Goal: Task Accomplishment & Management: Complete application form

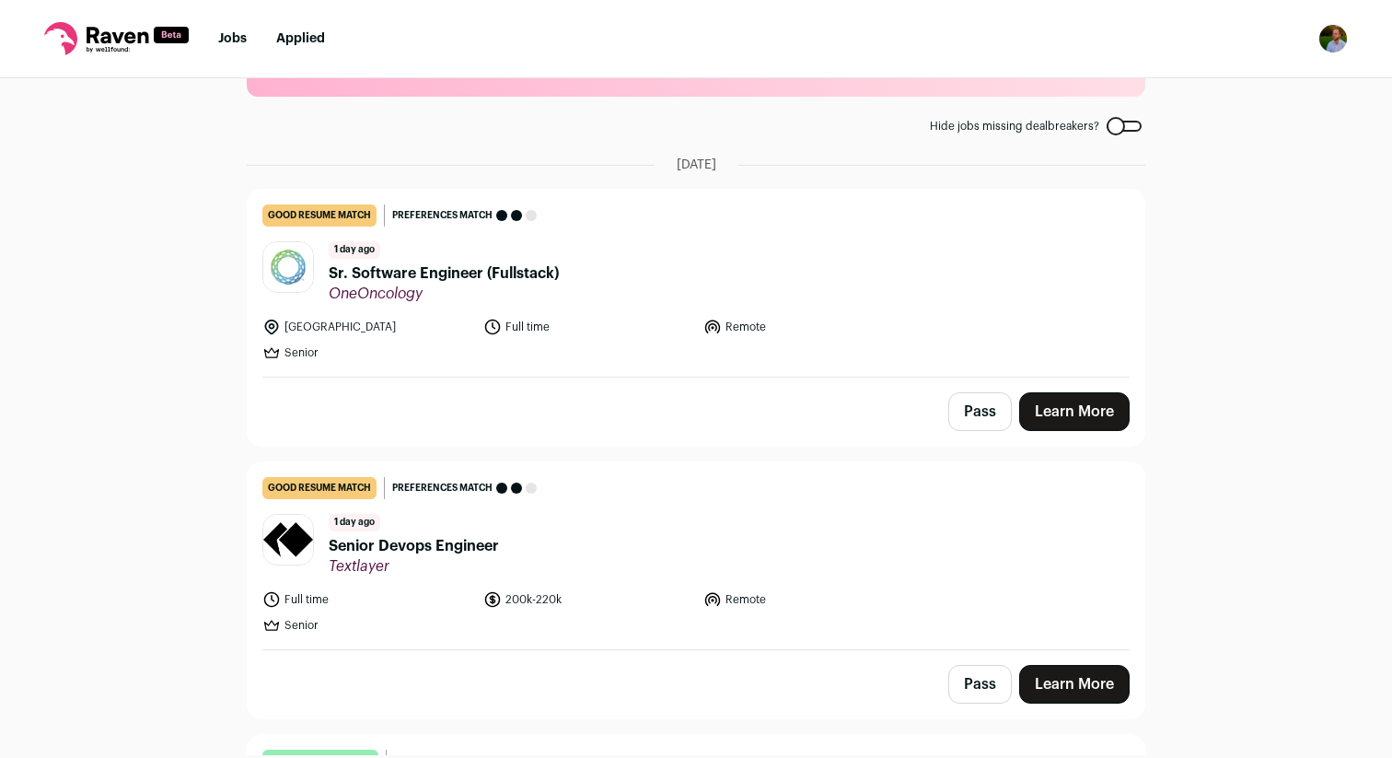
scroll to position [84, 0]
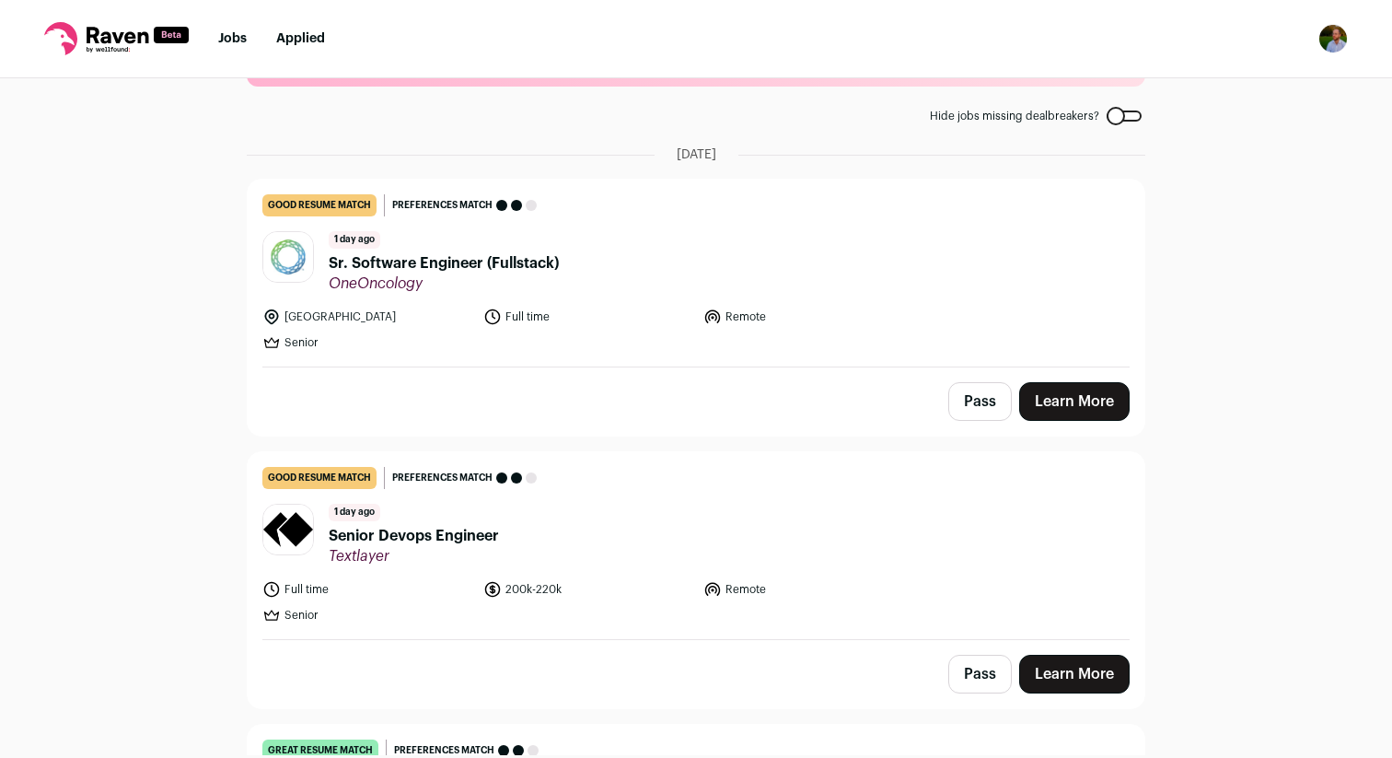
click at [440, 262] on span "Sr. Software Engineer (Fullstack)" at bounding box center [444, 263] width 230 height 22
click at [445, 536] on span "Senior Devops Engineer" at bounding box center [414, 536] width 170 height 22
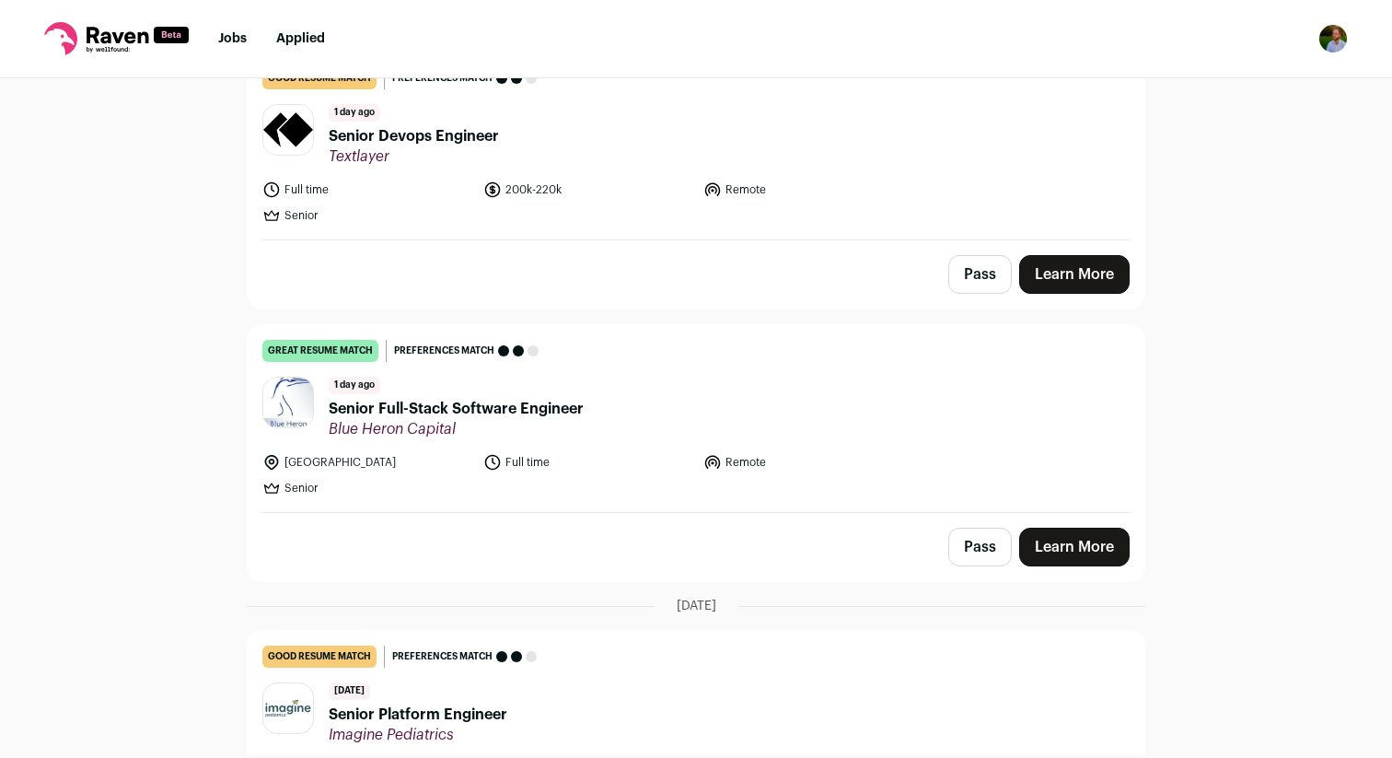
scroll to position [497, 0]
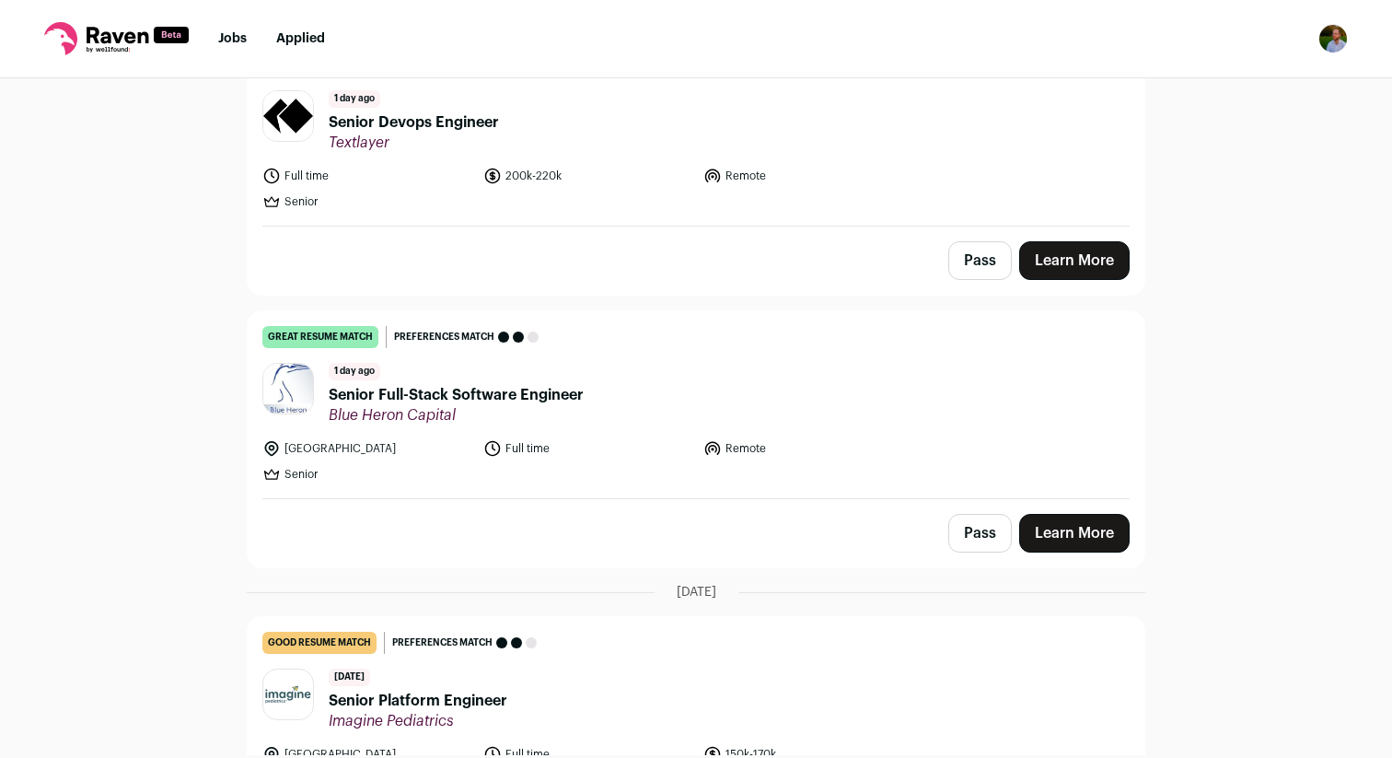
click at [484, 406] on span "Blue Heron Capital" at bounding box center [456, 415] width 255 height 18
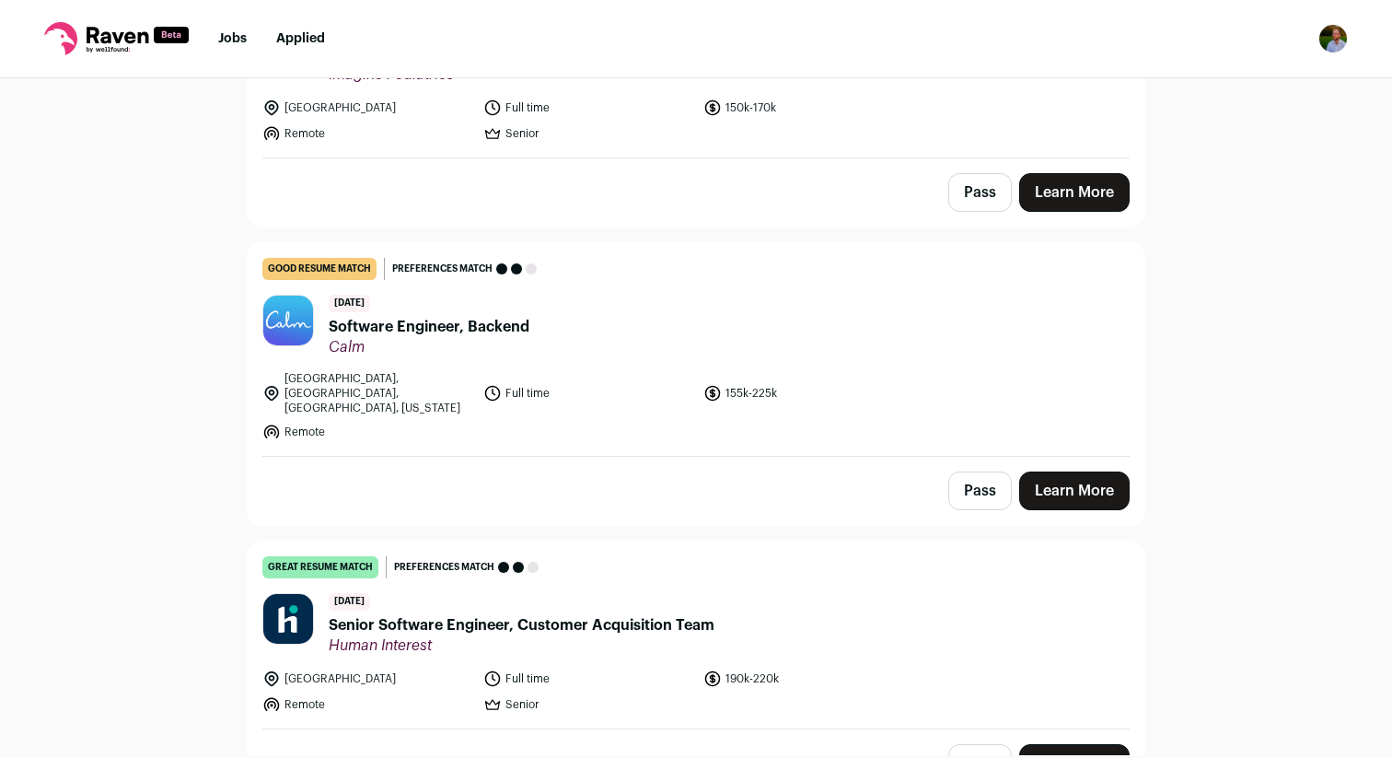
scroll to position [1165, 0]
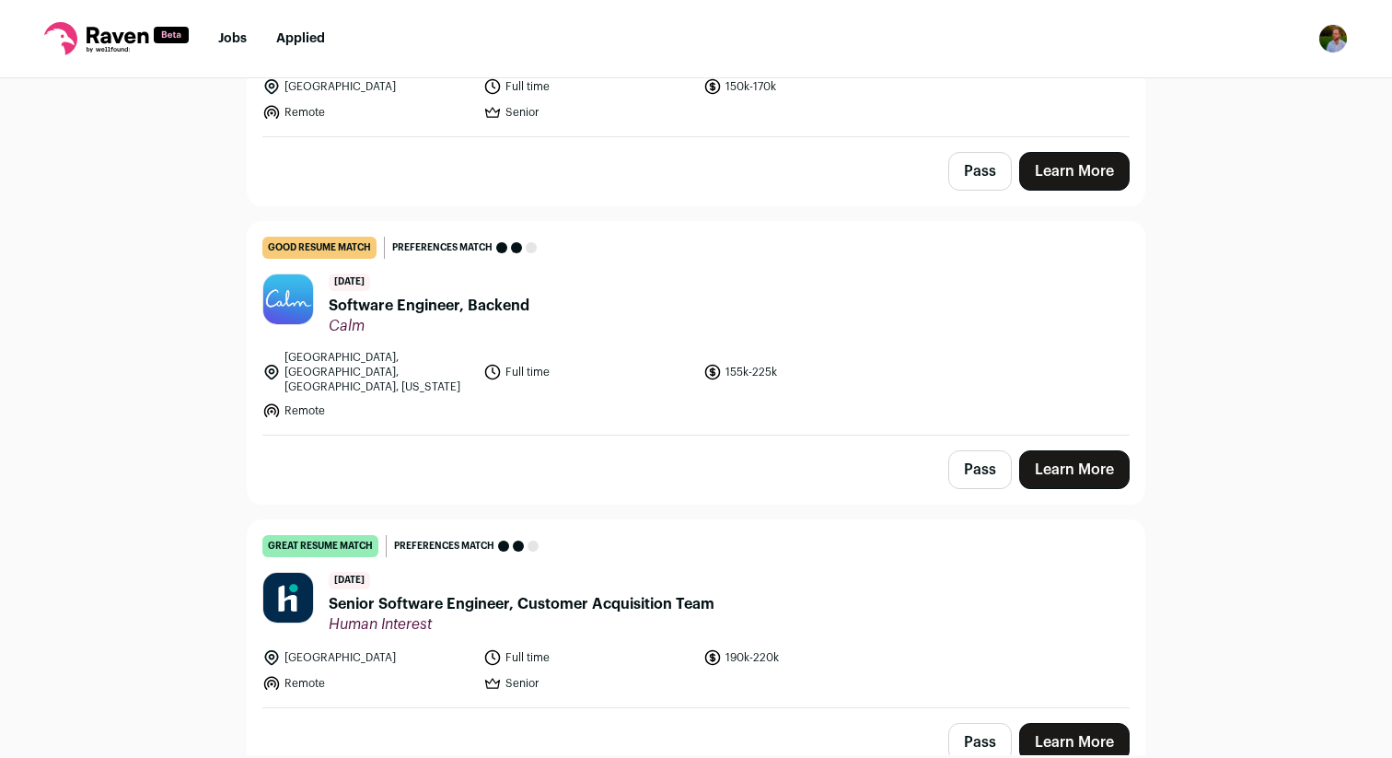
click at [491, 306] on span "Software Engineer, Backend" at bounding box center [429, 306] width 201 height 22
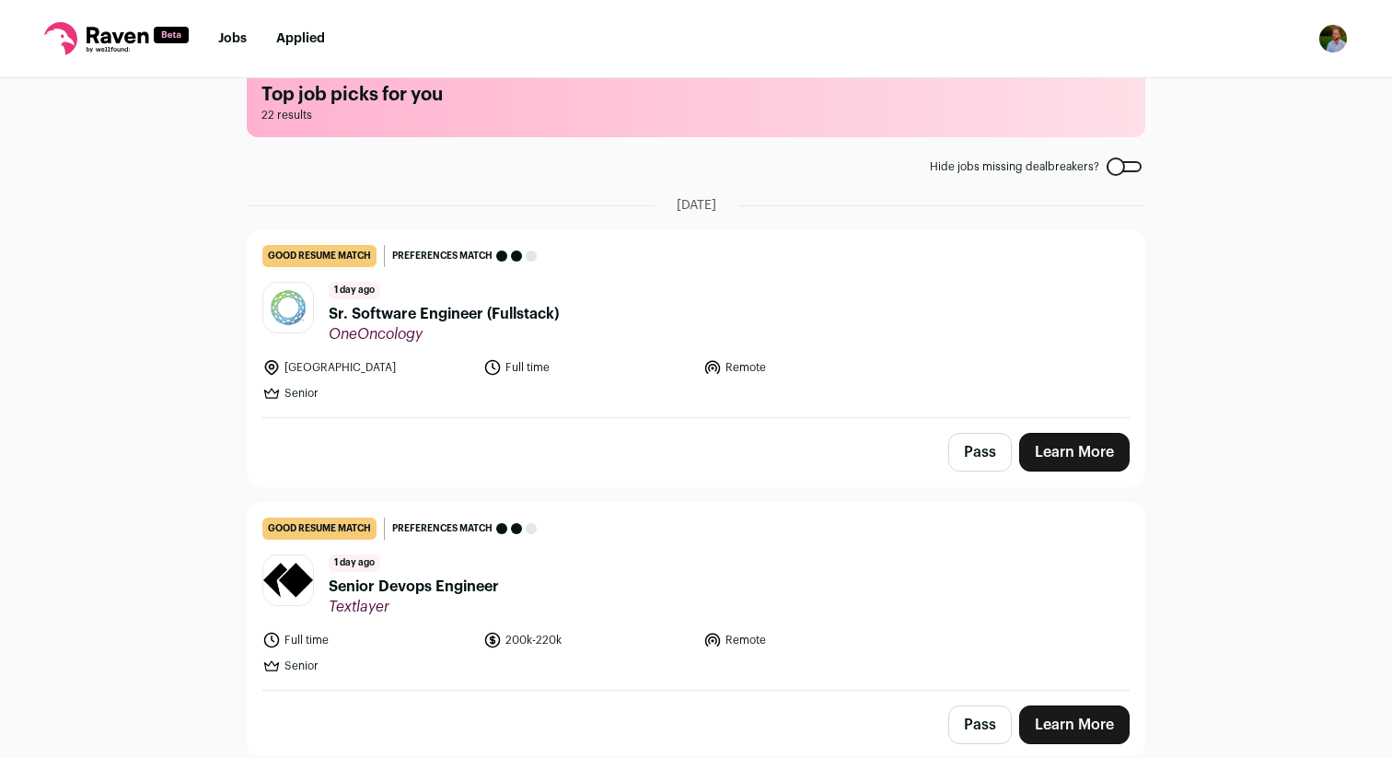
scroll to position [23, 0]
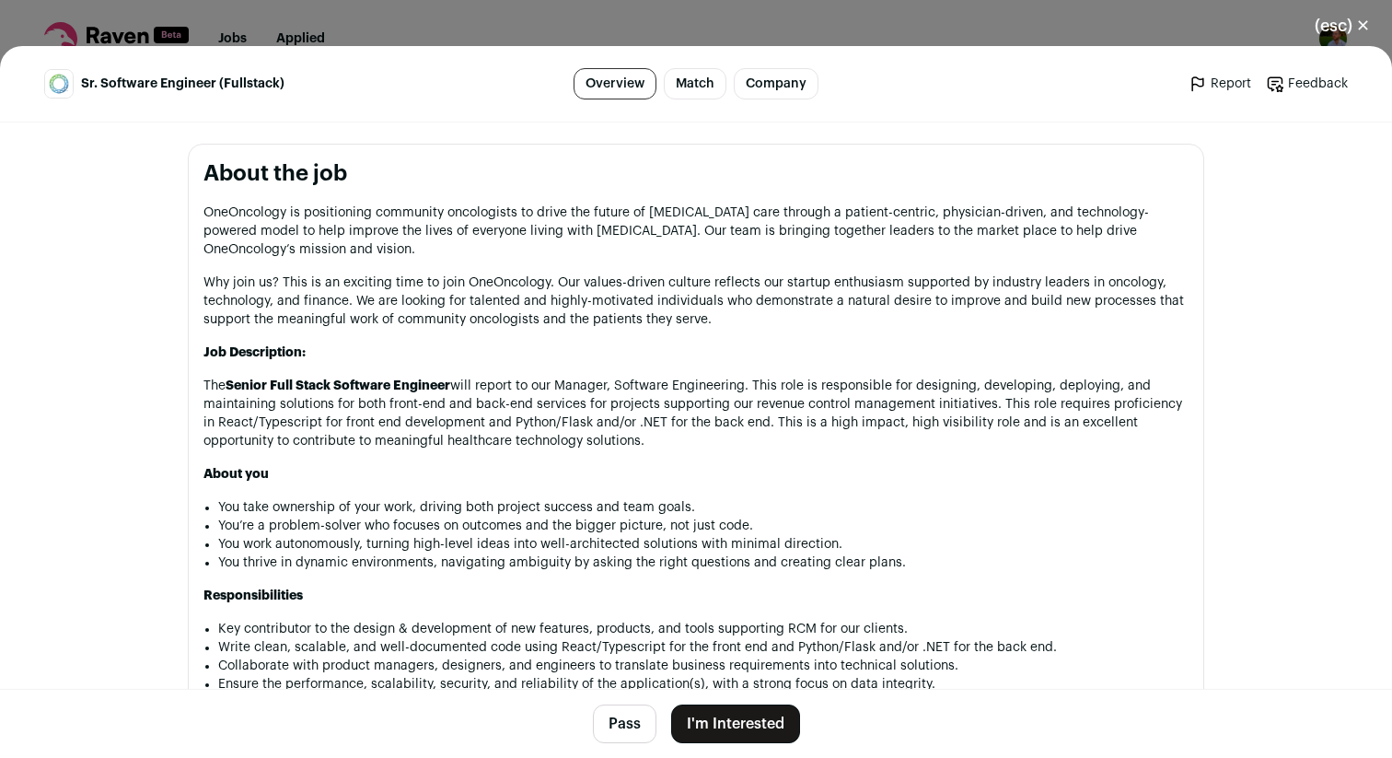
scroll to position [911, 0]
click at [608, 213] on p "OneOncology is positioning community oncologists to drive the future of cancer …" at bounding box center [696, 232] width 985 height 55
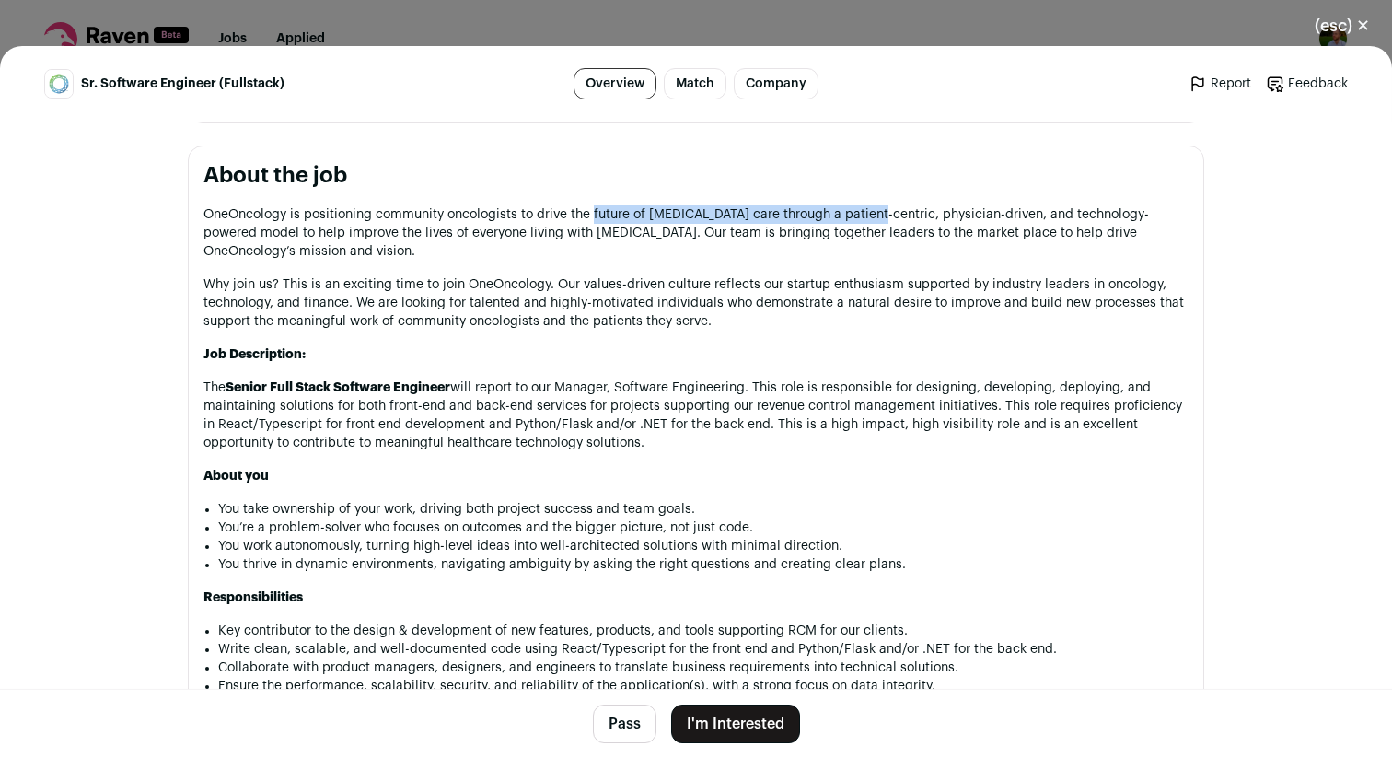
drag, startPoint x: 608, startPoint y: 213, endPoint x: 865, endPoint y: 216, distance: 257.0
click at [865, 216] on p "OneOncology is positioning community oncologists to drive the future of cancer …" at bounding box center [696, 232] width 985 height 55
click at [915, 216] on p "OneOncology is positioning community oncologists to drive the future of cancer …" at bounding box center [696, 232] width 985 height 55
drag, startPoint x: 915, startPoint y: 216, endPoint x: 1014, endPoint y: 216, distance: 98.5
click at [1014, 217] on p "OneOncology is positioning community oncologists to drive the future of cancer …" at bounding box center [696, 232] width 985 height 55
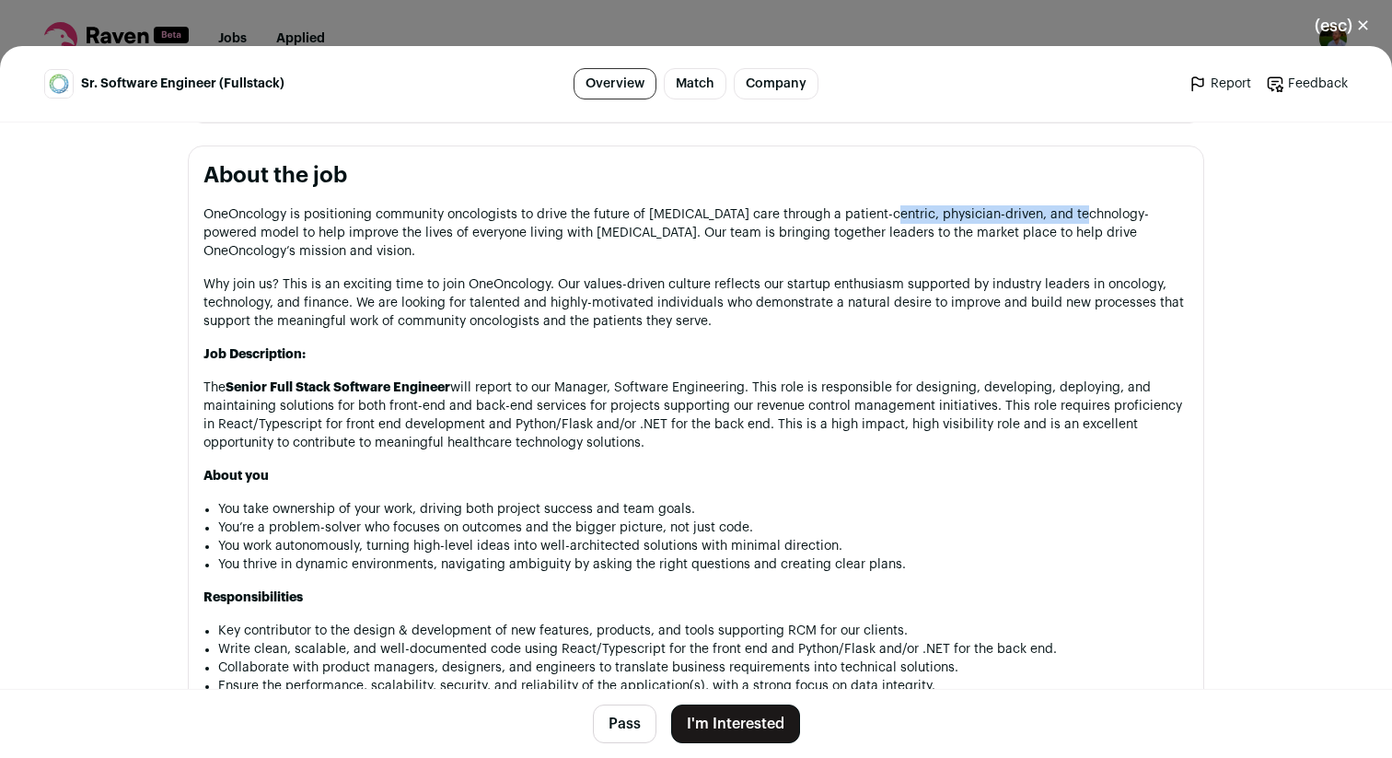
click at [1030, 216] on p "OneOncology is positioning community oncologists to drive the future of cancer …" at bounding box center [696, 232] width 985 height 55
click at [477, 216] on p "OneOncology is positioning community oncologists to drive the future of cancer …" at bounding box center [696, 232] width 985 height 55
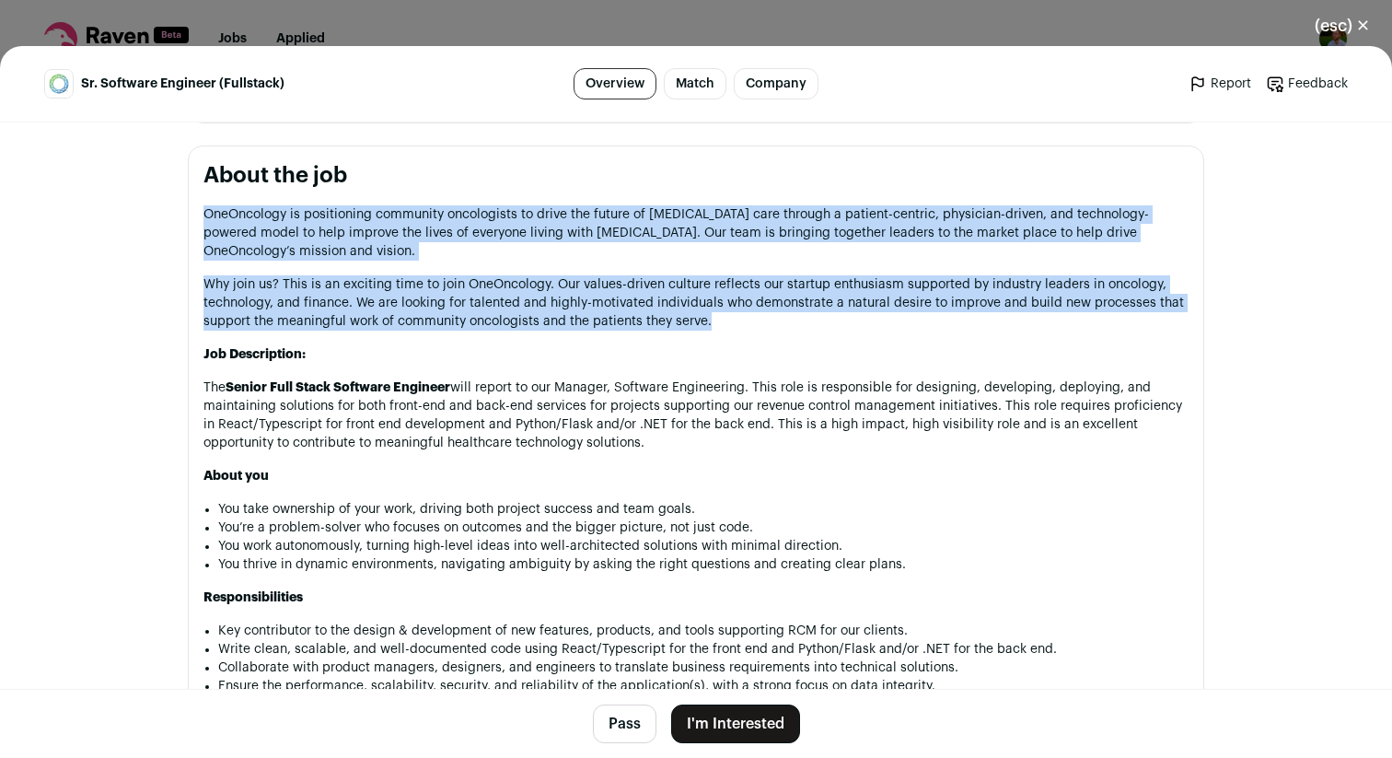
drag, startPoint x: 477, startPoint y: 216, endPoint x: 463, endPoint y: 277, distance: 63.2
click at [463, 279] on div "OneOncology is positioning community oncologists to drive the future of cancer …" at bounding box center [696, 697] width 985 height 984
click at [463, 277] on p "Why join us? This is an exciting time to join OneOncology. Our values-driven cu…" at bounding box center [696, 302] width 985 height 55
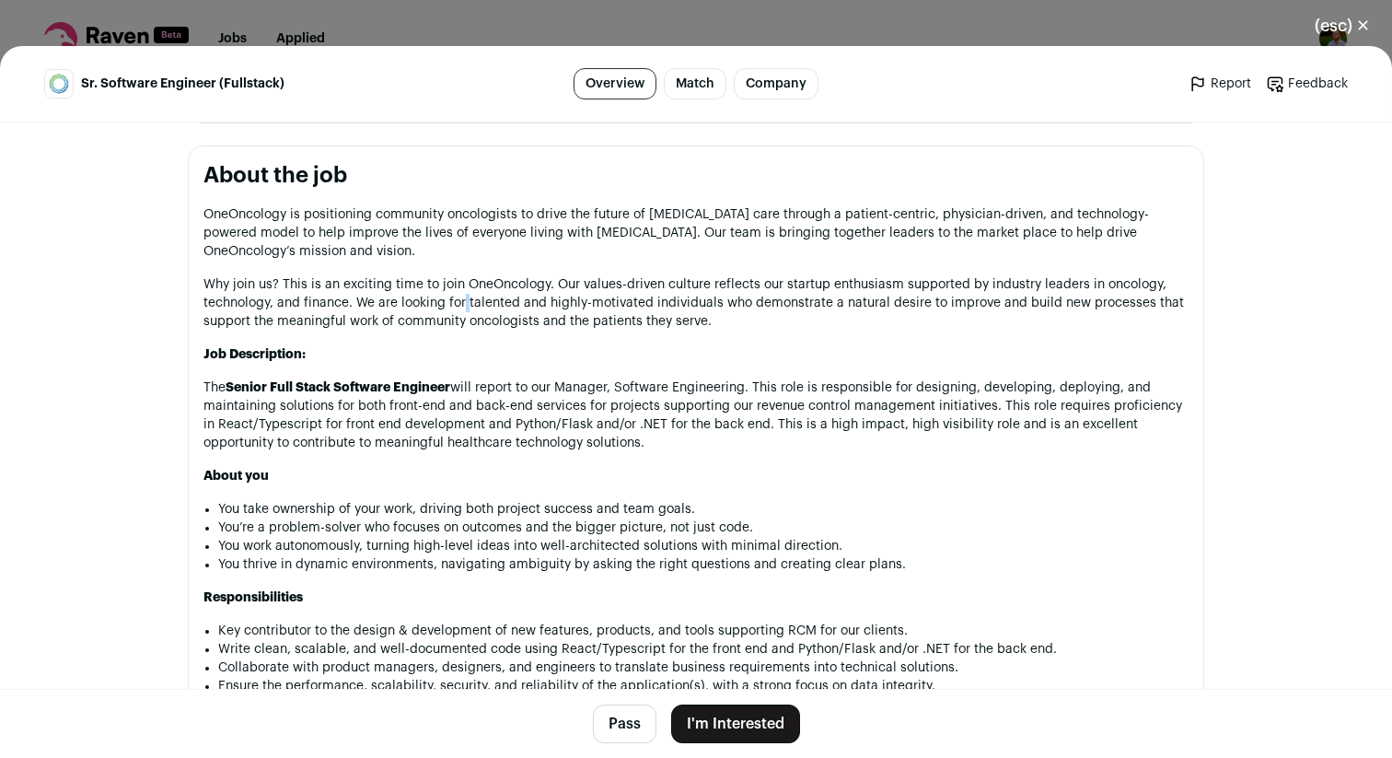
click at [463, 277] on p "Why join us? This is an exciting time to join OneOncology. Our values-driven cu…" at bounding box center [696, 302] width 985 height 55
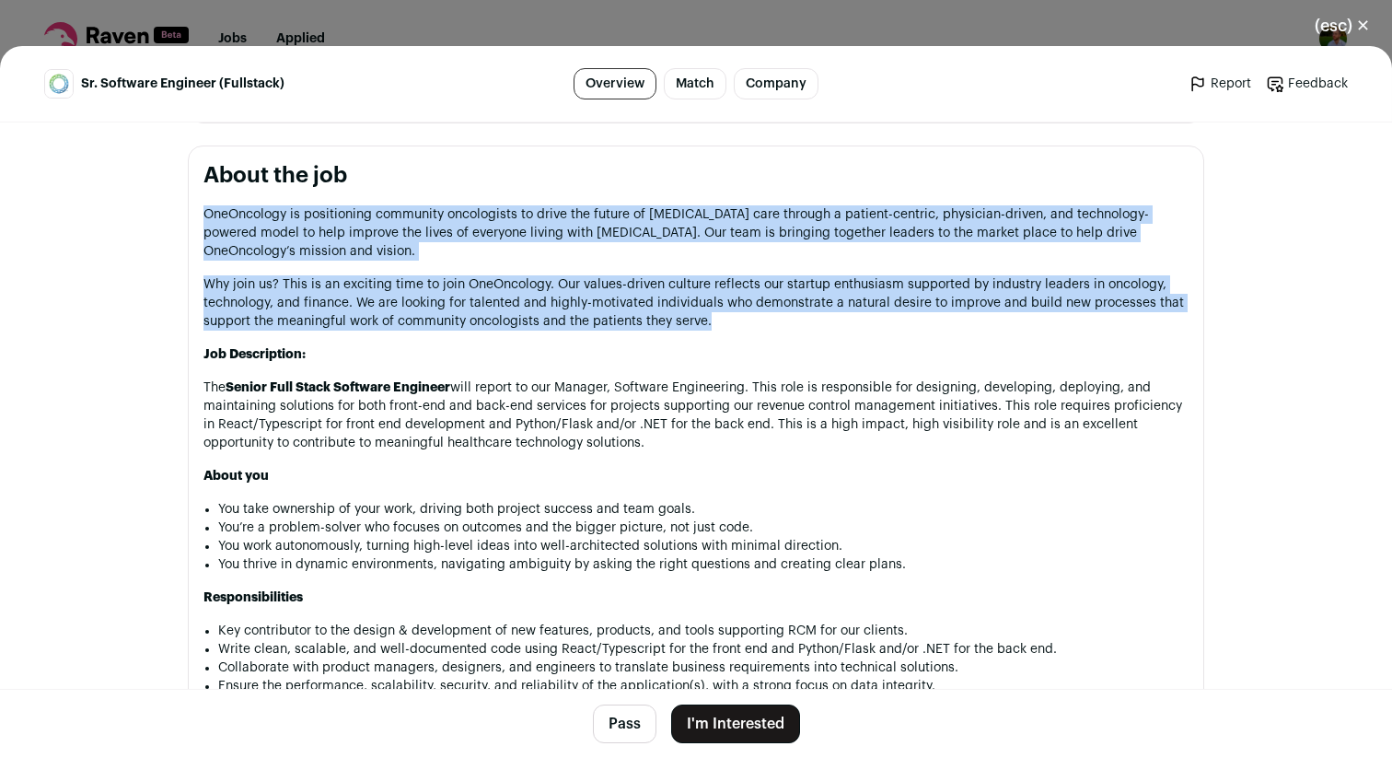
drag, startPoint x: 463, startPoint y: 277, endPoint x: 539, endPoint y: 214, distance: 98.7
click at [539, 214] on div "OneOncology is positioning community oncologists to drive the future of cancer …" at bounding box center [696, 697] width 985 height 984
click at [539, 214] on p "OneOncology is positioning community oncologists to drive the future of cancer …" at bounding box center [696, 232] width 985 height 55
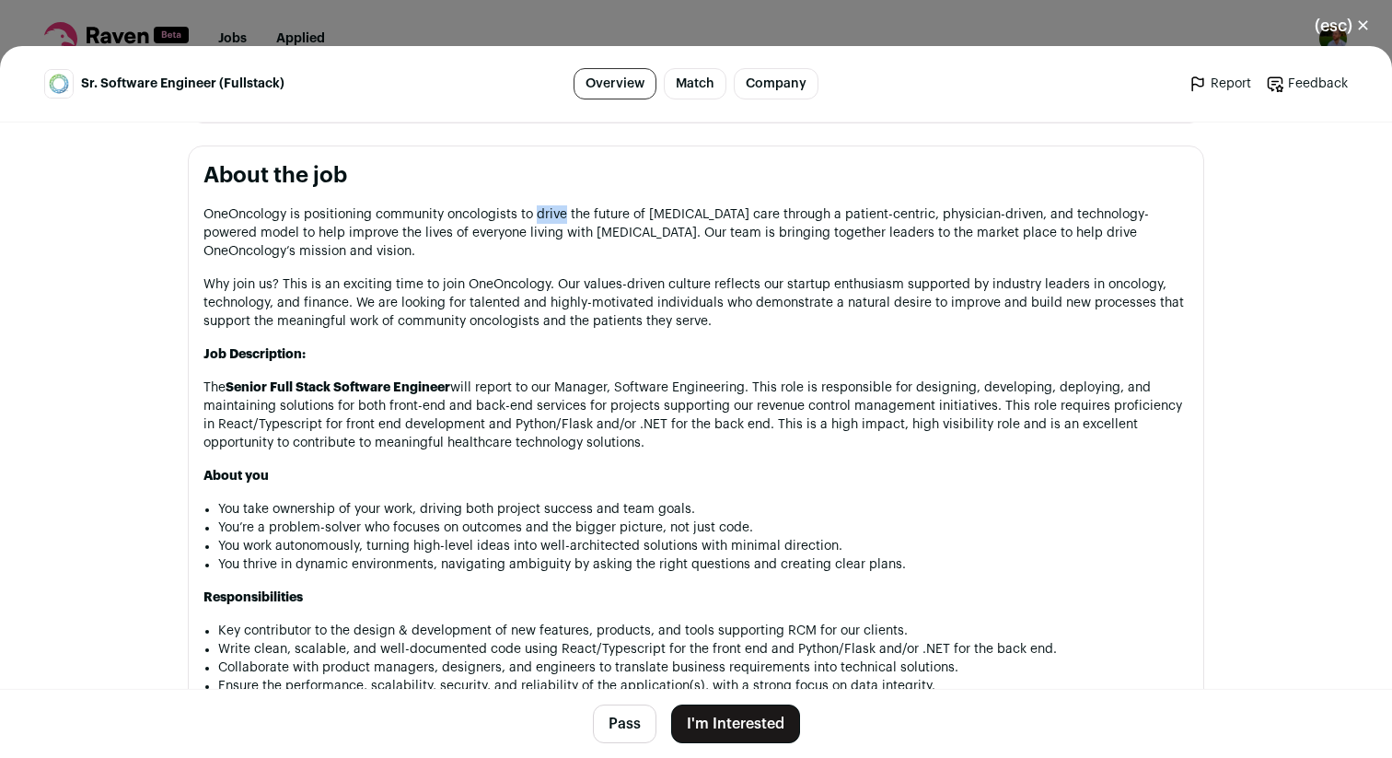
click at [539, 214] on p "OneOncology is positioning community oncologists to drive the future of cancer …" at bounding box center [696, 232] width 985 height 55
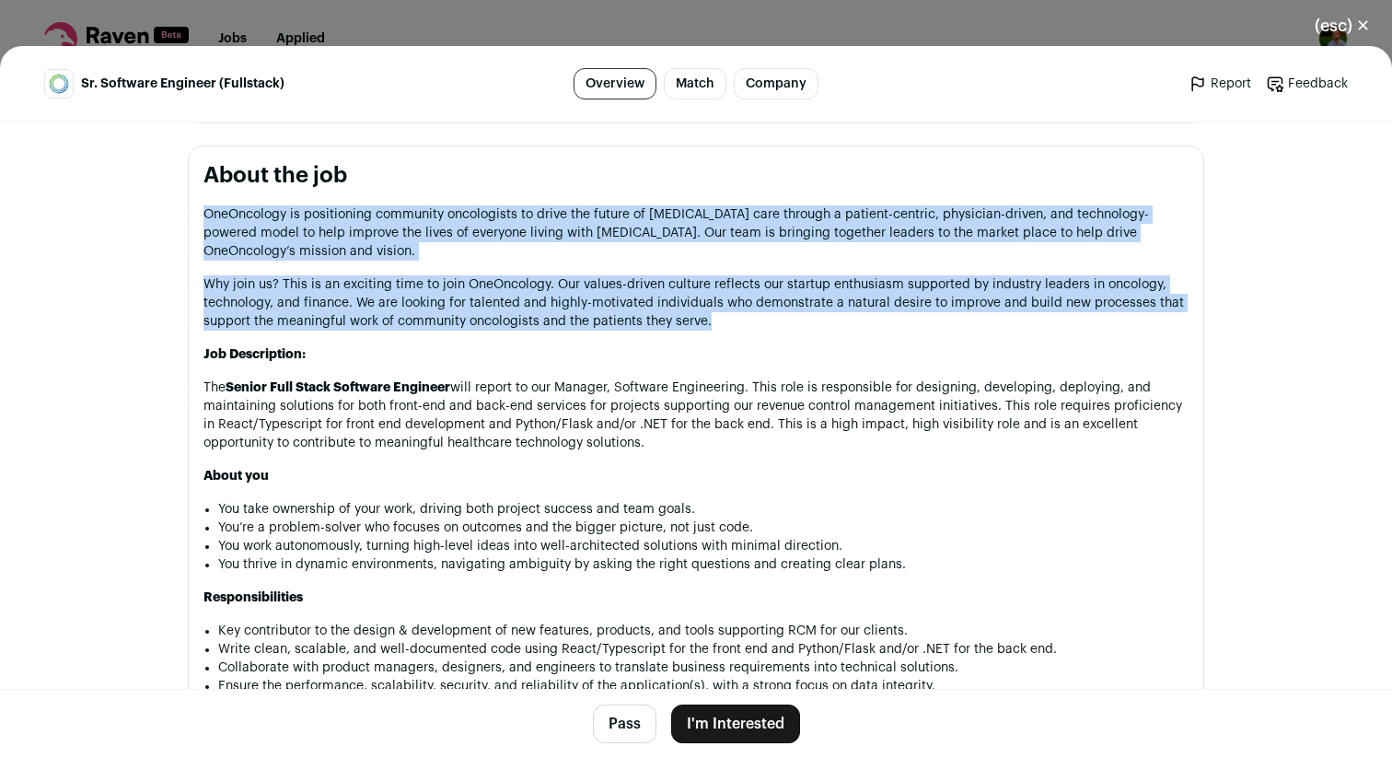
drag, startPoint x: 539, startPoint y: 214, endPoint x: 547, endPoint y: 280, distance: 66.8
click at [546, 281] on div "OneOncology is positioning community oncologists to drive the future of cancer …" at bounding box center [696, 697] width 985 height 984
click at [547, 280] on p "Why join us? This is an exciting time to join OneOncology. Our values-driven cu…" at bounding box center [696, 302] width 985 height 55
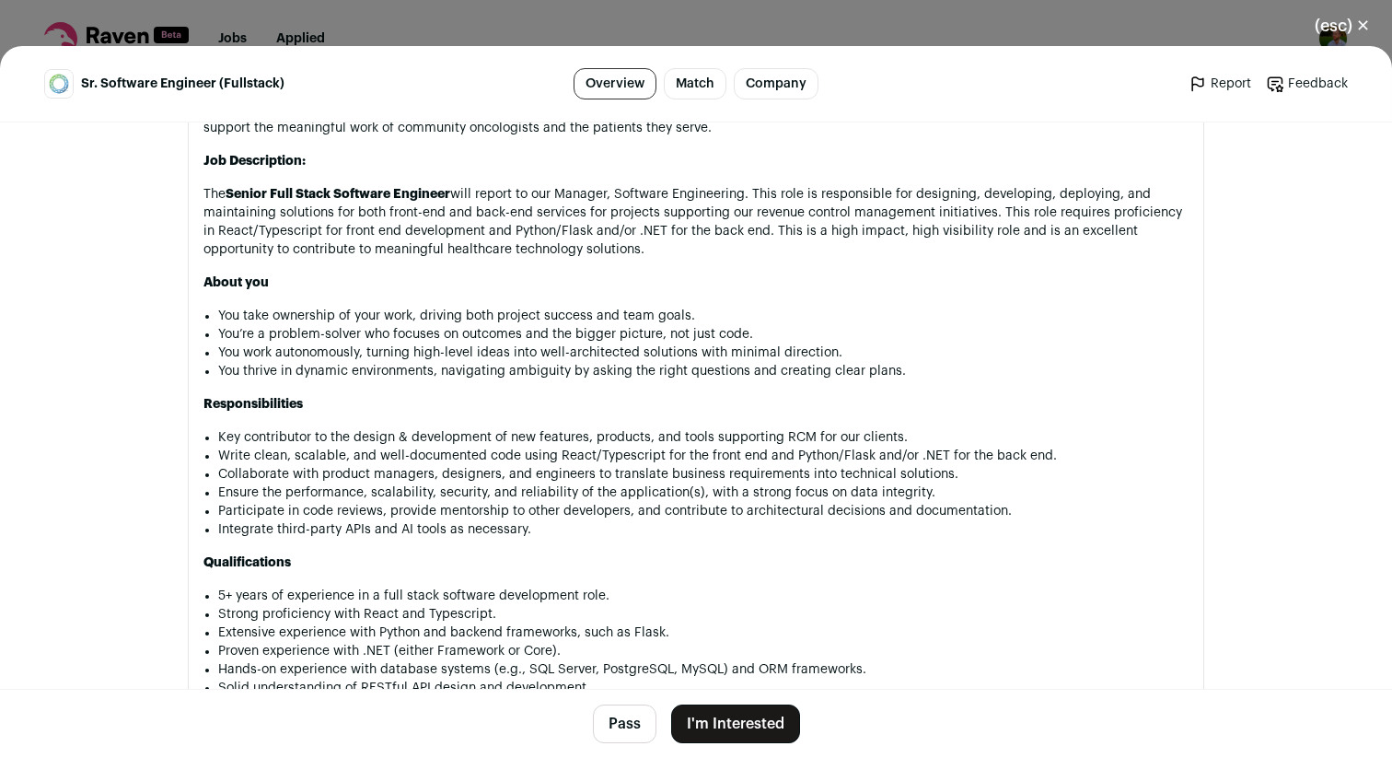
scroll to position [1106, 0]
click at [1011, 193] on p "The Senior Full Stack Software Engineer will report to our Manager, Software En…" at bounding box center [696, 220] width 985 height 74
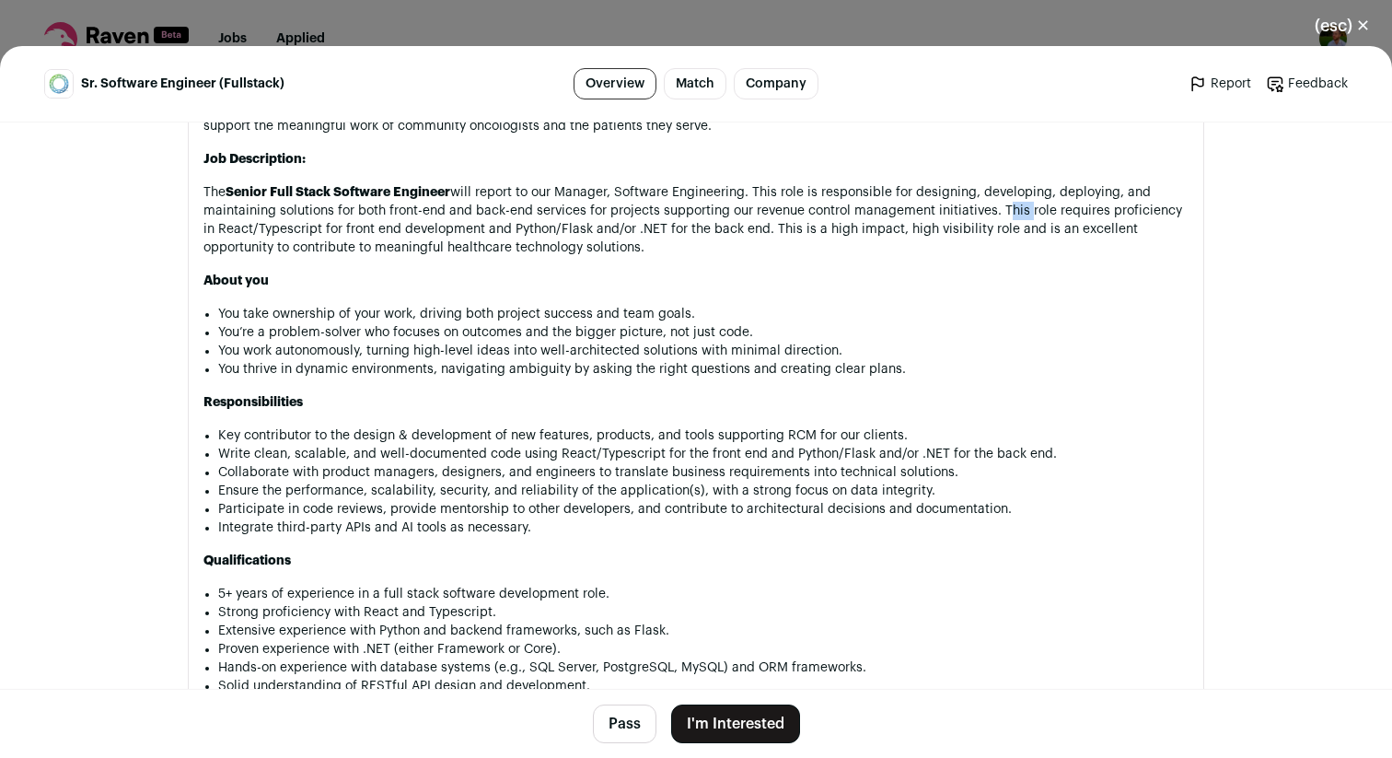
click at [1011, 193] on p "The Senior Full Stack Software Engineer will report to our Manager, Software En…" at bounding box center [696, 220] width 985 height 74
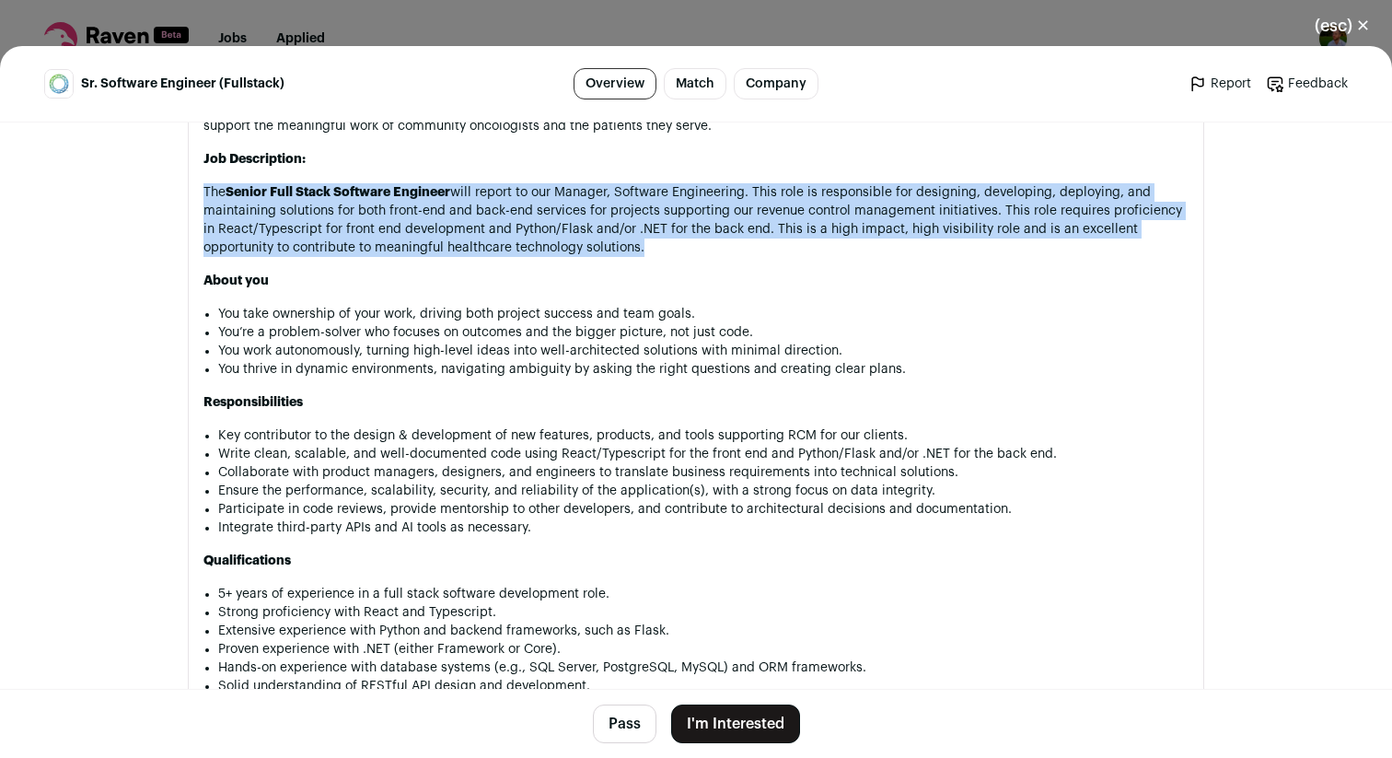
click at [1011, 193] on p "The Senior Full Stack Software Engineer will report to our Manager, Software En…" at bounding box center [696, 220] width 985 height 74
click at [986, 196] on p "The Senior Full Stack Software Engineer will report to our Manager, Software En…" at bounding box center [696, 220] width 985 height 74
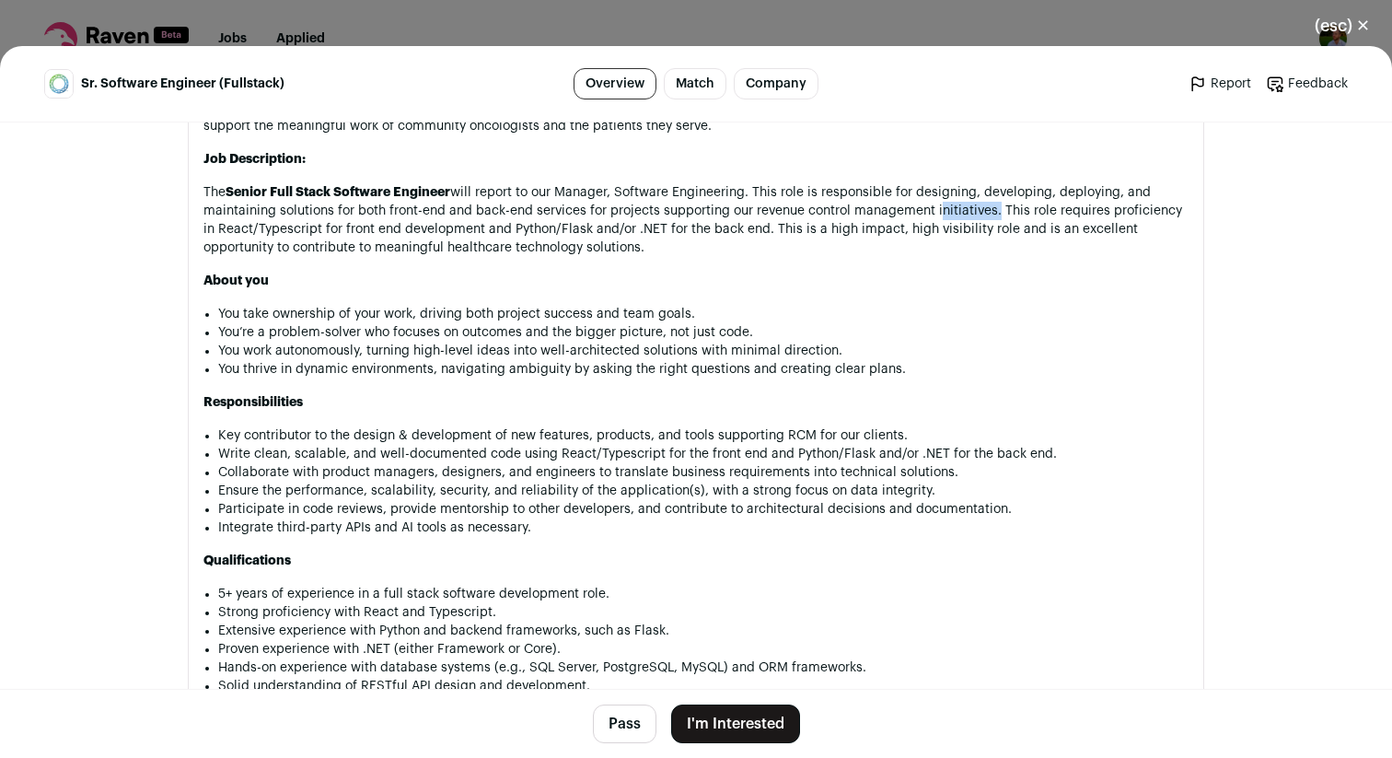
click at [986, 196] on p "The Senior Full Stack Software Engineer will report to our Manager, Software En…" at bounding box center [696, 220] width 985 height 74
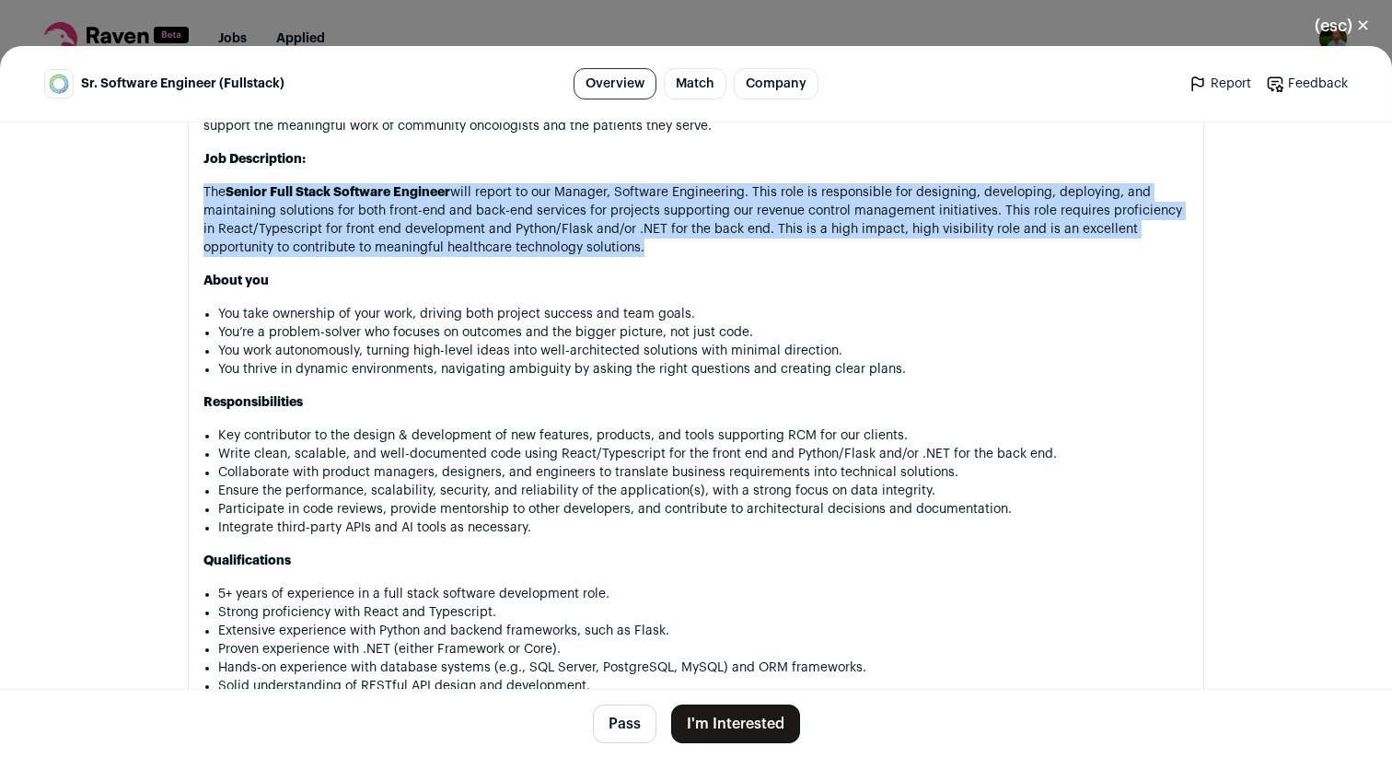
click at [986, 196] on p "The Senior Full Stack Software Engineer will report to our Manager, Software En…" at bounding box center [696, 220] width 985 height 74
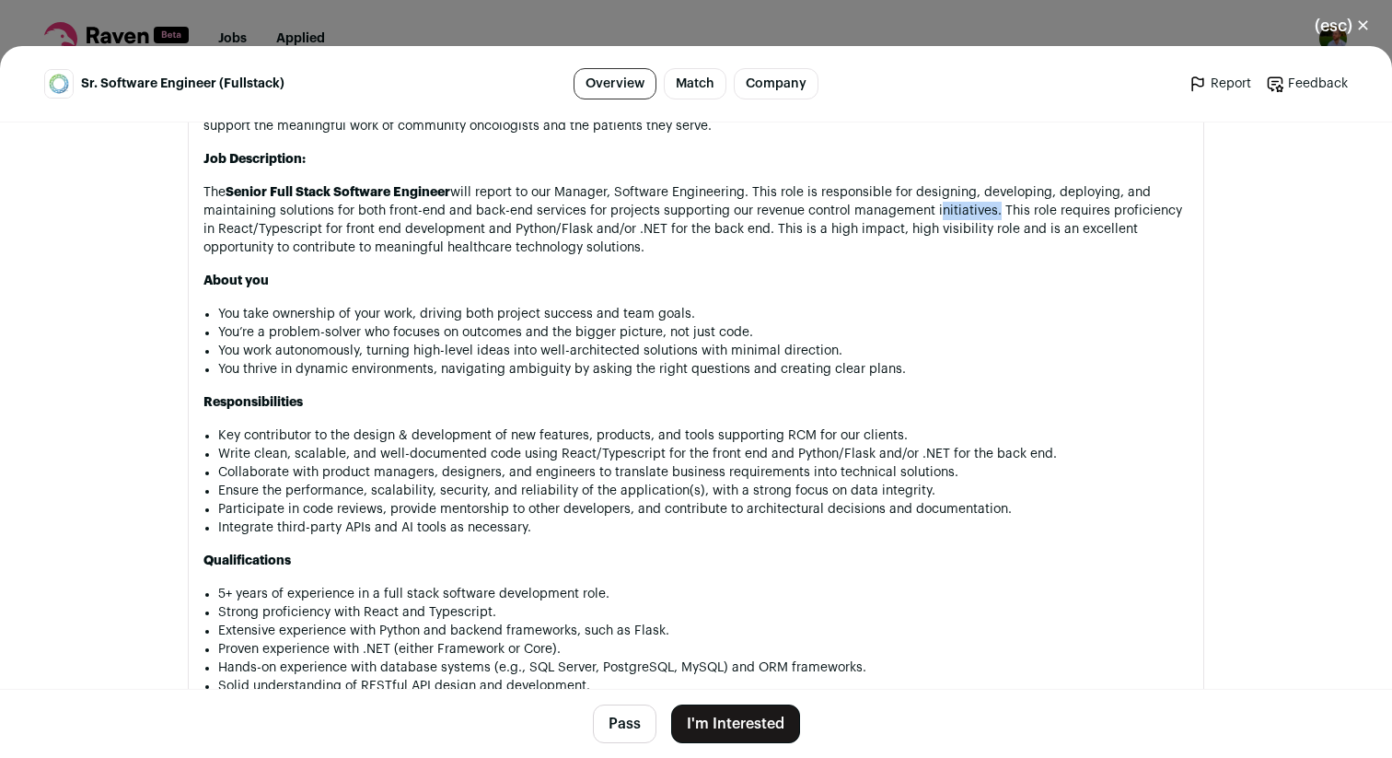
click at [986, 196] on p "The Senior Full Stack Software Engineer will report to our Manager, Software En…" at bounding box center [696, 220] width 985 height 74
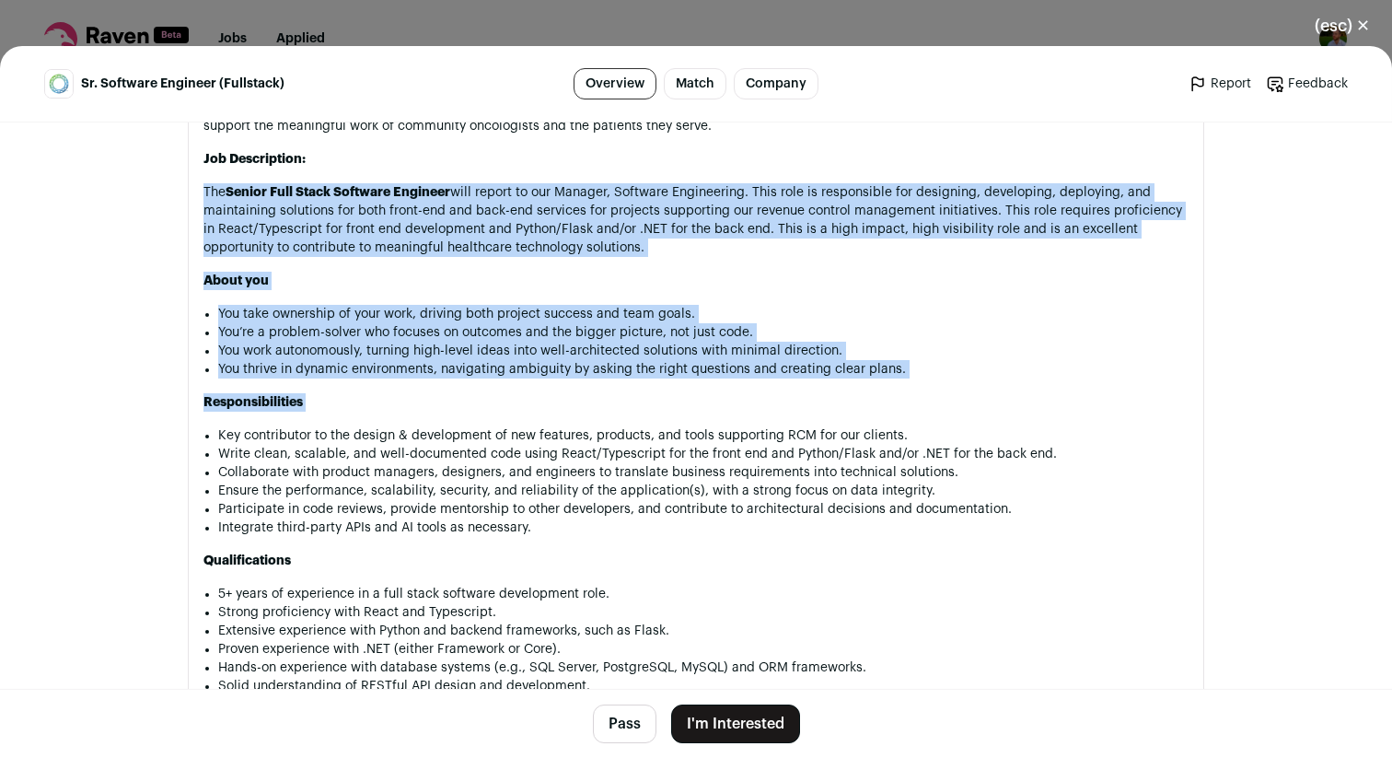
drag, startPoint x: 986, startPoint y: 196, endPoint x: 975, endPoint y: 367, distance: 171.7
click at [975, 367] on div "OneOncology is positioning community oncologists to drive the future of cancer …" at bounding box center [696, 502] width 985 height 984
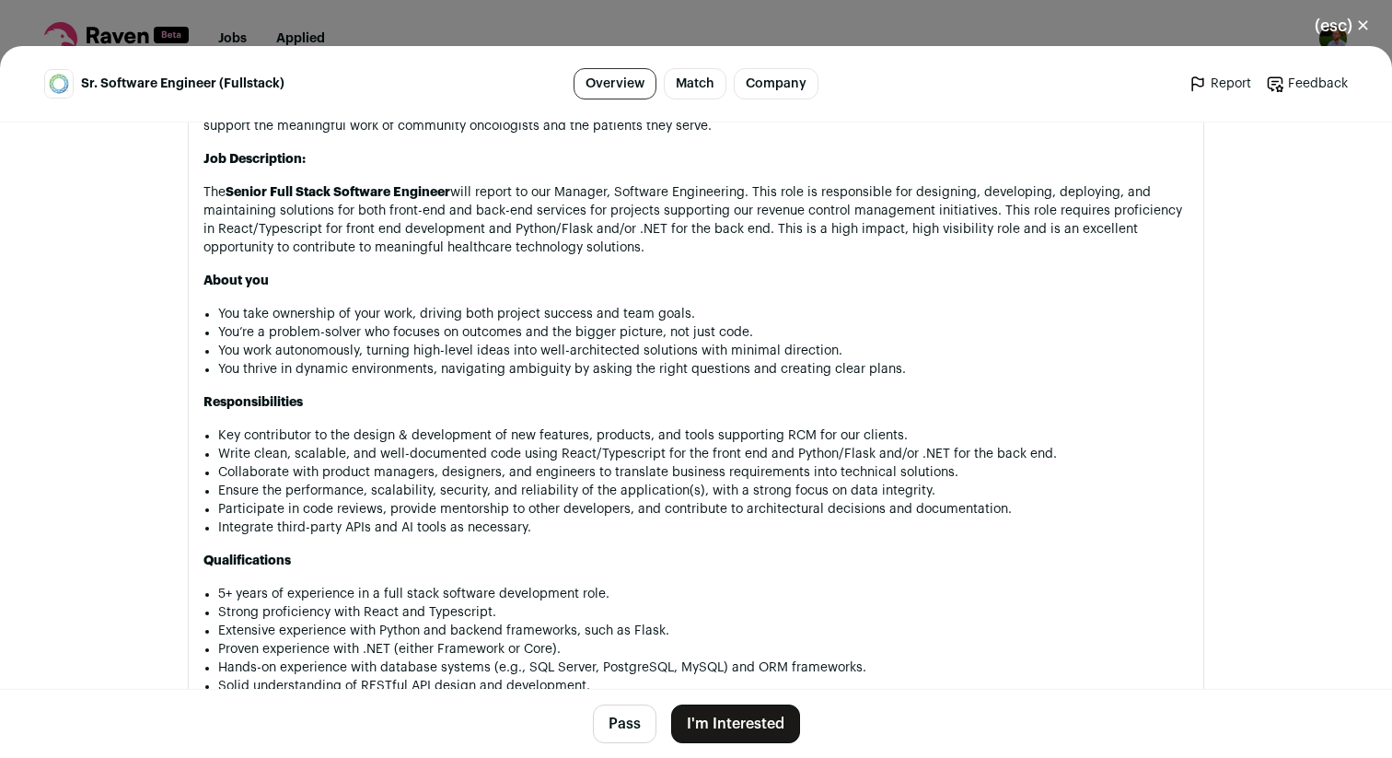
click at [975, 367] on div "OneOncology is positioning community oncologists to drive the future of cancer …" at bounding box center [696, 502] width 985 height 984
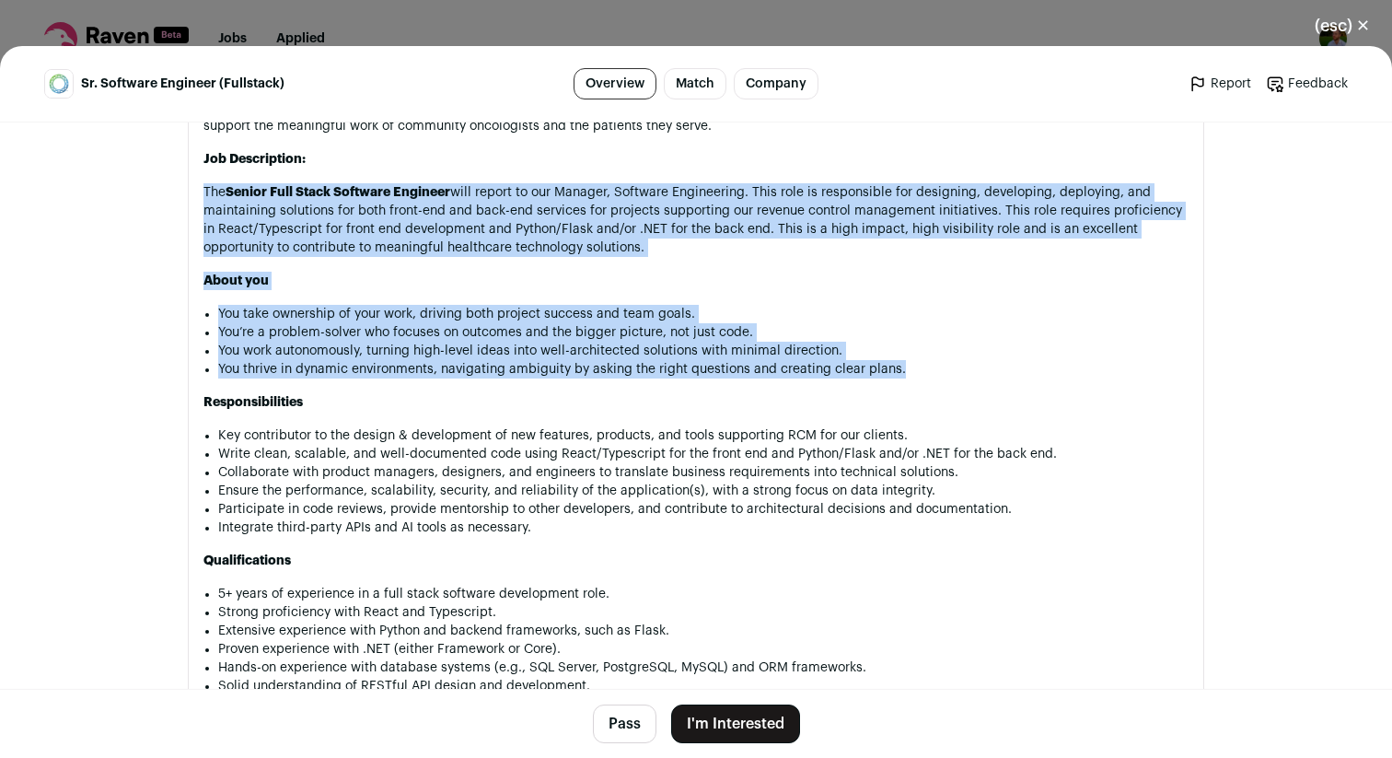
drag, startPoint x: 975, startPoint y: 367, endPoint x: 985, endPoint y: 170, distance: 197.3
click at [985, 169] on div "OneOncology is positioning community oncologists to drive the future of cancer …" at bounding box center [696, 502] width 985 height 984
click at [985, 183] on p "The Senior Full Stack Software Engineer will report to our Manager, Software En…" at bounding box center [696, 220] width 985 height 74
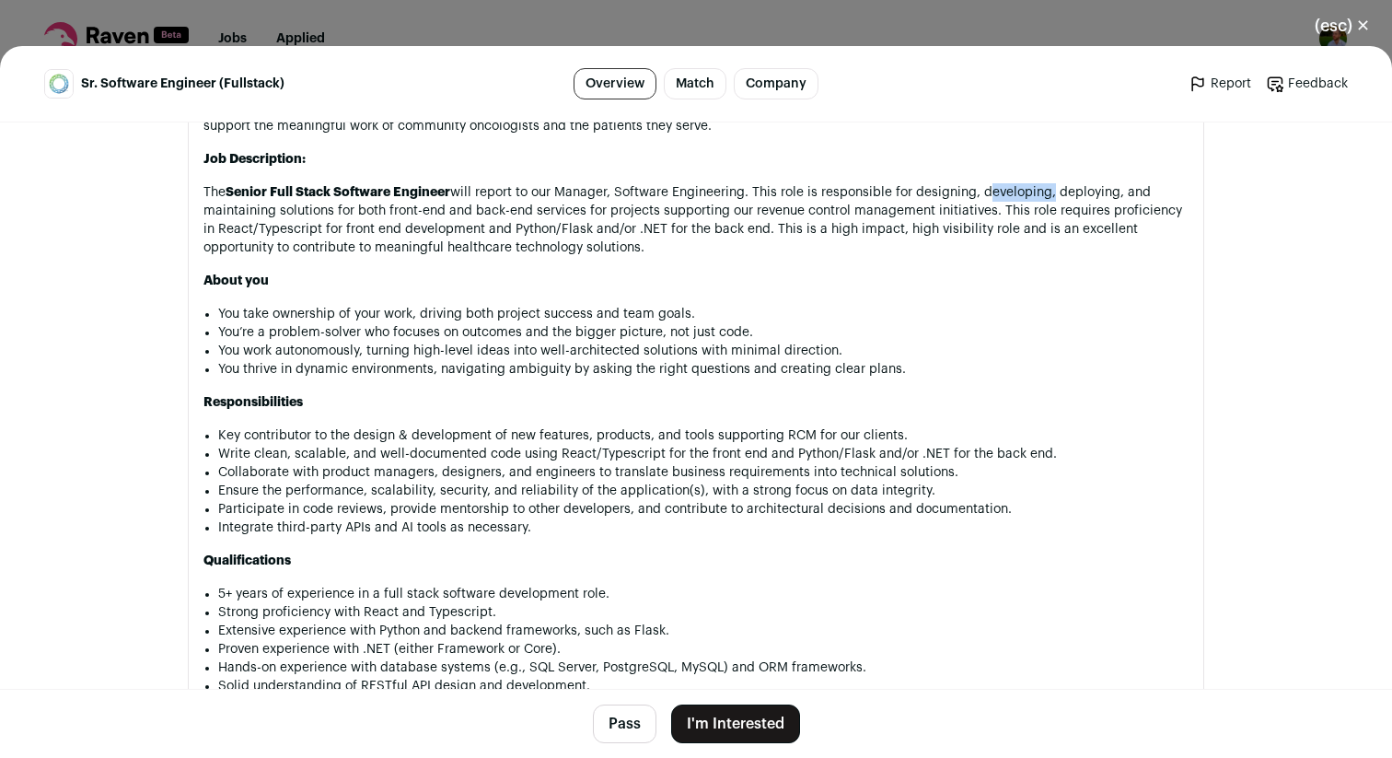
click at [985, 183] on p "The Senior Full Stack Software Engineer will report to our Manager, Software En…" at bounding box center [696, 220] width 985 height 74
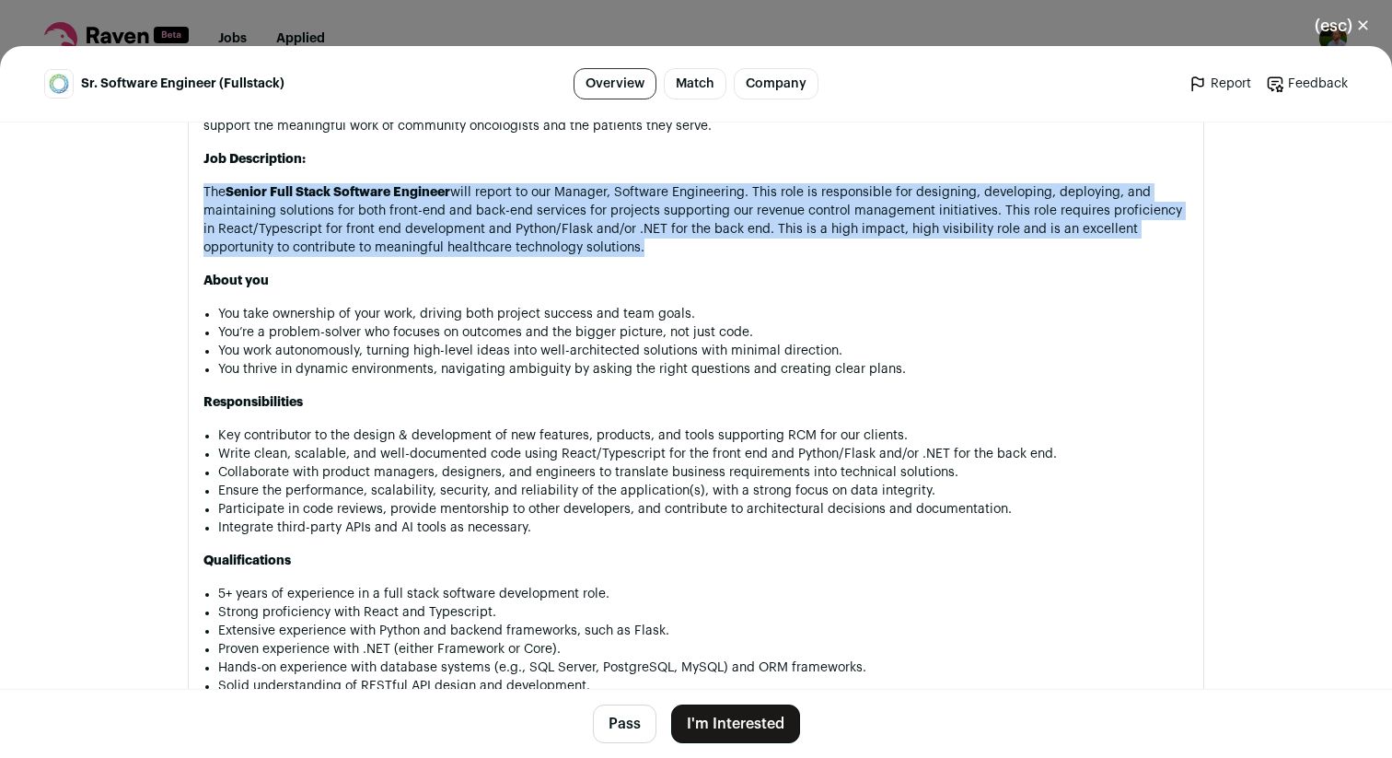
click at [985, 183] on p "The Senior Full Stack Software Engineer will report to our Manager, Software En…" at bounding box center [696, 220] width 985 height 74
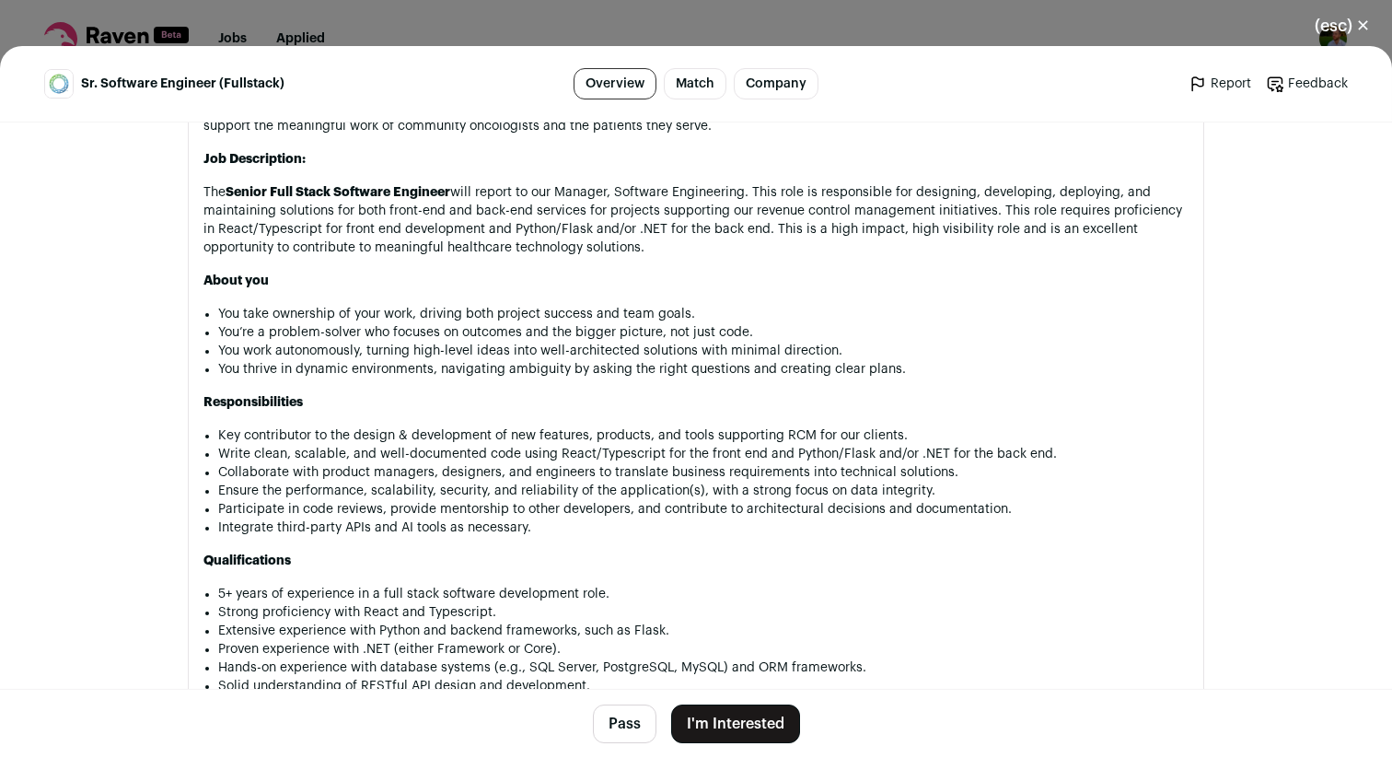
click at [733, 272] on p "About you" at bounding box center [696, 281] width 985 height 18
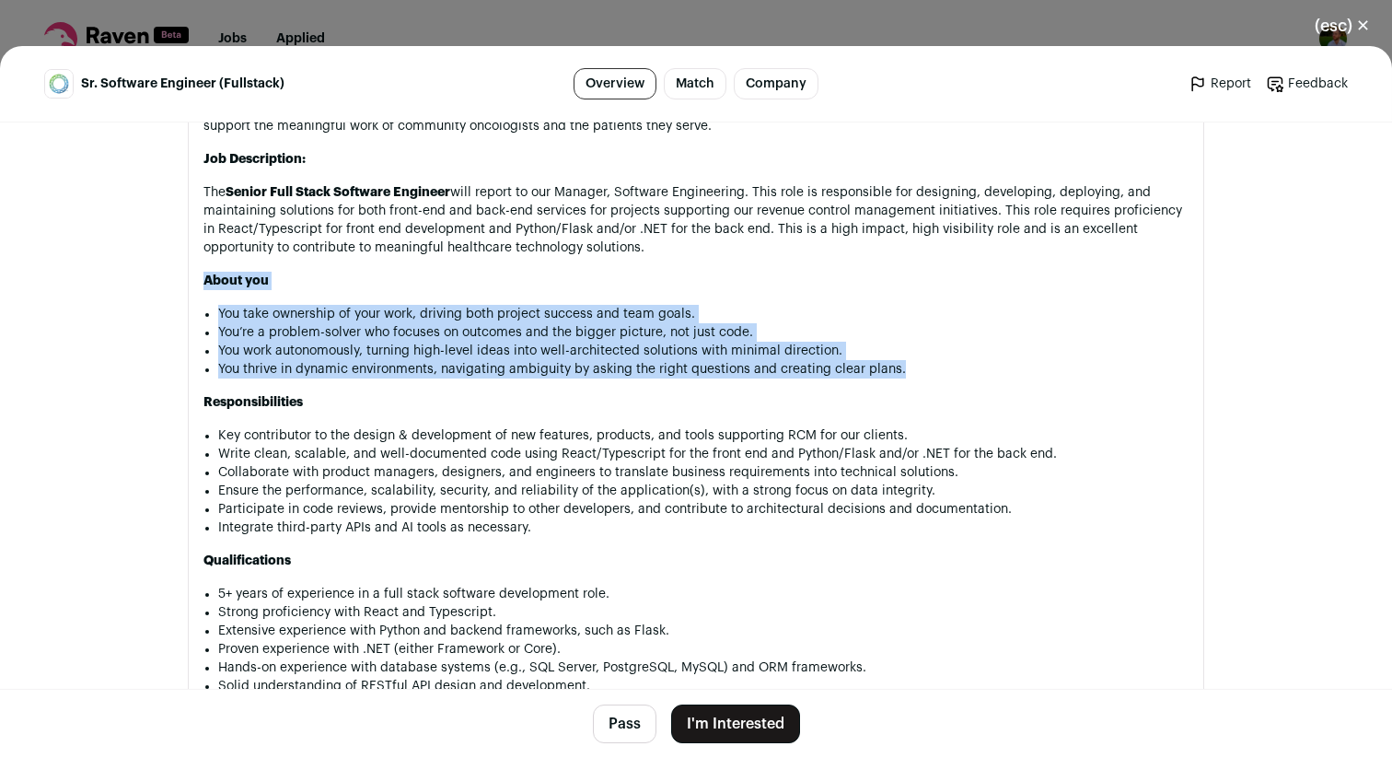
drag, startPoint x: 733, startPoint y: 256, endPoint x: 755, endPoint y: 355, distance: 101.9
click at [755, 355] on div "OneOncology is positioning community oncologists to drive the future of cancer …" at bounding box center [696, 502] width 985 height 984
click at [755, 360] on li "You thrive in dynamic environments, navigating ambiguity by asking the right qu…" at bounding box center [703, 369] width 971 height 18
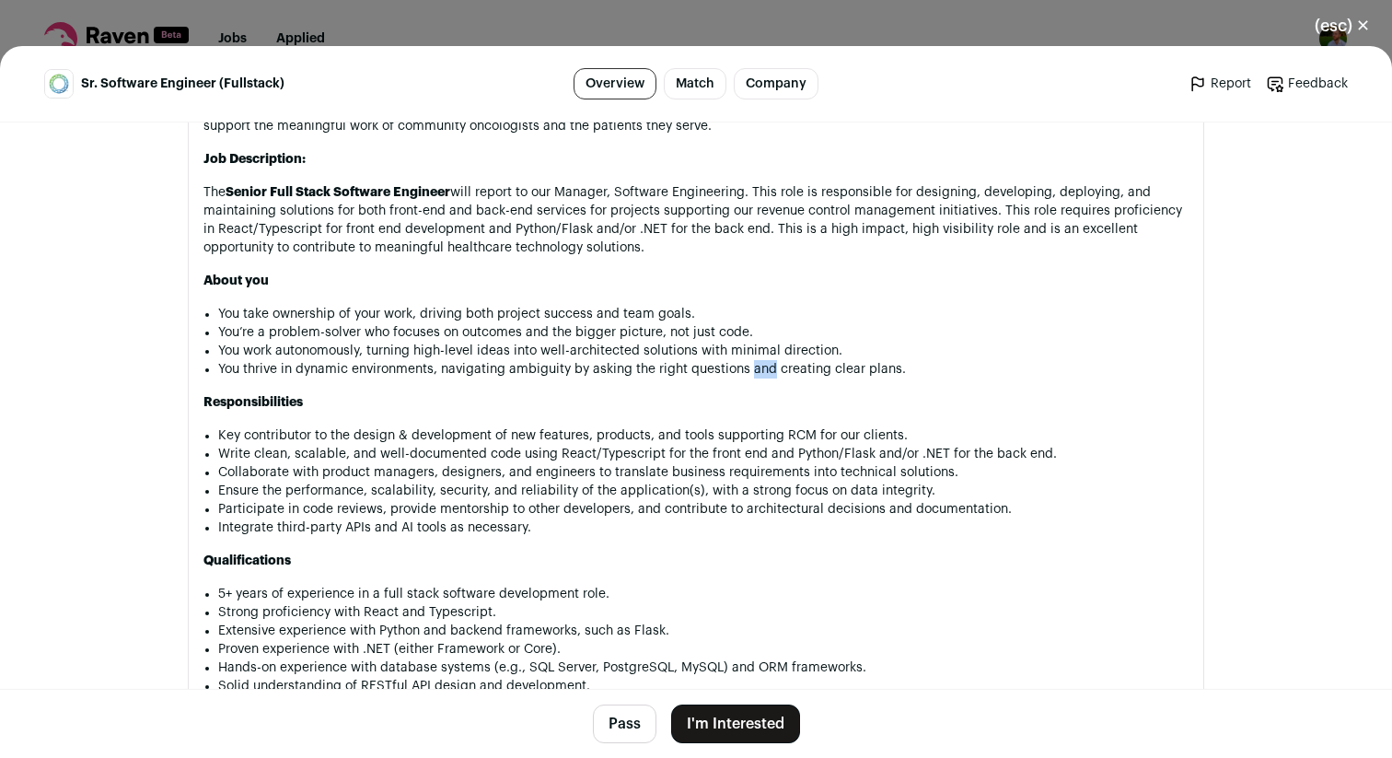
click at [755, 360] on li "You thrive in dynamic environments, navigating ambiguity by asking the right qu…" at bounding box center [703, 369] width 971 height 18
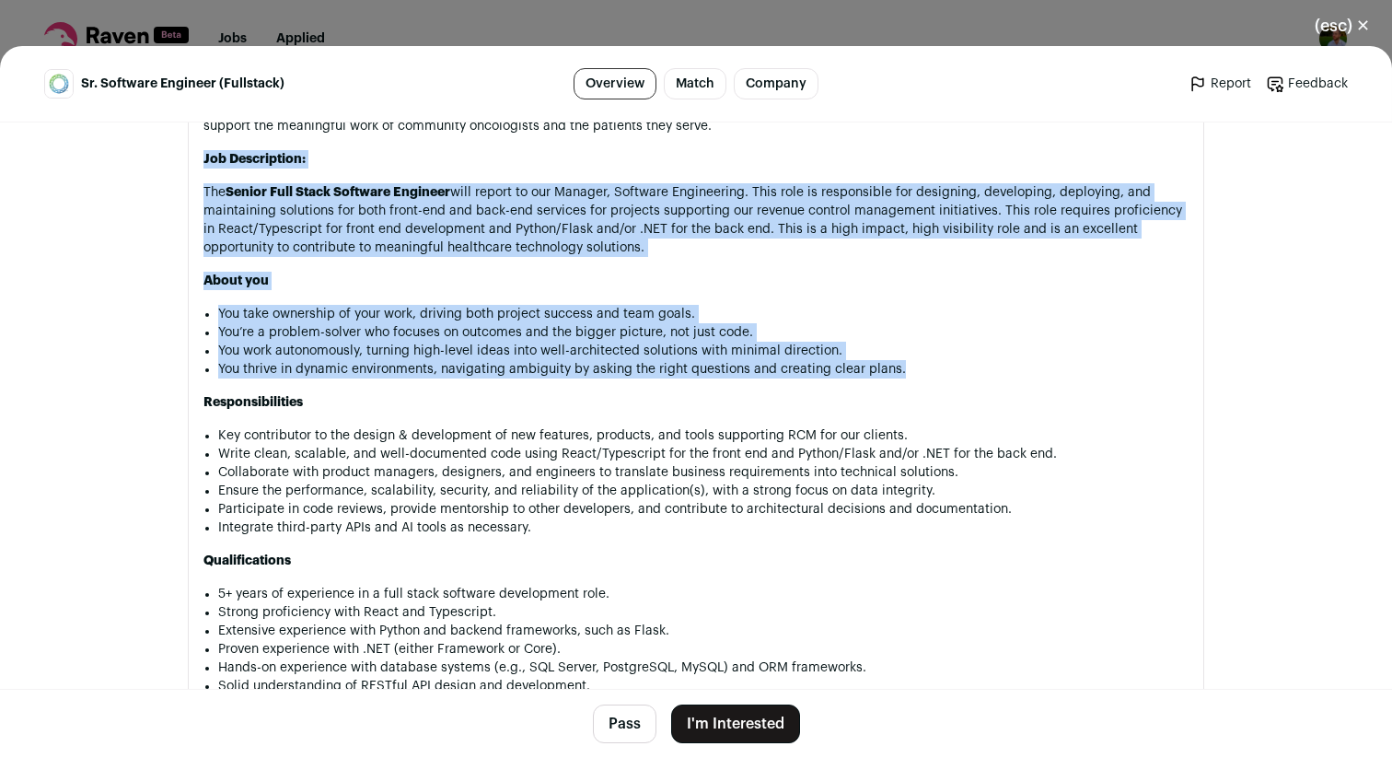
drag, startPoint x: 755, startPoint y: 355, endPoint x: 778, endPoint y: 140, distance: 216.7
click at [779, 139] on div "OneOncology is positioning community oncologists to drive the future of cancer …" at bounding box center [696, 502] width 985 height 984
click at [778, 150] on p "Job Description:" at bounding box center [696, 159] width 985 height 18
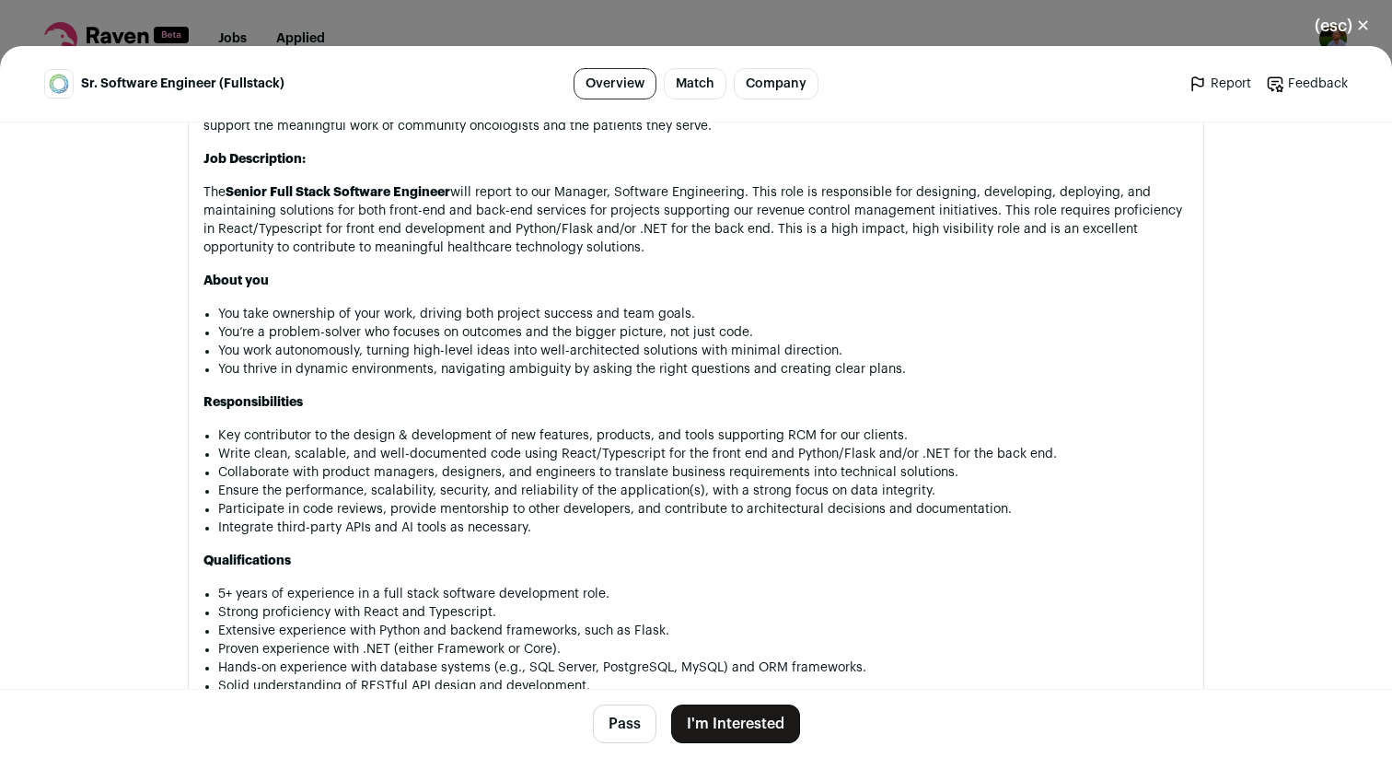
click at [778, 150] on p "Job Description:" at bounding box center [696, 159] width 985 height 18
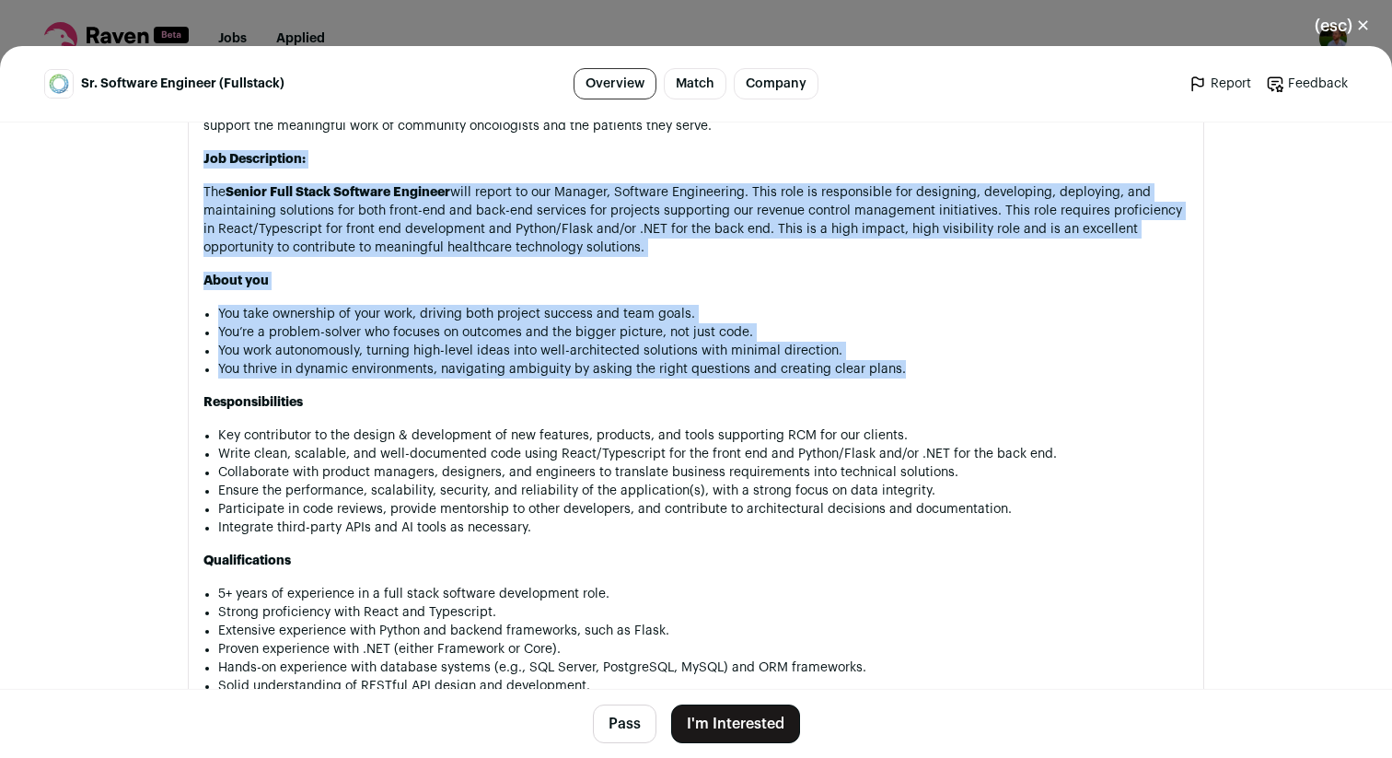
drag, startPoint x: 778, startPoint y: 140, endPoint x: 783, endPoint y: 358, distance: 218.3
click at [783, 358] on div "OneOncology is positioning community oncologists to drive the future of cancer …" at bounding box center [696, 502] width 985 height 984
click at [783, 360] on li "You thrive in dynamic environments, navigating ambiguity by asking the right qu…" at bounding box center [703, 369] width 971 height 18
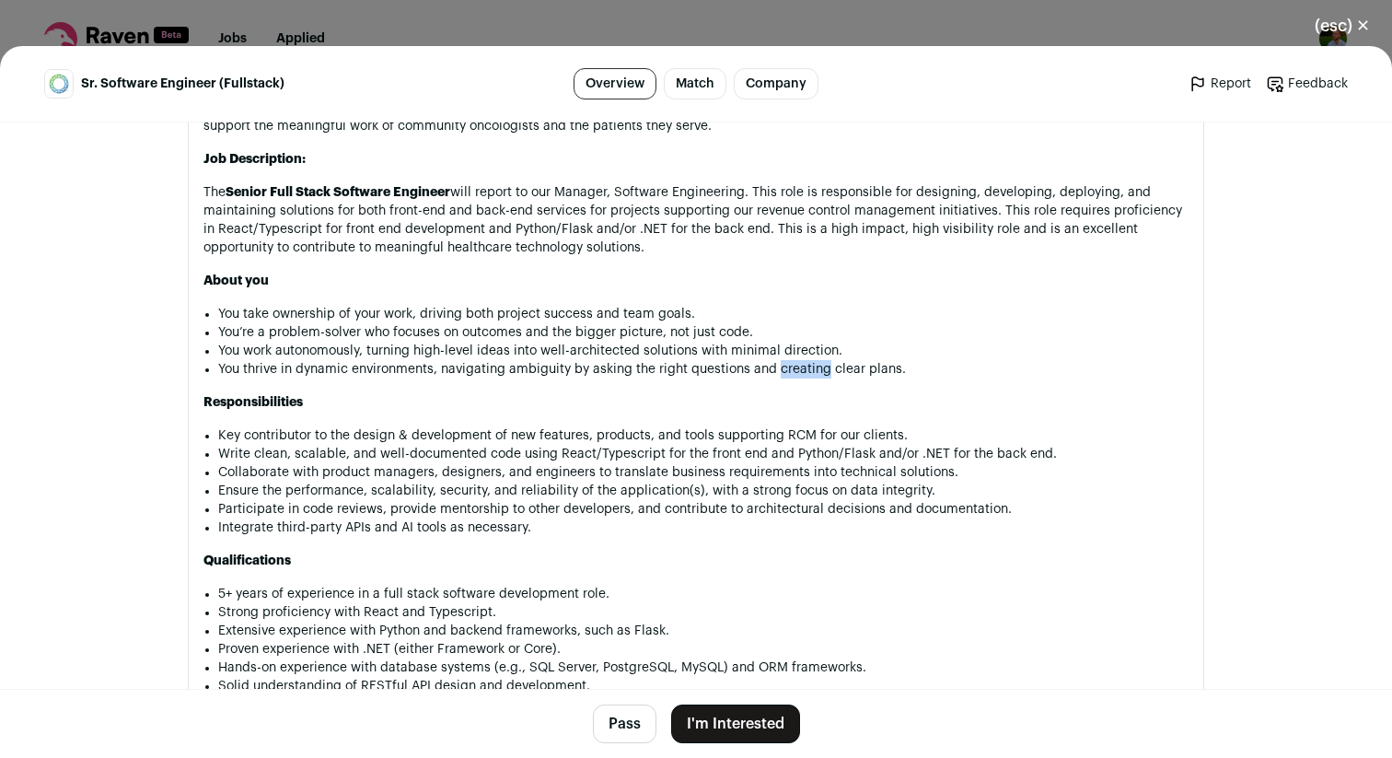
click at [783, 360] on li "You thrive in dynamic environments, navigating ambiguity by asking the right qu…" at bounding box center [703, 369] width 971 height 18
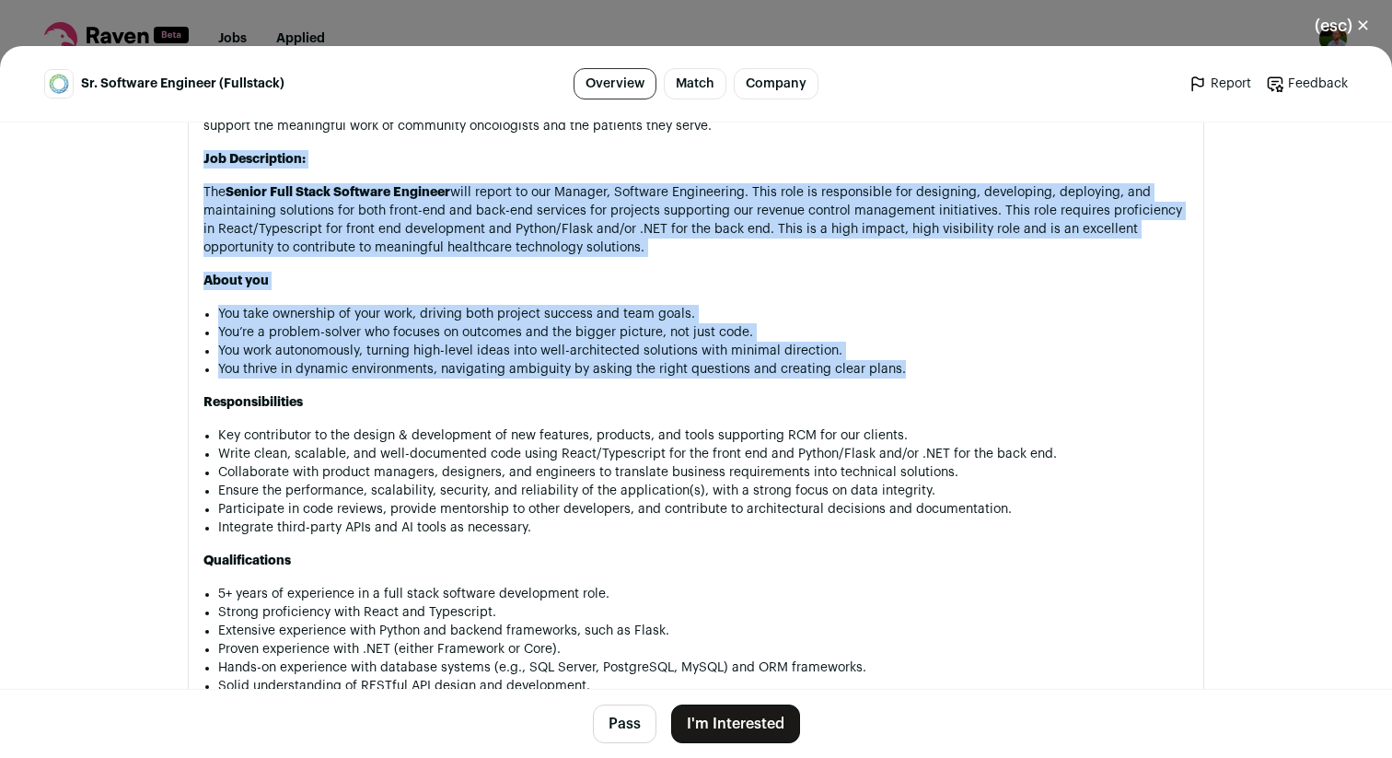
drag, startPoint x: 783, startPoint y: 358, endPoint x: 786, endPoint y: 141, distance: 217.4
click at [787, 141] on div "OneOncology is positioning community oncologists to drive the future of cancer …" at bounding box center [696, 502] width 985 height 984
click at [786, 150] on p "Job Description:" at bounding box center [696, 159] width 985 height 18
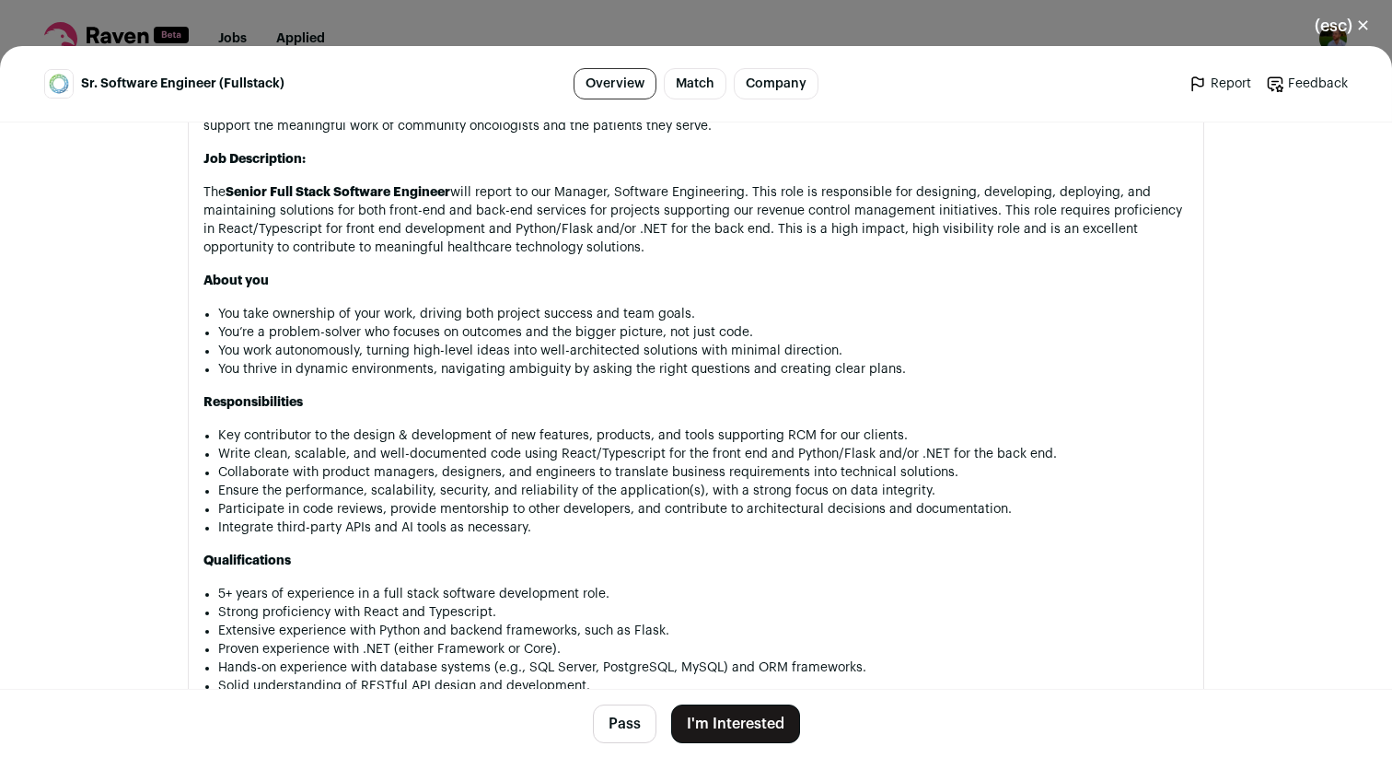
click at [786, 150] on p "Job Description:" at bounding box center [696, 159] width 985 height 18
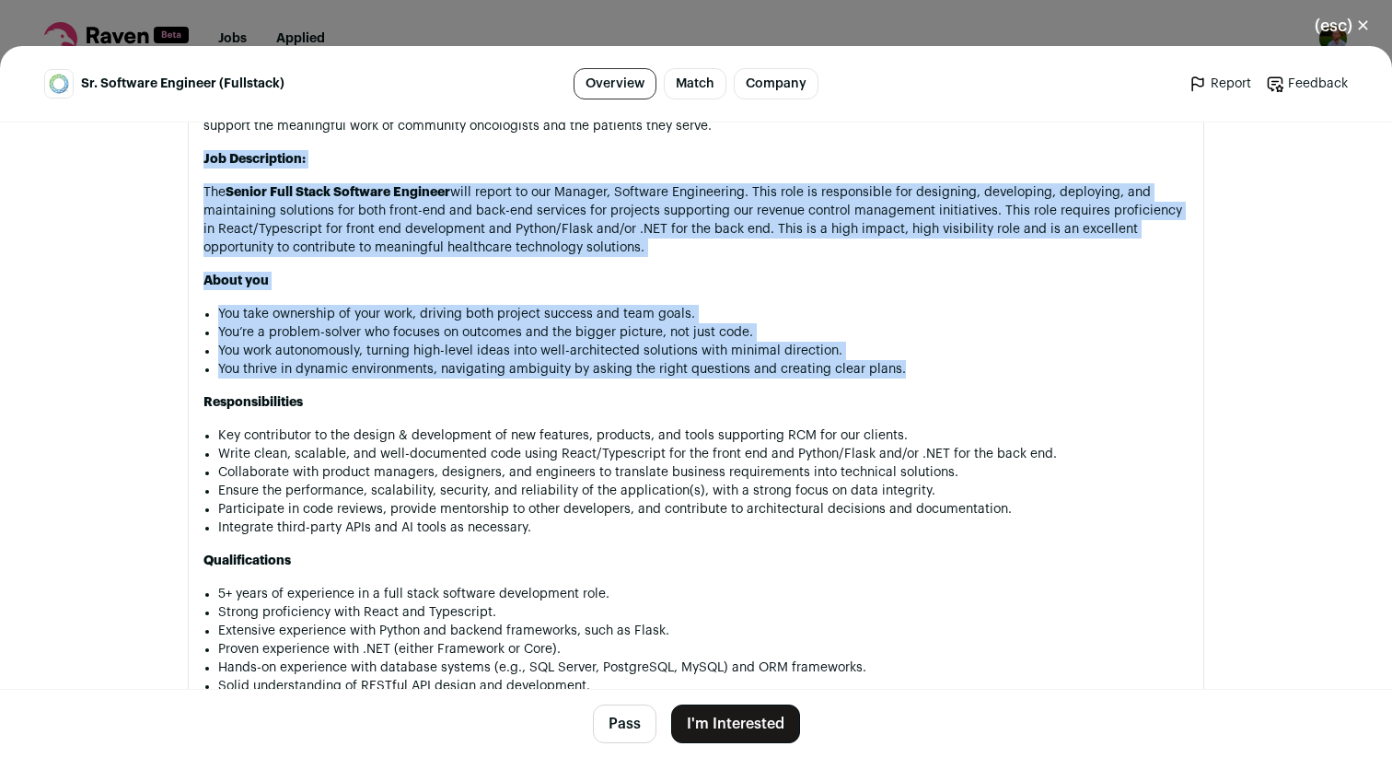
drag, startPoint x: 786, startPoint y: 141, endPoint x: 788, endPoint y: 360, distance: 219.2
click at [788, 360] on div "OneOncology is positioning community oncologists to drive the future of cancer …" at bounding box center [696, 502] width 985 height 984
click at [788, 360] on li "You thrive in dynamic environments, navigating ambiguity by asking the right qu…" at bounding box center [703, 369] width 971 height 18
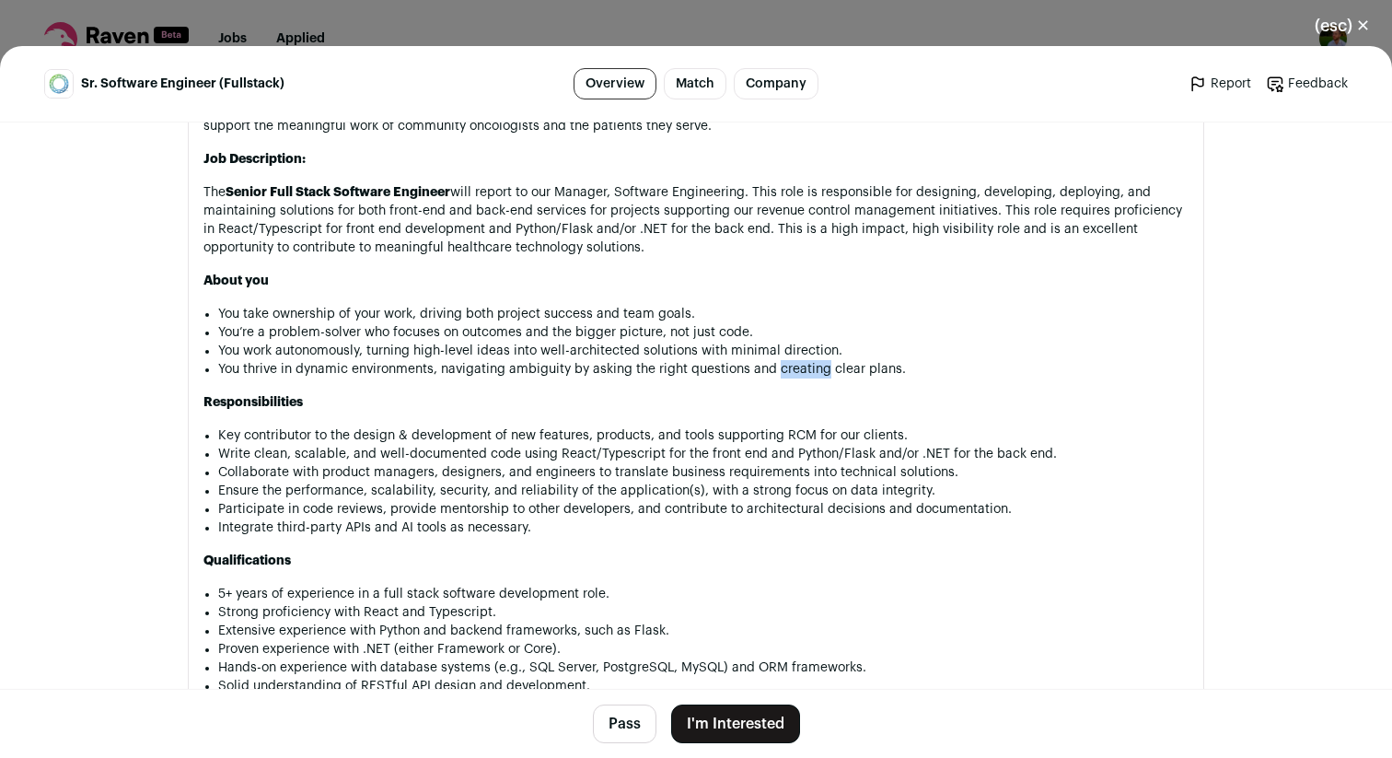
click at [788, 360] on li "You thrive in dynamic environments, navigating ambiguity by asking the right qu…" at bounding box center [703, 369] width 971 height 18
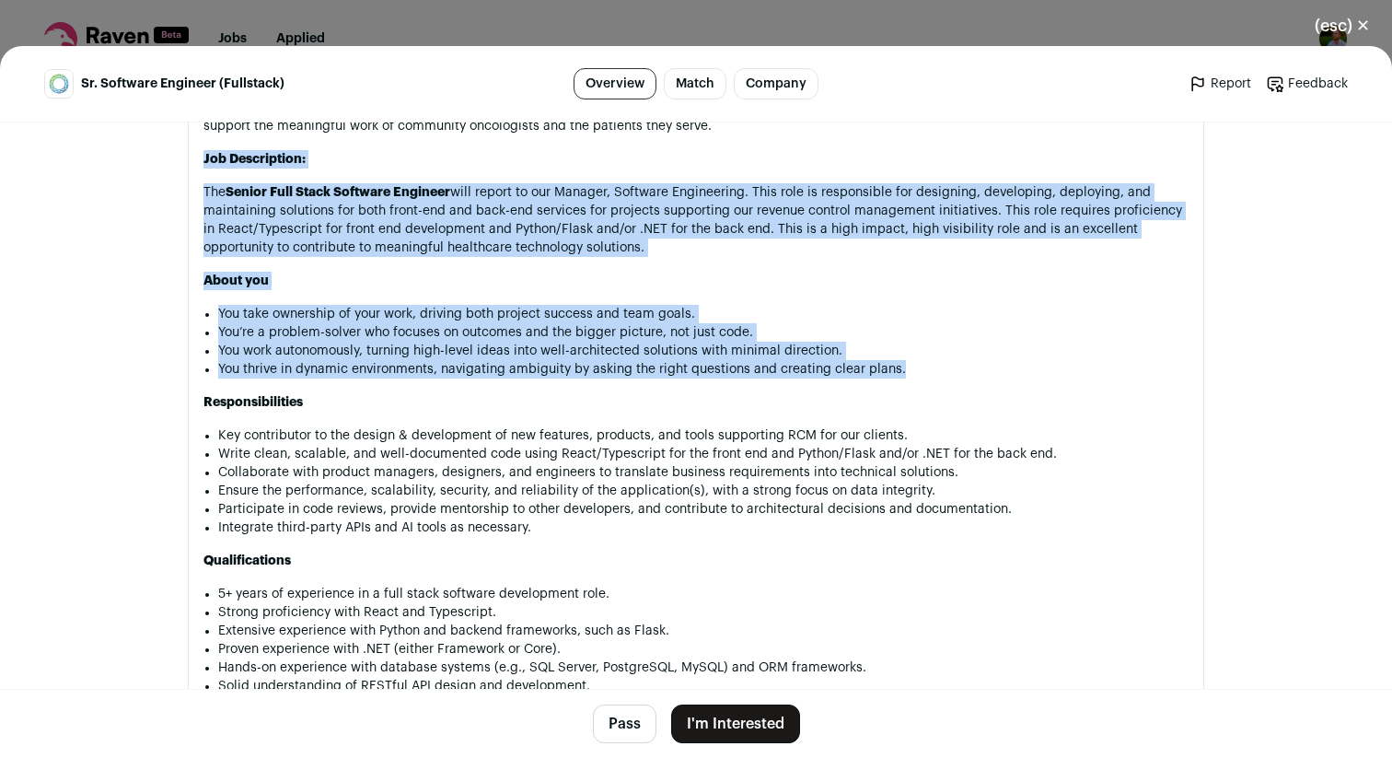
drag, startPoint x: 788, startPoint y: 360, endPoint x: 793, endPoint y: 142, distance: 218.3
click at [793, 141] on div "OneOncology is positioning community oncologists to drive the future of cancer …" at bounding box center [696, 502] width 985 height 984
click at [793, 150] on p "Job Description:" at bounding box center [696, 159] width 985 height 18
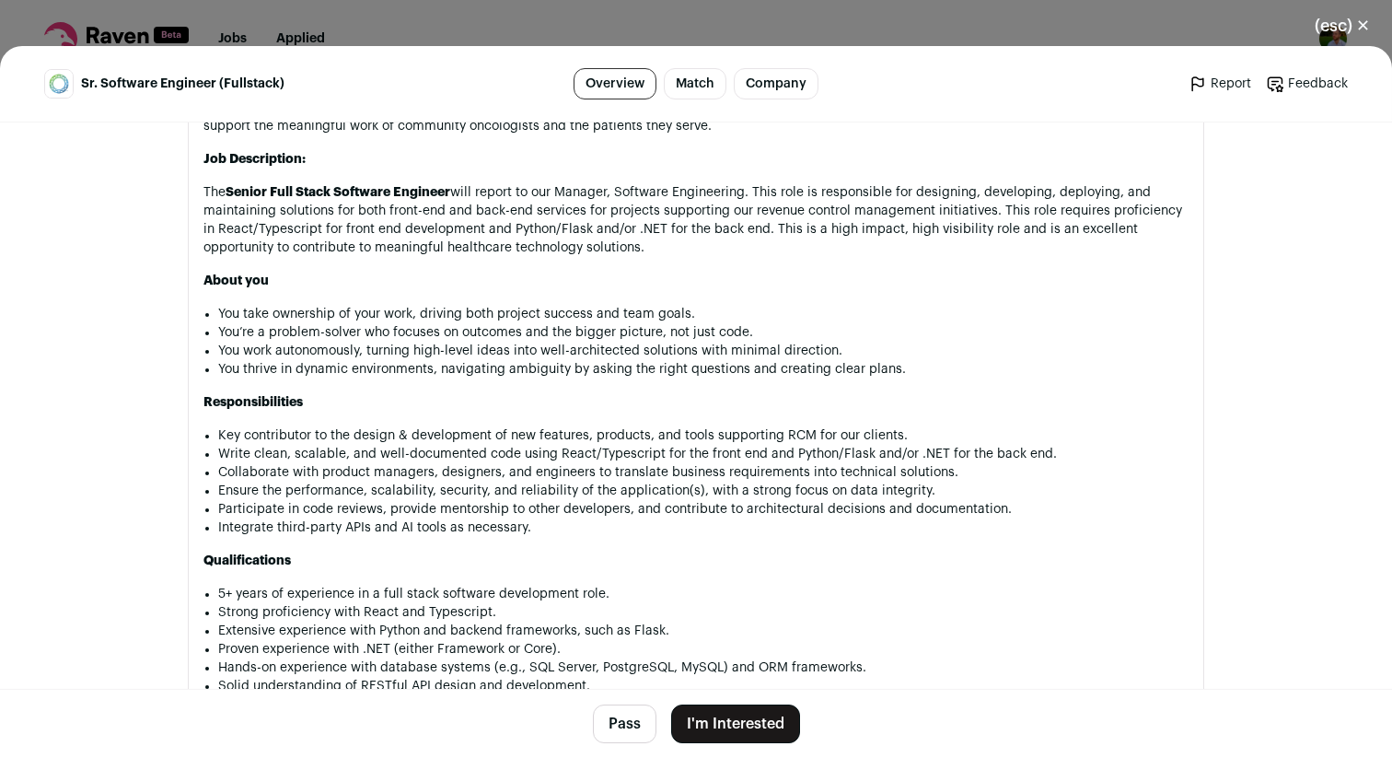
click at [793, 150] on p "Job Description:" at bounding box center [696, 159] width 985 height 18
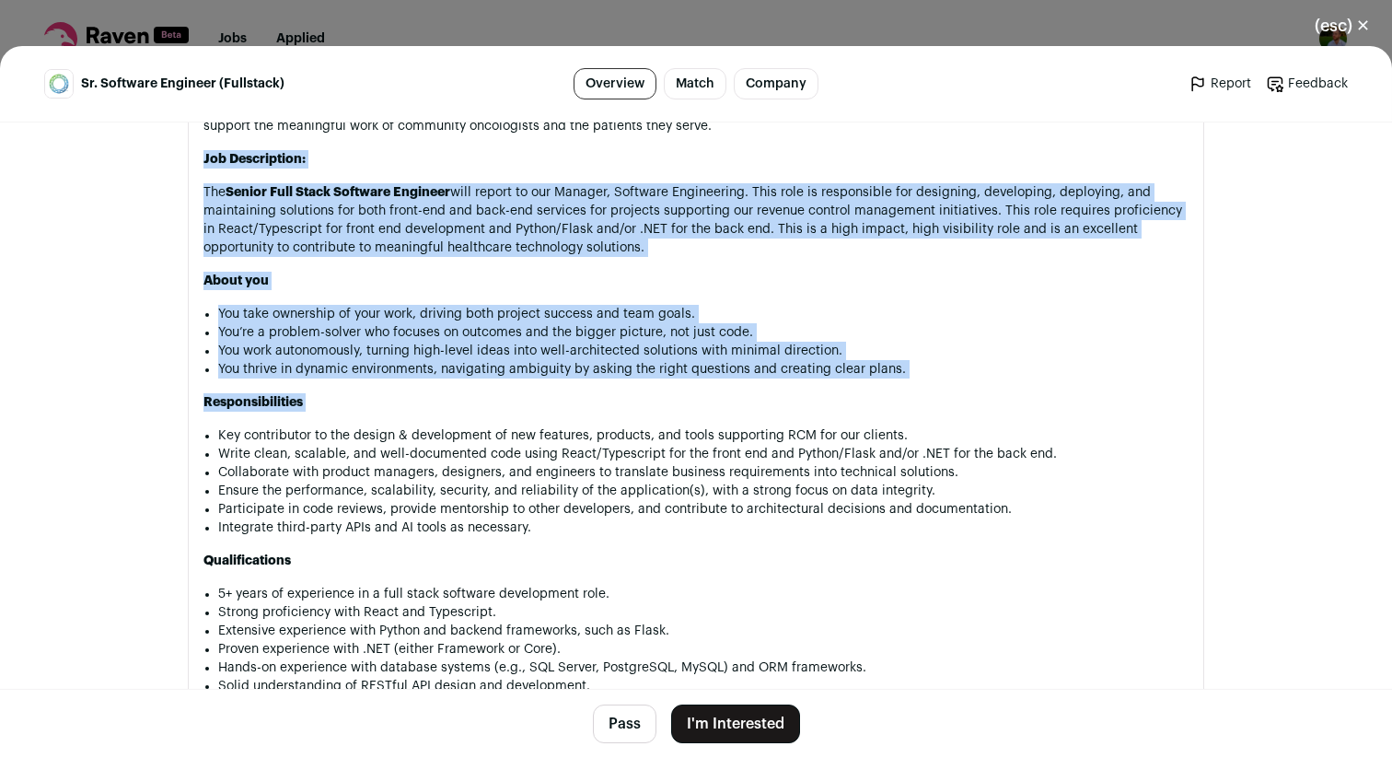
drag, startPoint x: 793, startPoint y: 142, endPoint x: 797, endPoint y: 382, distance: 240.4
click at [798, 383] on div "OneOncology is positioning community oncologists to drive the future of cancer …" at bounding box center [696, 502] width 985 height 984
click at [797, 393] on p "Responsibilities" at bounding box center [696, 402] width 985 height 18
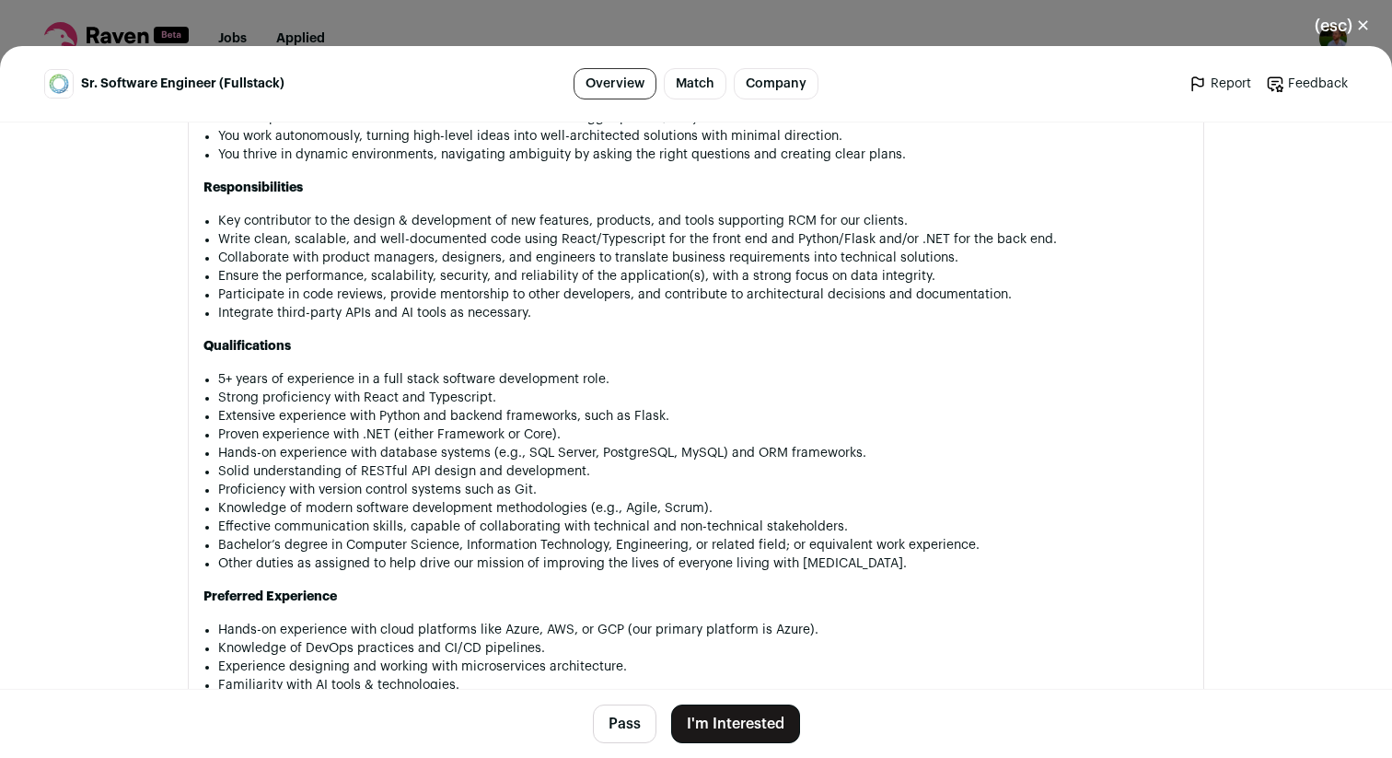
scroll to position [1343, 0]
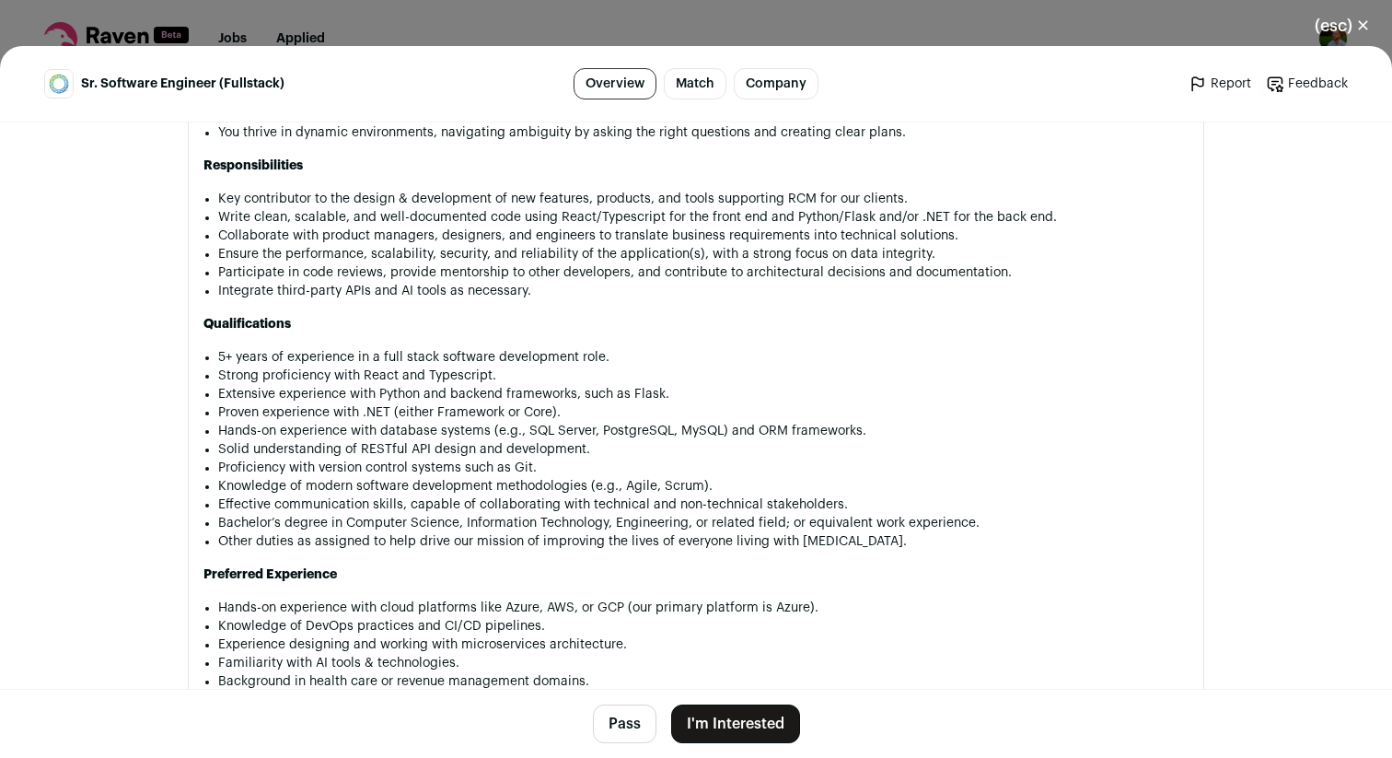
click at [699, 138] on div "OneOncology is positioning community oncologists to drive the future of cancer …" at bounding box center [696, 265] width 985 height 984
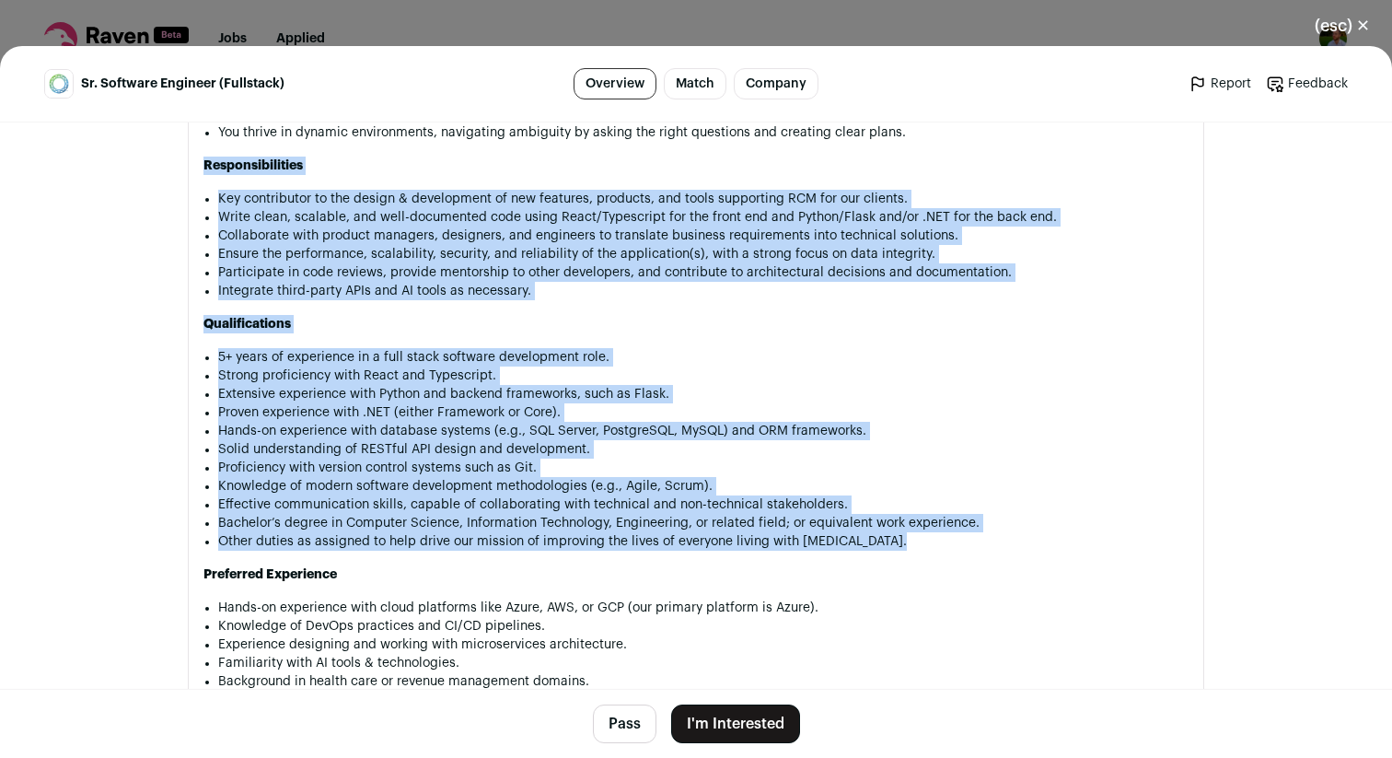
drag, startPoint x: 699, startPoint y: 138, endPoint x: 738, endPoint y: 527, distance: 390.6
click at [738, 527] on div "OneOncology is positioning community oncologists to drive the future of cancer …" at bounding box center [696, 265] width 985 height 984
click at [738, 532] on li "Other duties as assigned to help drive our mission of improving the lives of ev…" at bounding box center [703, 541] width 971 height 18
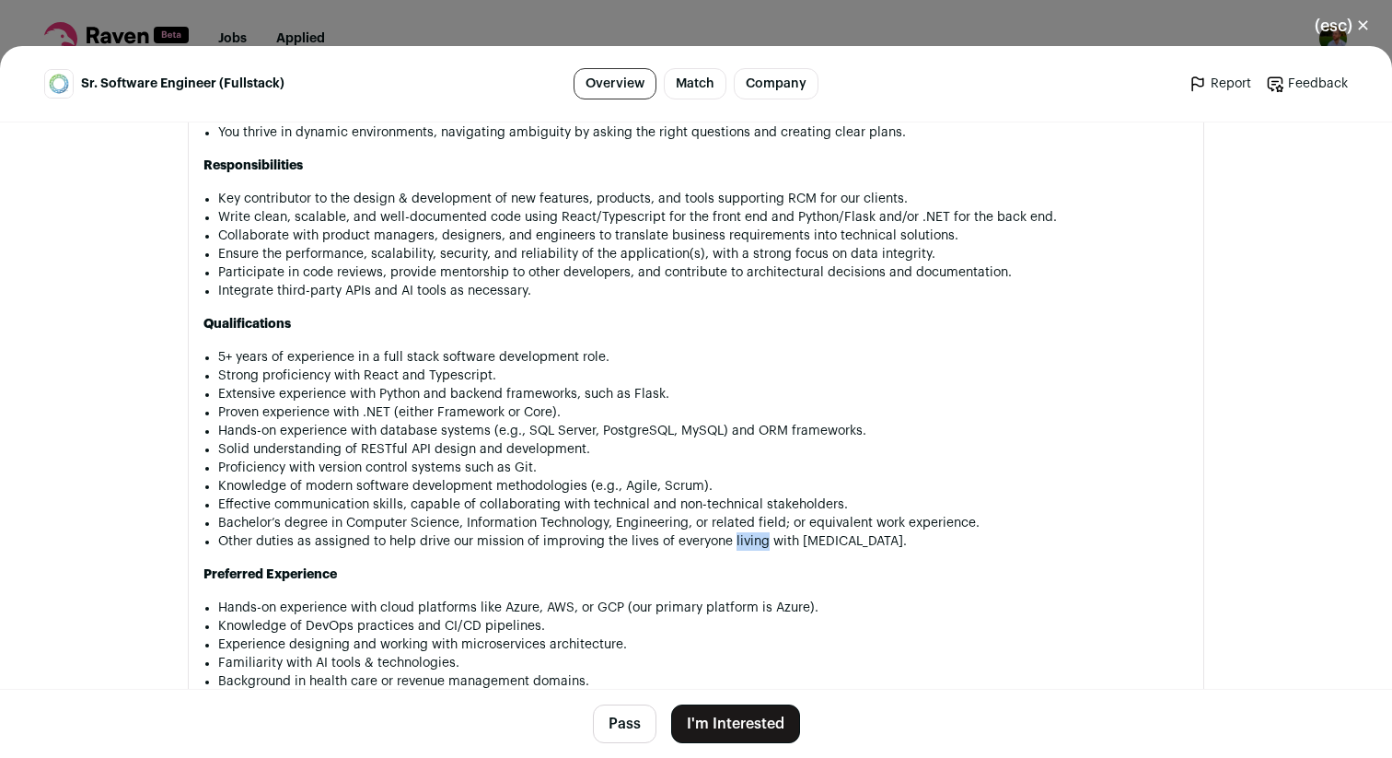
click at [738, 532] on li "Other duties as assigned to help drive our mission of improving the lives of ev…" at bounding box center [703, 541] width 971 height 18
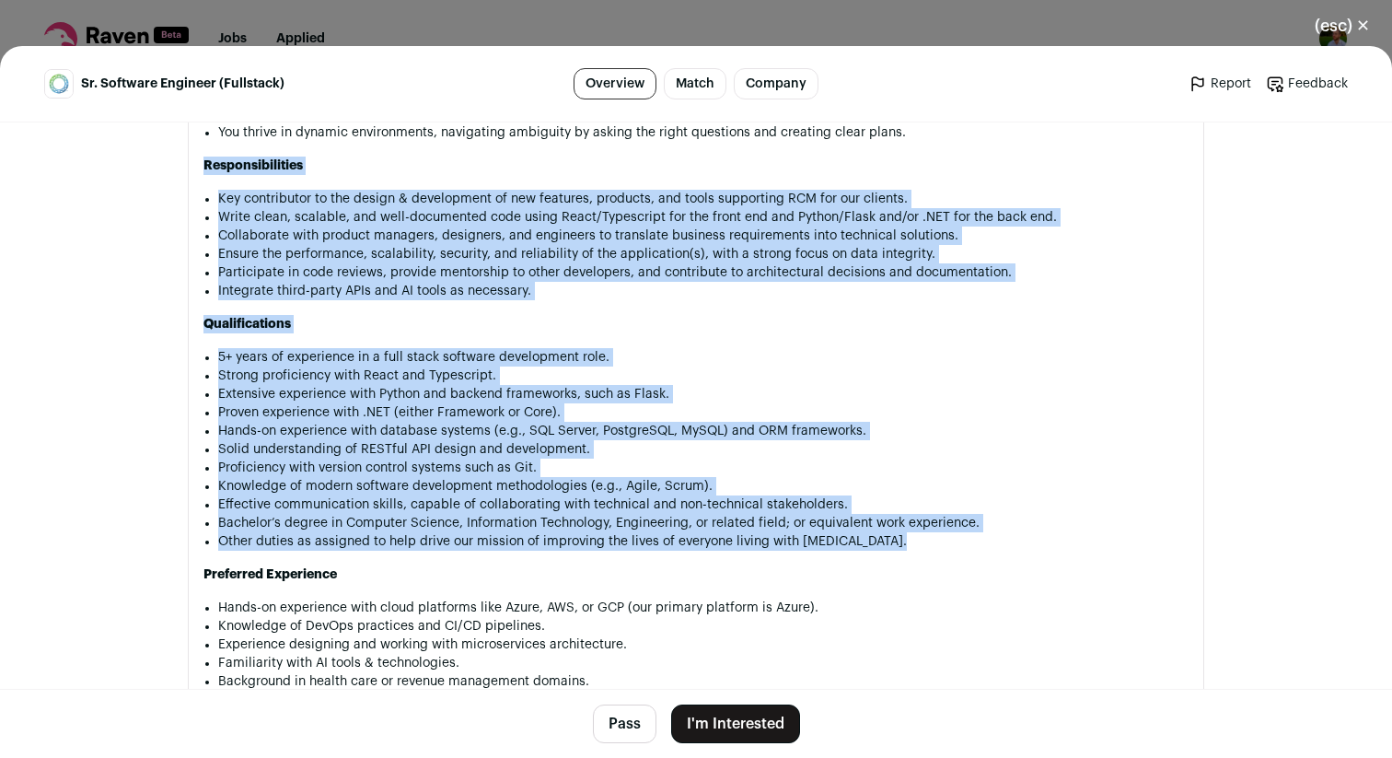
drag, startPoint x: 738, startPoint y: 527, endPoint x: 730, endPoint y: 155, distance: 372.1
click at [730, 155] on div "OneOncology is positioning community oncologists to drive the future of cancer …" at bounding box center [696, 265] width 985 height 984
click at [730, 157] on p "Responsibilities" at bounding box center [696, 166] width 985 height 18
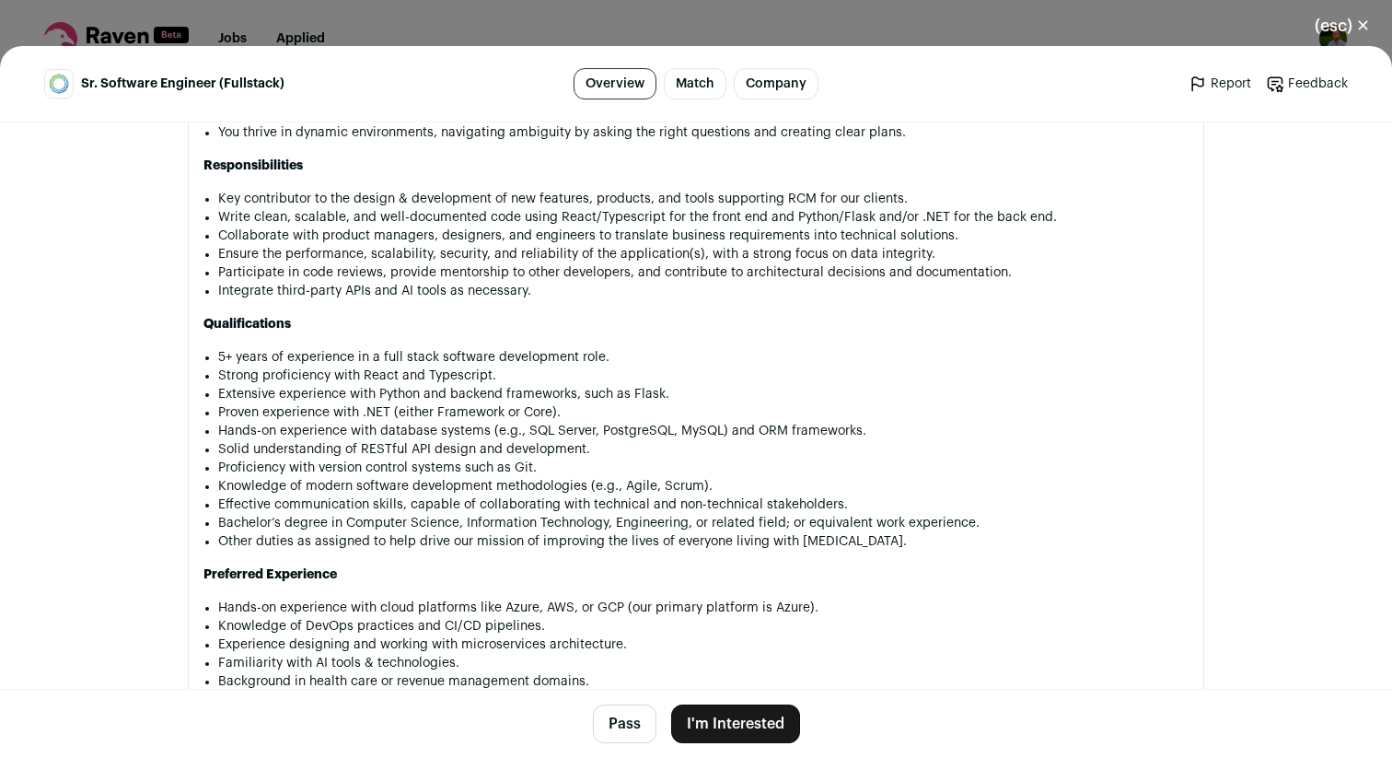
click at [730, 157] on p "Responsibilities" at bounding box center [696, 166] width 985 height 18
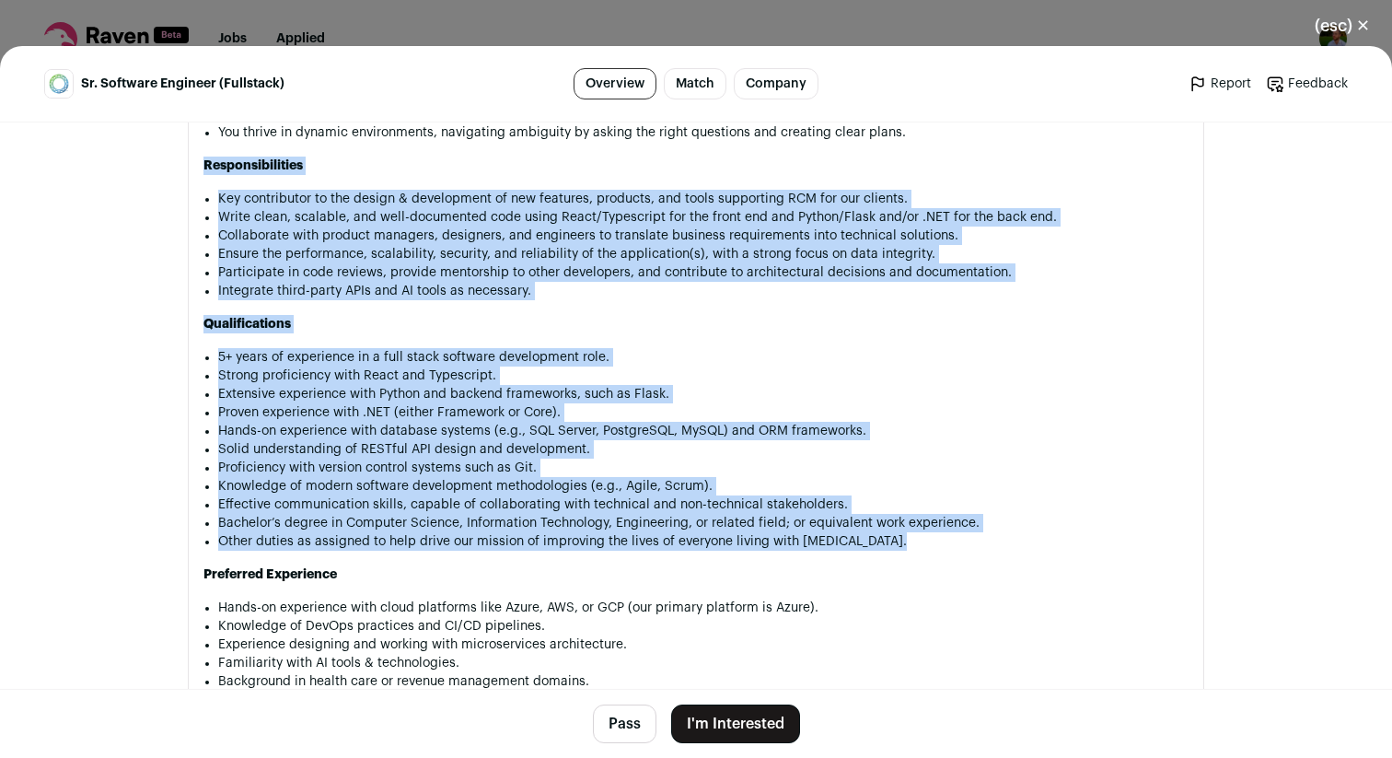
drag, startPoint x: 730, startPoint y: 155, endPoint x: 744, endPoint y: 530, distance: 376.0
click at [745, 530] on div "OneOncology is positioning community oncologists to drive the future of cancer …" at bounding box center [696, 265] width 985 height 984
click at [744, 532] on li "Other duties as assigned to help drive our mission of improving the lives of ev…" at bounding box center [703, 541] width 971 height 18
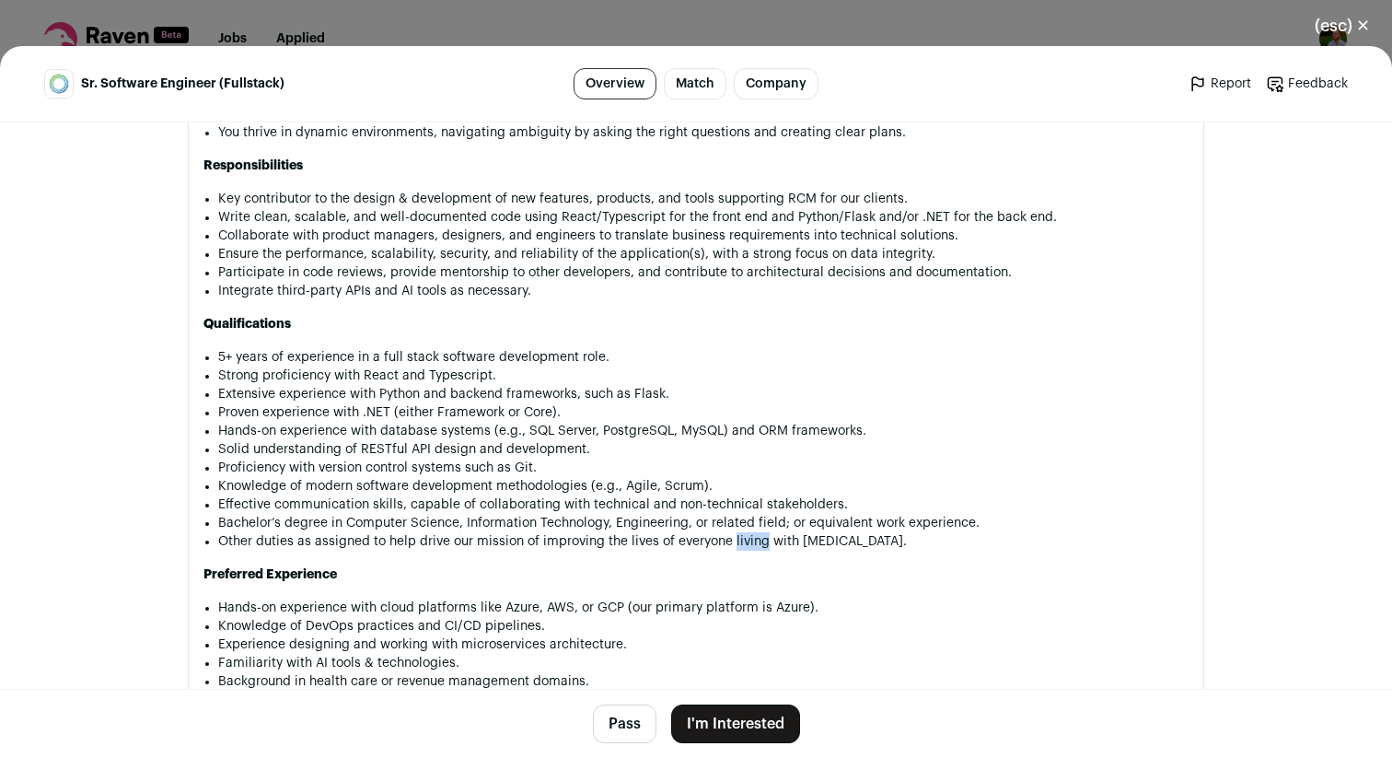
click at [744, 532] on li "Other duties as assigned to help drive our mission of improving the lives of ev…" at bounding box center [703, 541] width 971 height 18
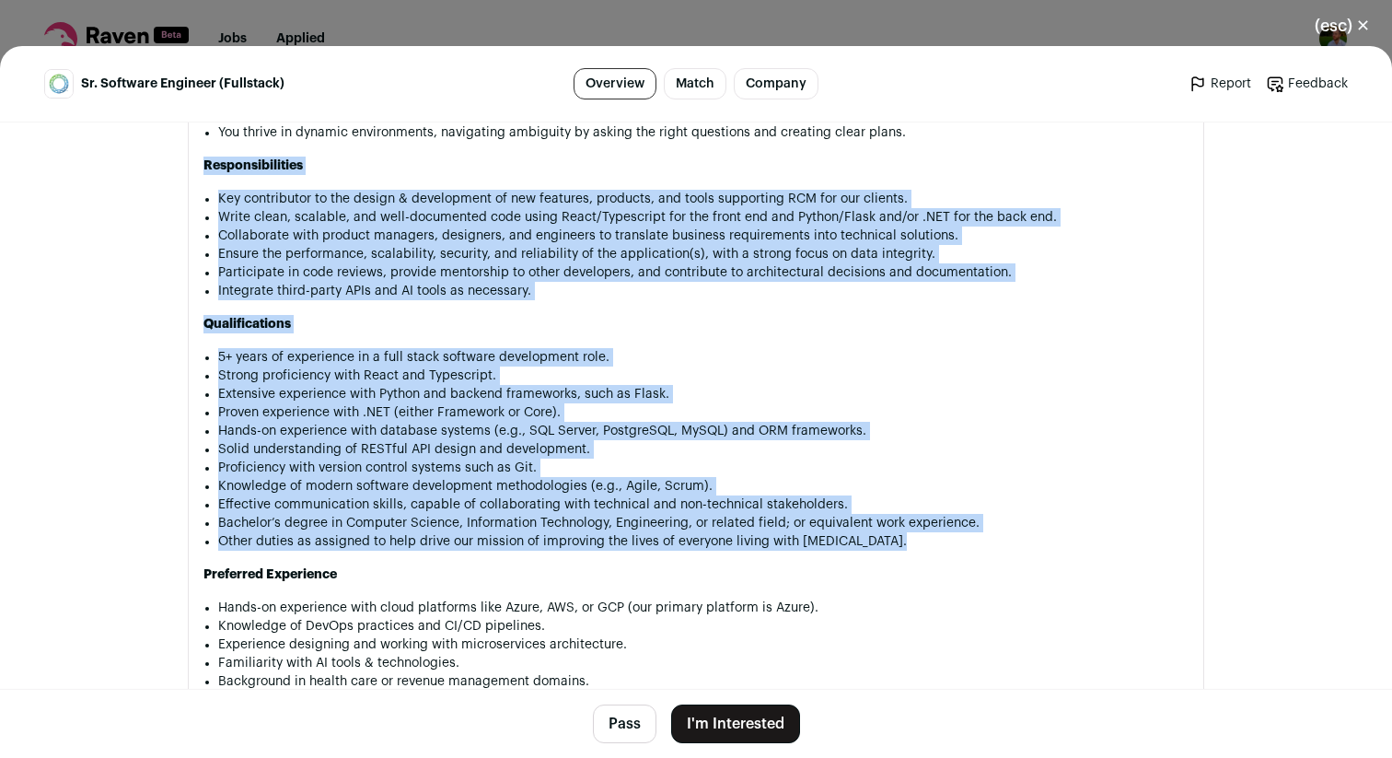
drag, startPoint x: 744, startPoint y: 530, endPoint x: 734, endPoint y: 141, distance: 389.7
click at [736, 139] on div "OneOncology is positioning community oncologists to drive the future of cancer …" at bounding box center [696, 265] width 985 height 984
click at [734, 157] on p "Responsibilities" at bounding box center [696, 166] width 985 height 18
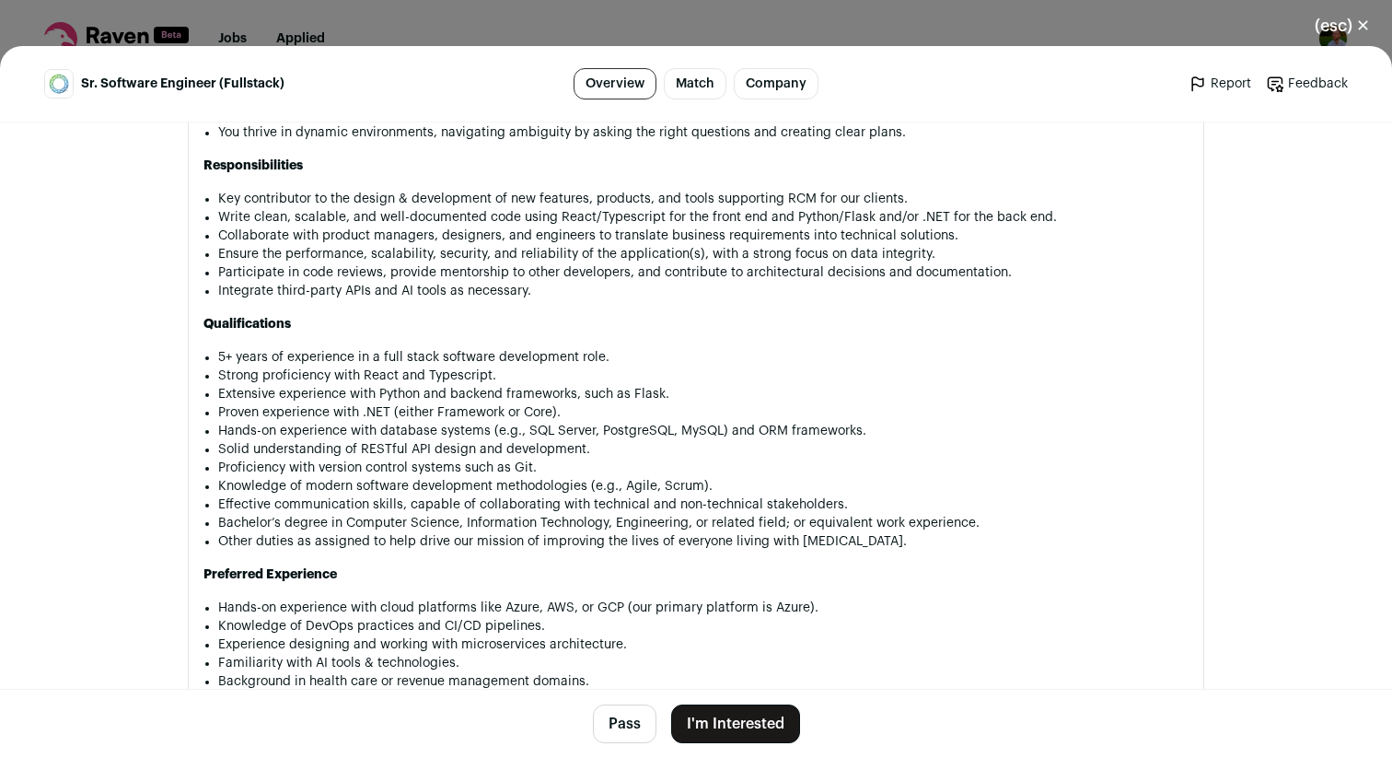
click at [734, 157] on p "Responsibilities" at bounding box center [696, 166] width 985 height 18
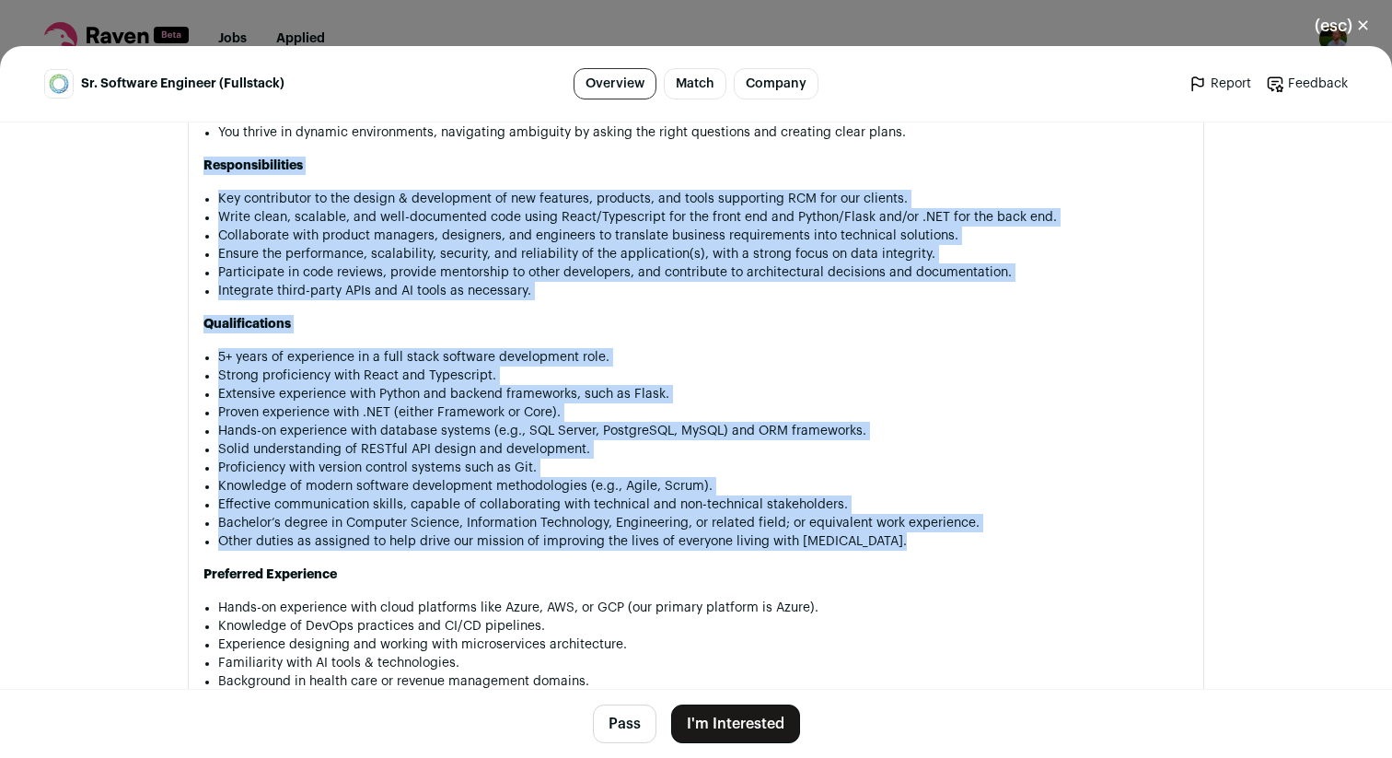
drag, startPoint x: 734, startPoint y: 141, endPoint x: 736, endPoint y: 537, distance: 396.0
click at [736, 537] on div "OneOncology is positioning community oncologists to drive the future of cancer …" at bounding box center [696, 265] width 985 height 984
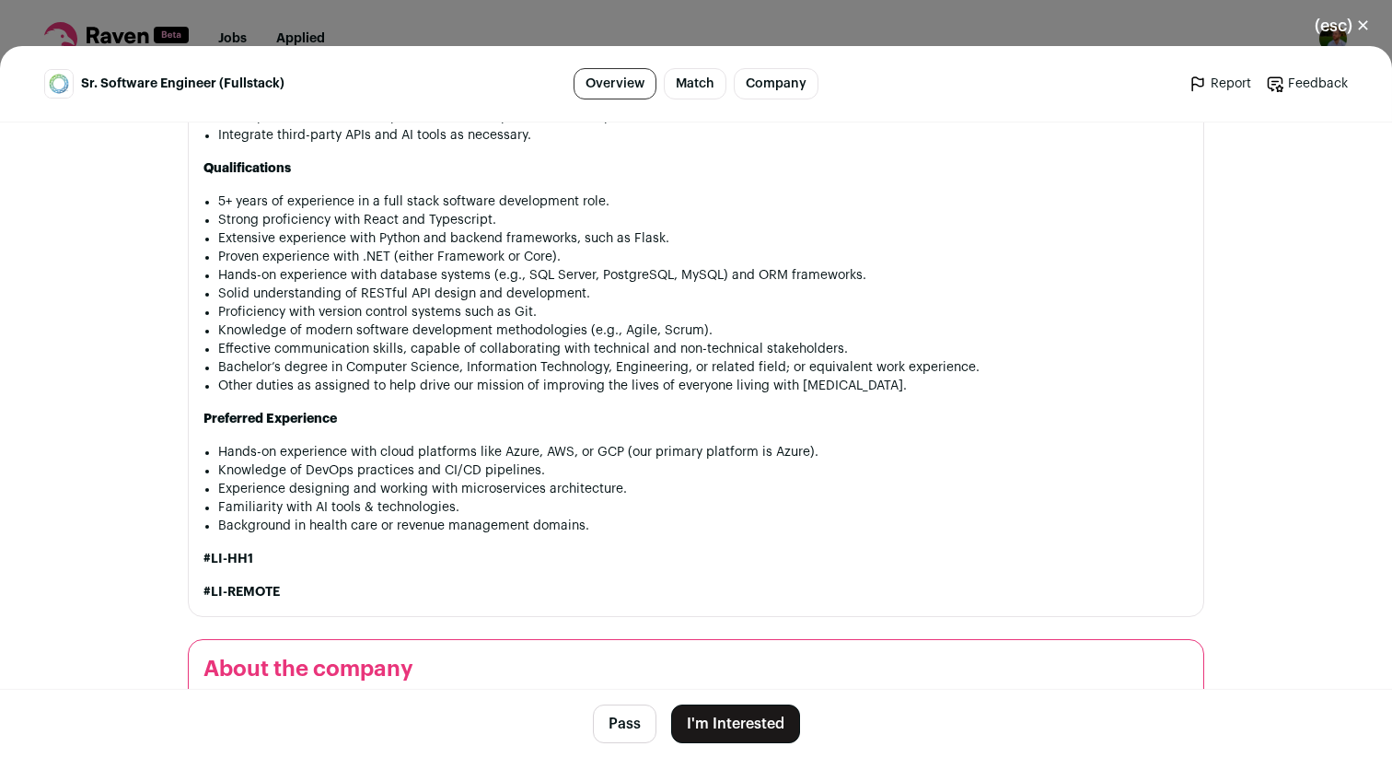
scroll to position [1512, 0]
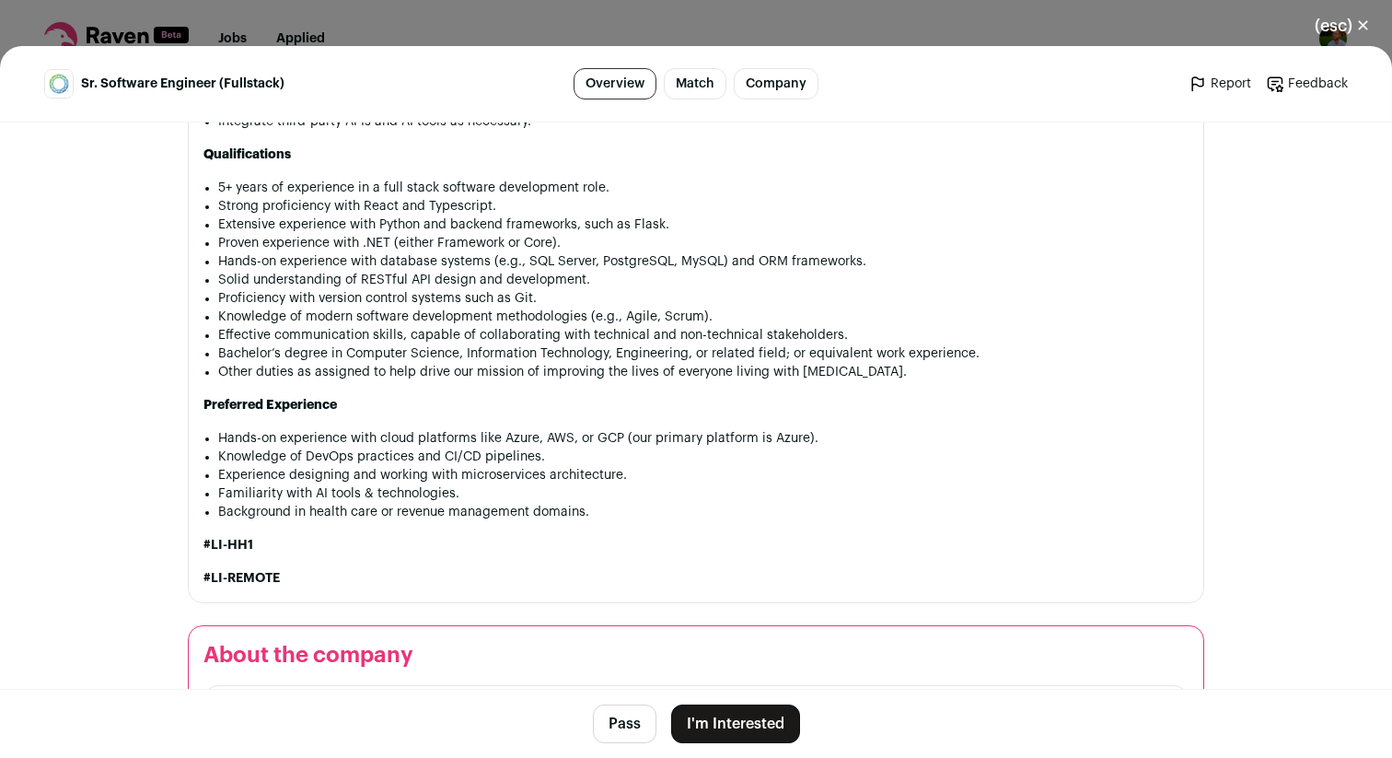
click at [373, 146] on p "Qualifications" at bounding box center [696, 155] width 985 height 18
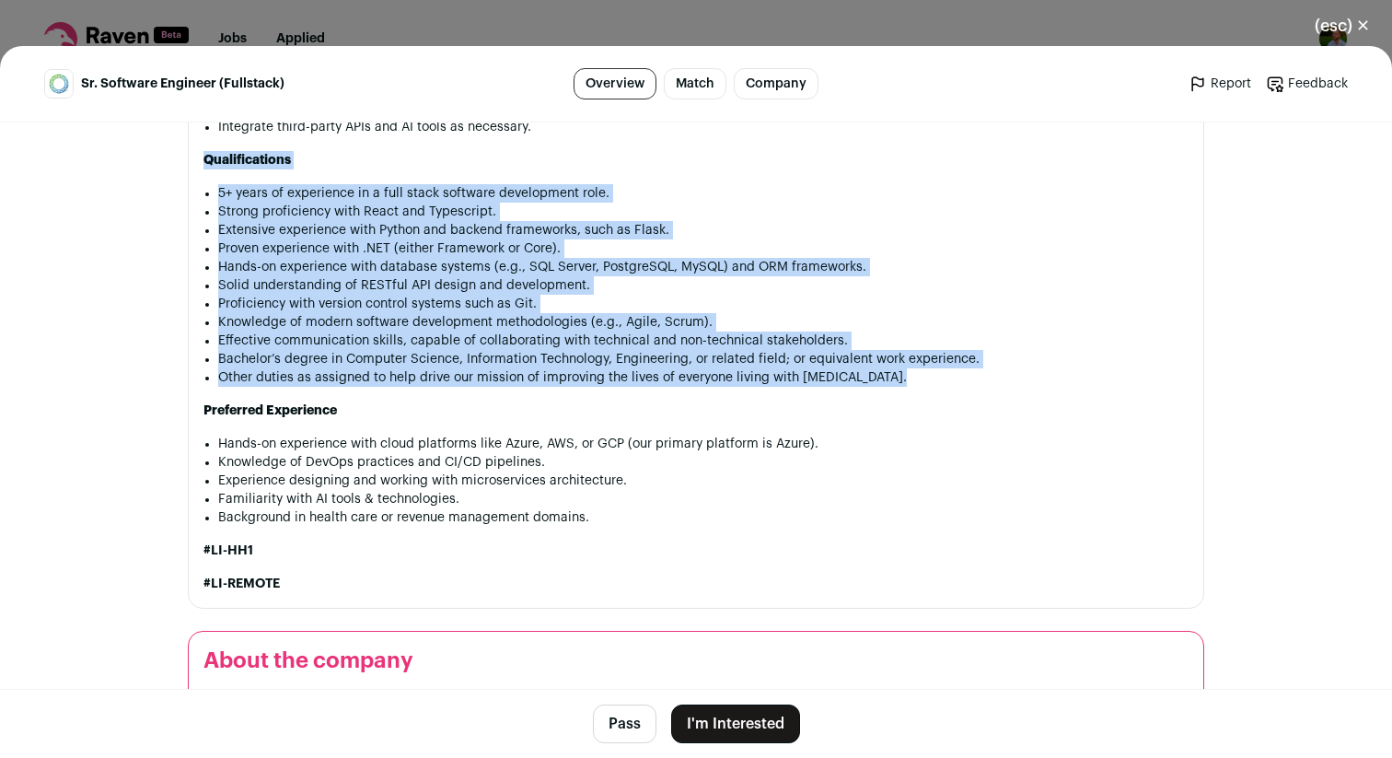
drag, startPoint x: 373, startPoint y: 131, endPoint x: 383, endPoint y: 363, distance: 232.3
click at [383, 363] on div "OneOncology is positioning community oncologists to drive the future of cancer …" at bounding box center [696, 102] width 985 height 984
click at [383, 368] on li "Other duties as assigned to help drive our mission of improving the lives of ev…" at bounding box center [703, 377] width 971 height 18
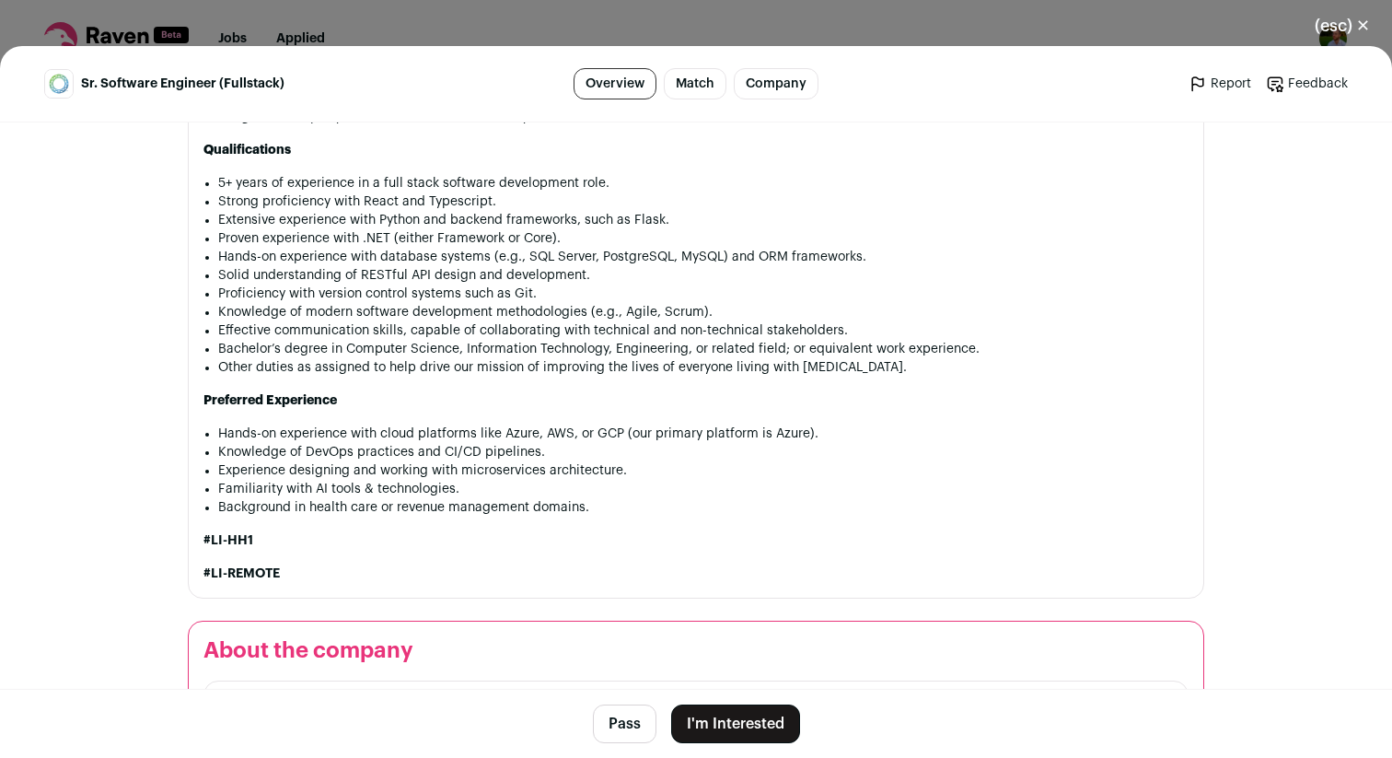
scroll to position [1518, 0]
click at [235, 210] on li "Extensive experience with Python and backend frameworks, such as Flask." at bounding box center [703, 219] width 971 height 18
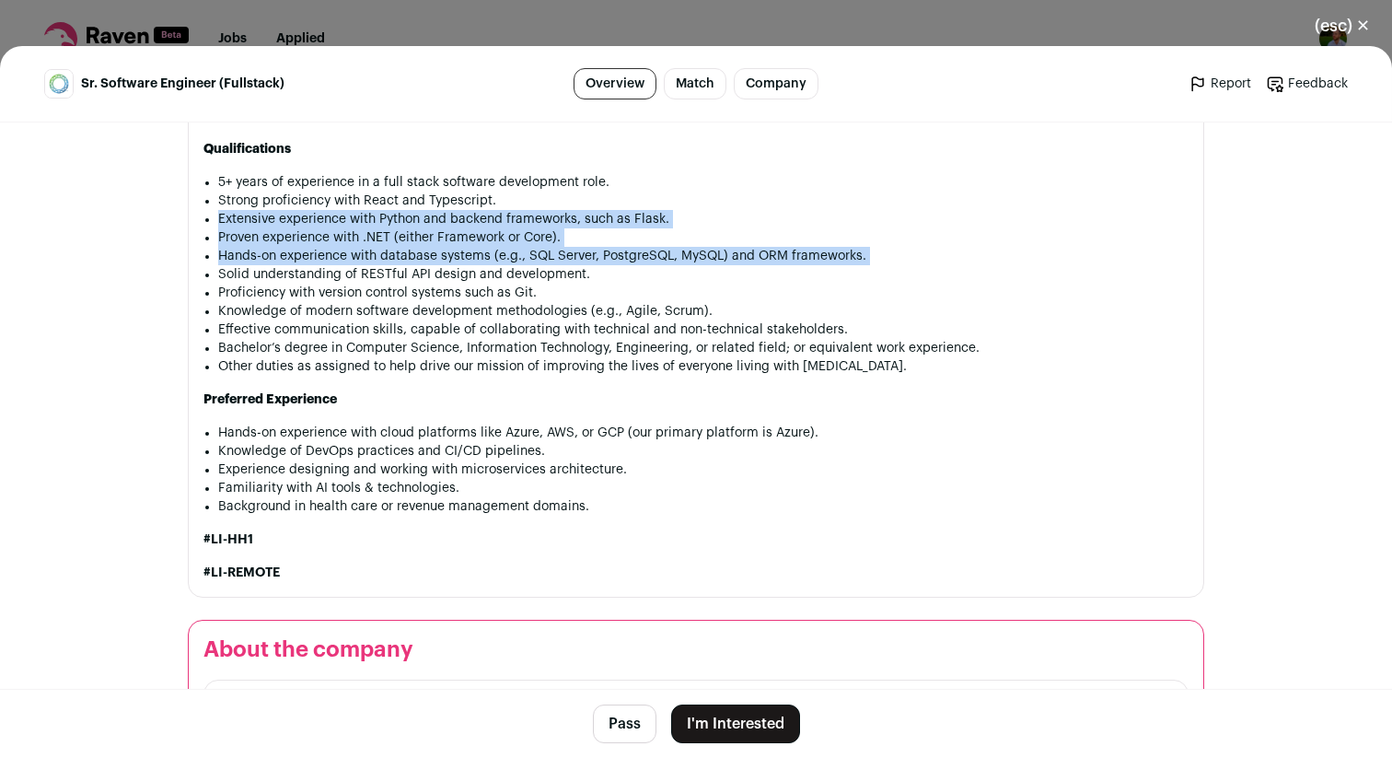
drag, startPoint x: 235, startPoint y: 204, endPoint x: 238, endPoint y: 244, distance: 39.7
click at [238, 244] on ul "5+ years of experience in a full stack software development role. Strong profic…" at bounding box center [703, 274] width 971 height 203
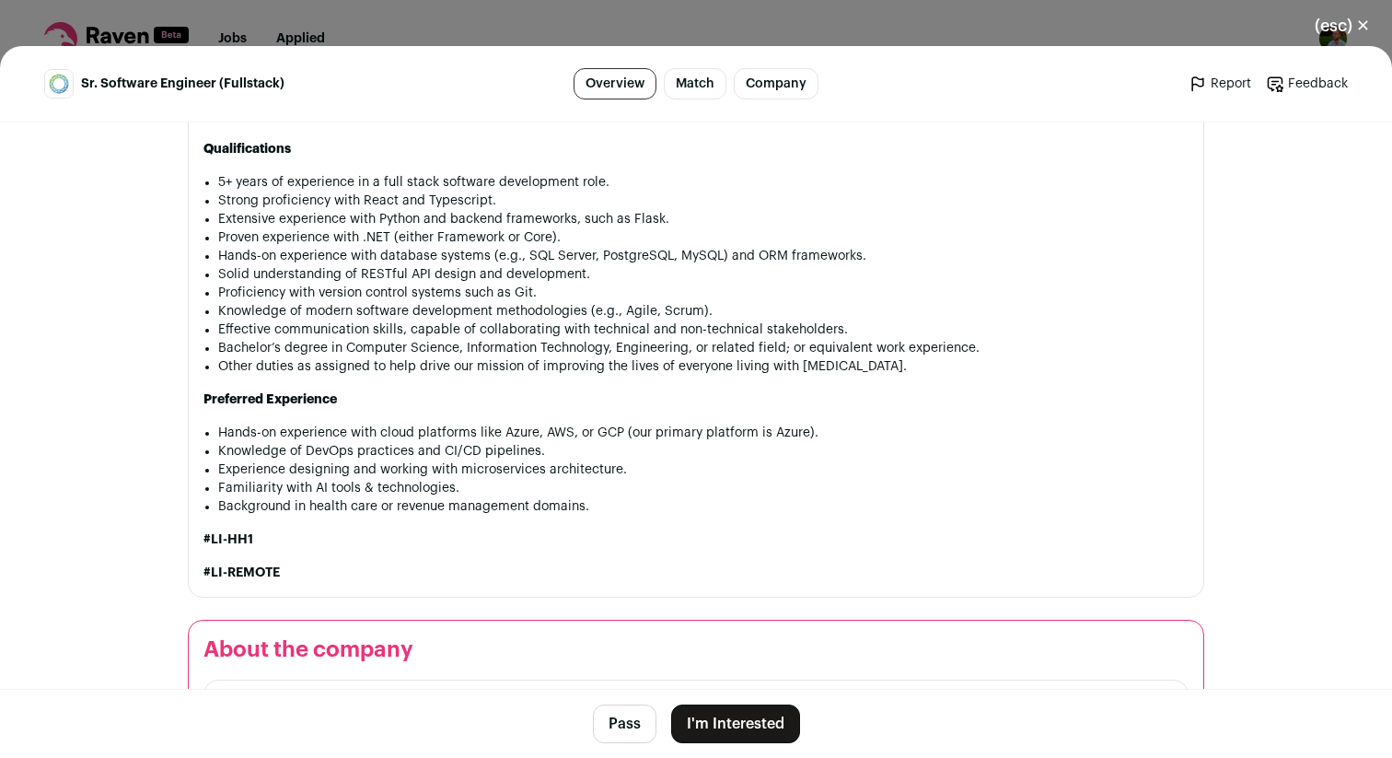
click at [308, 265] on li "Solid understanding of RESTful API design and development." at bounding box center [703, 274] width 971 height 18
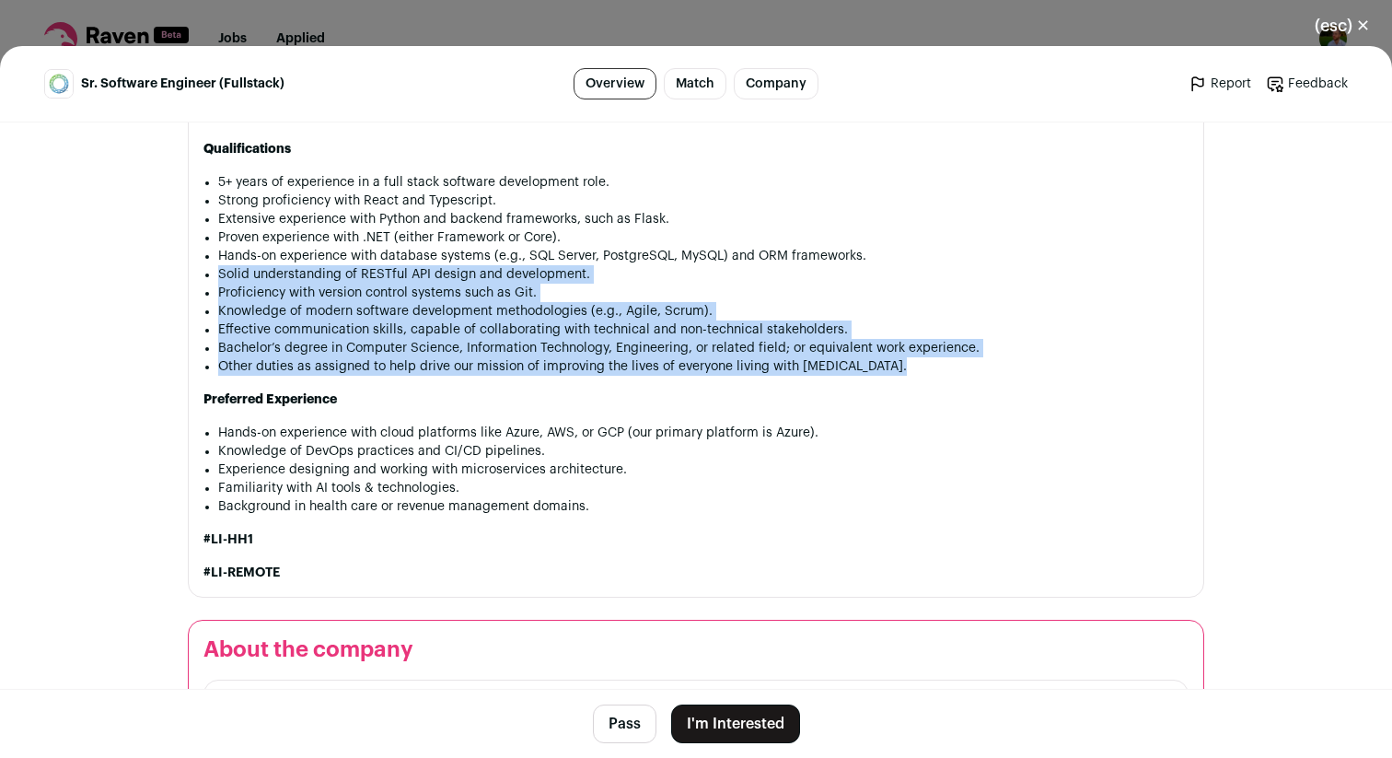
drag, startPoint x: 308, startPoint y: 260, endPoint x: 319, endPoint y: 344, distance: 85.4
click at [319, 344] on ul "5+ years of experience in a full stack software development role. Strong profic…" at bounding box center [703, 274] width 971 height 203
click at [319, 357] on li "Other duties as assigned to help drive our mission of improving the lives of ev…" at bounding box center [703, 366] width 971 height 18
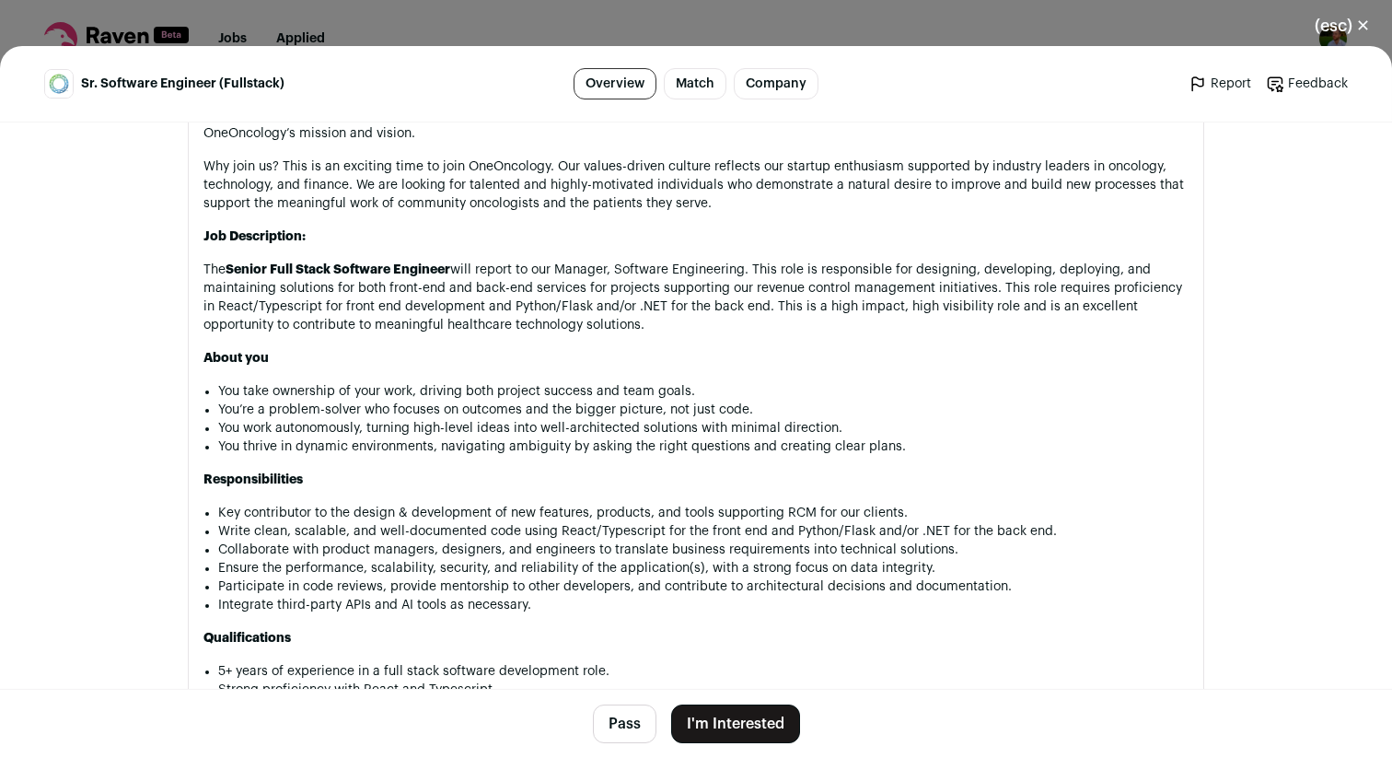
scroll to position [992, 0]
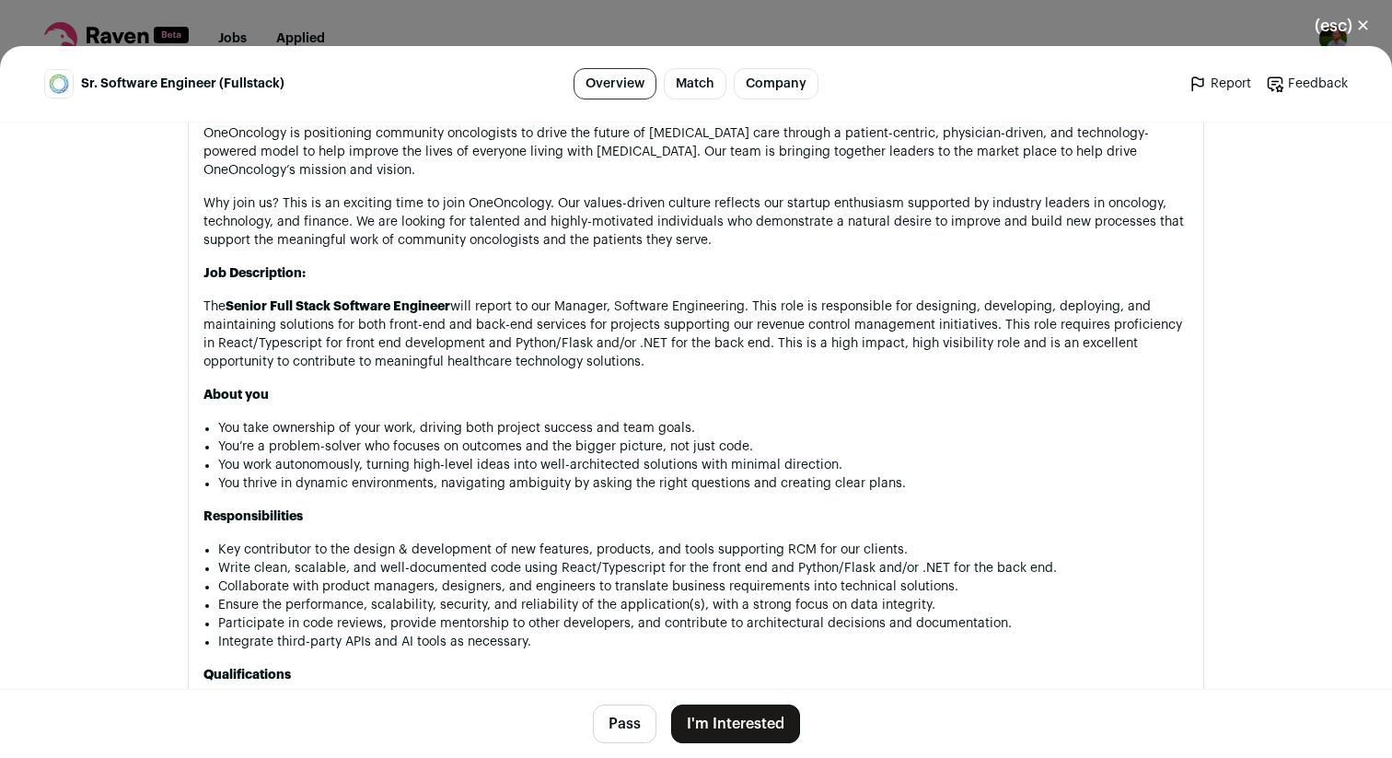
click at [497, 25] on div "(esc) ✕ Sr. Software Engineer (Fullstack) Overview Match Company Report Feedbac…" at bounding box center [696, 379] width 1392 height 758
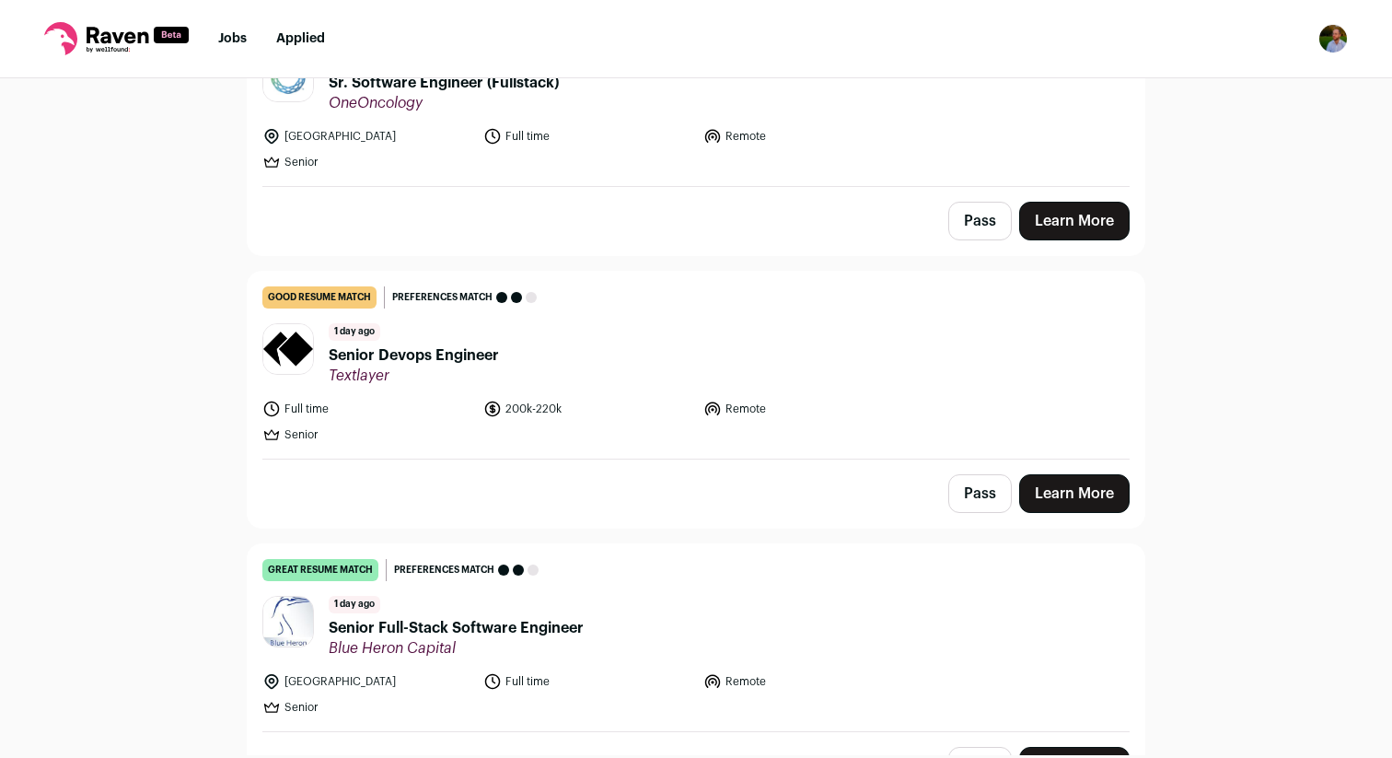
scroll to position [287, 0]
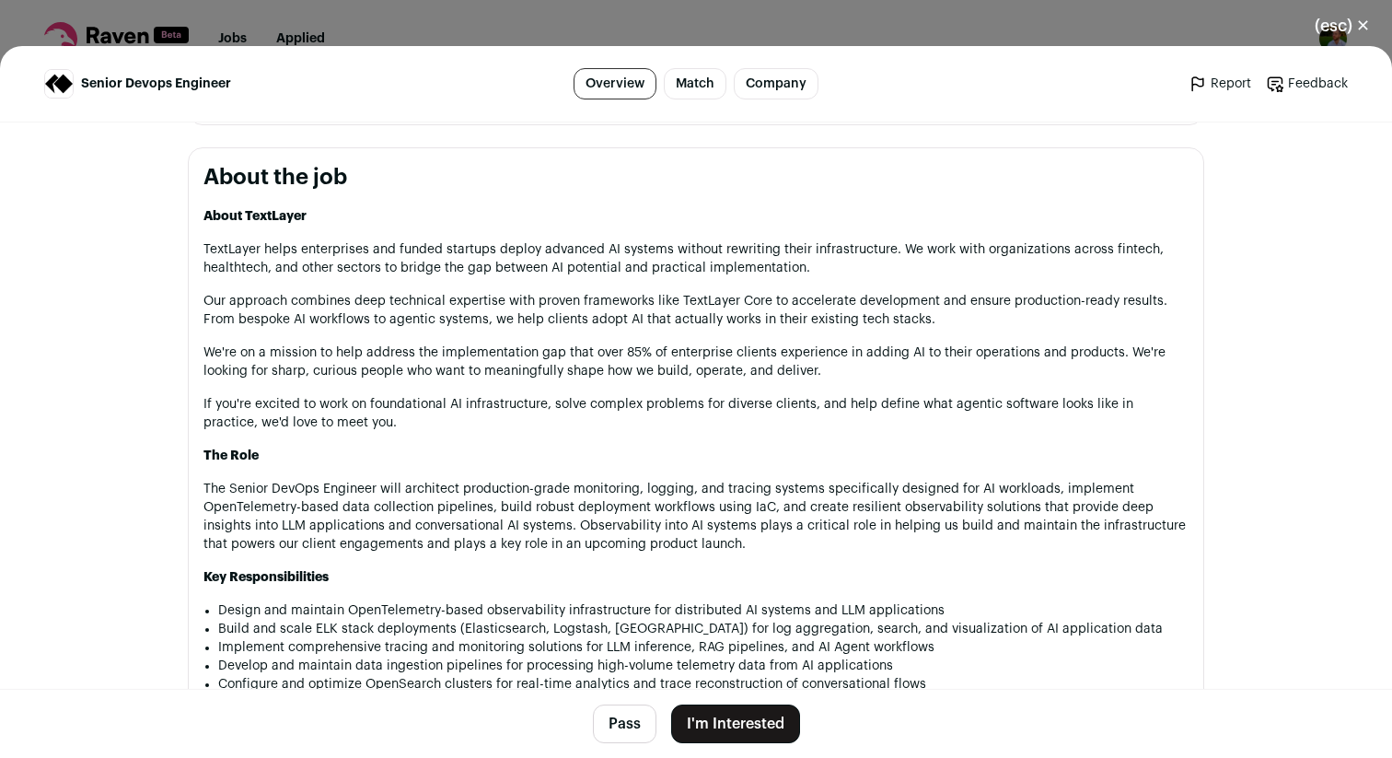
scroll to position [944, 0]
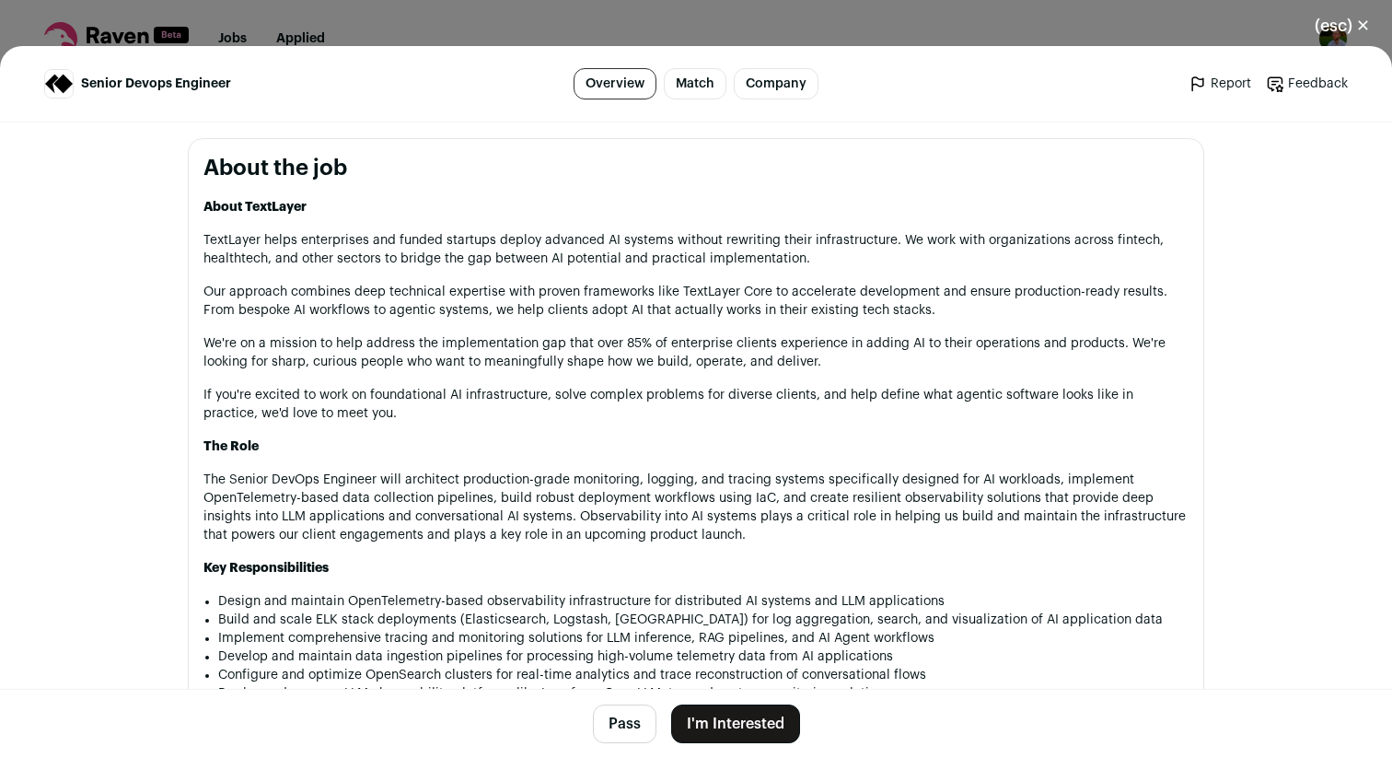
click at [565, 244] on p "TextLayer helps enterprises and funded startups deploy advanced AI systems with…" at bounding box center [696, 249] width 985 height 37
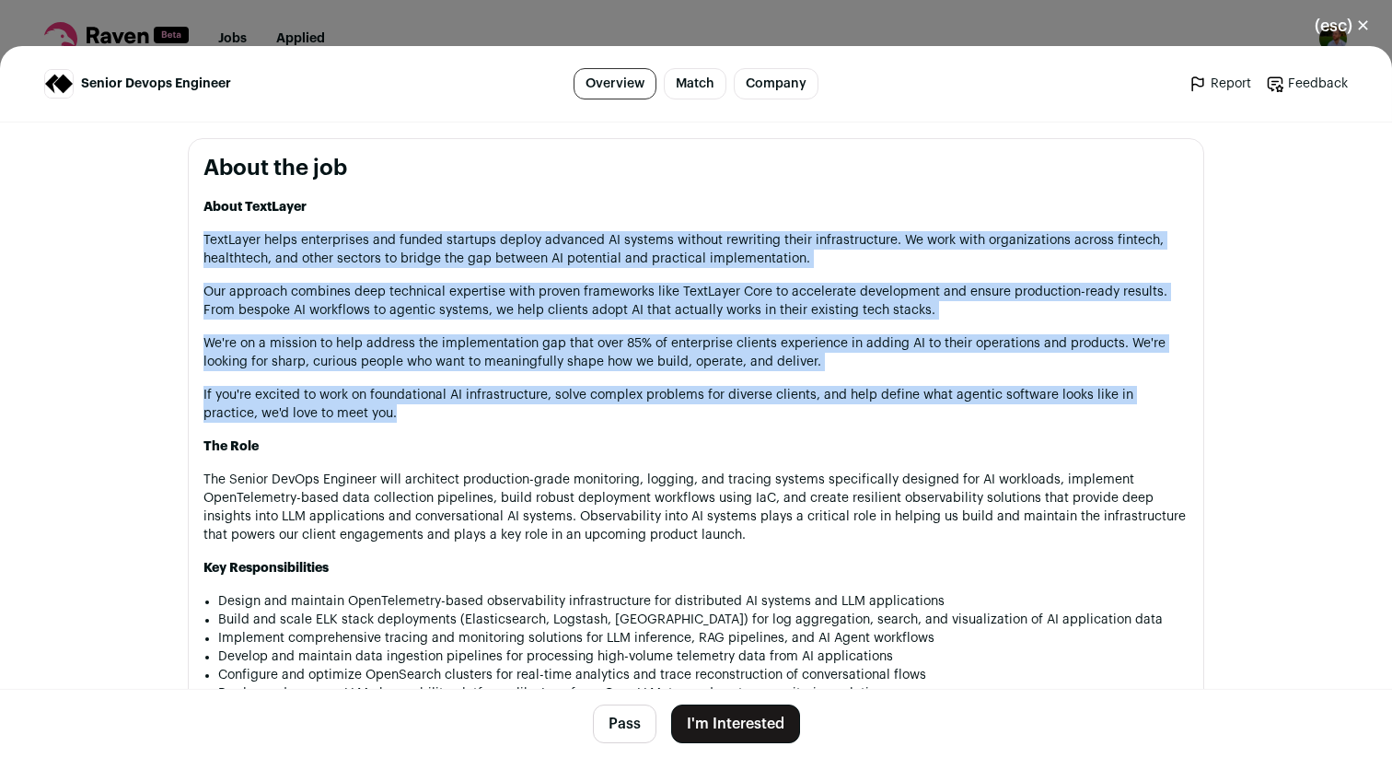
drag, startPoint x: 565, startPoint y: 244, endPoint x: 544, endPoint y: 419, distance: 176.1
click at [544, 420] on div "About TextLayer TextLayer helps enterprises and funded startups deploy advanced…" at bounding box center [696, 761] width 985 height 1127
click at [544, 419] on p "If you're excited to work on foundational AI infrastructure, solve complex prob…" at bounding box center [696, 404] width 985 height 37
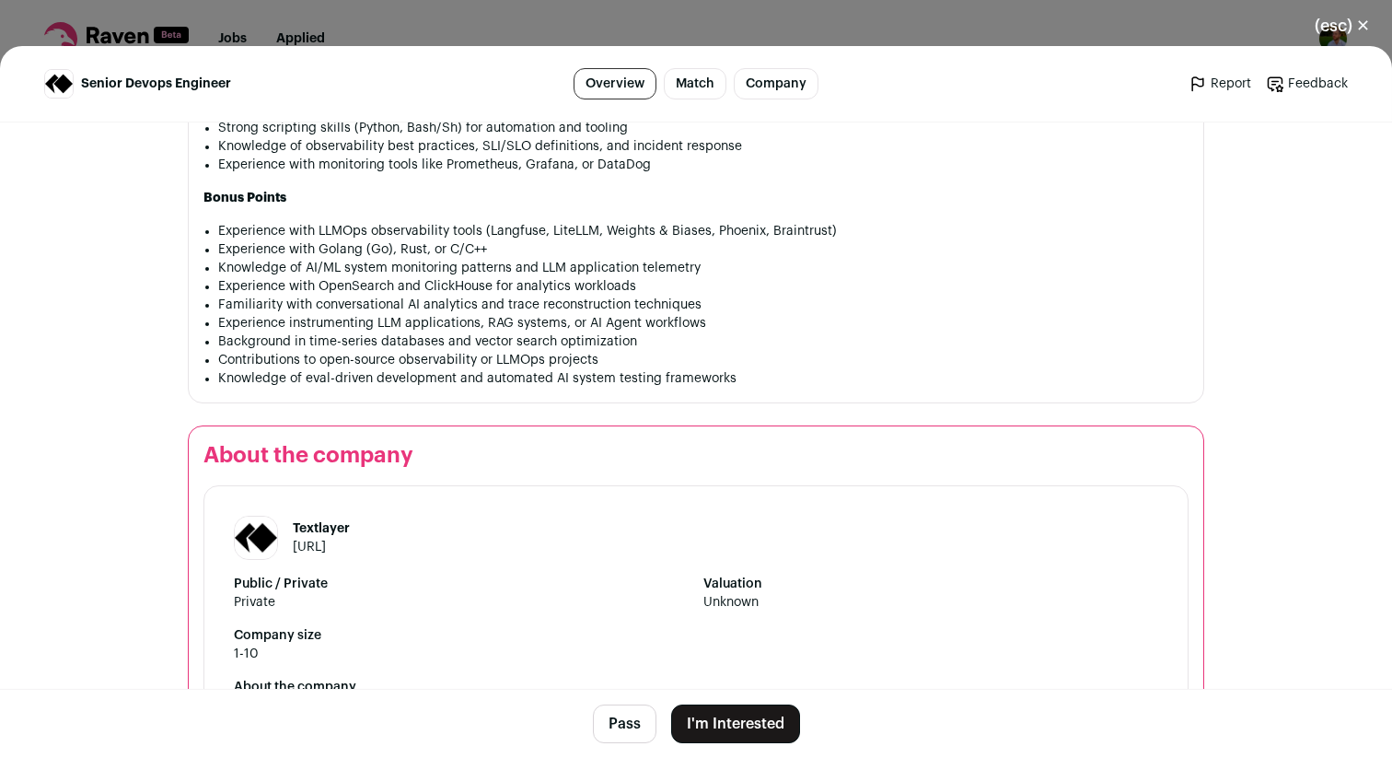
scroll to position [1872, 0]
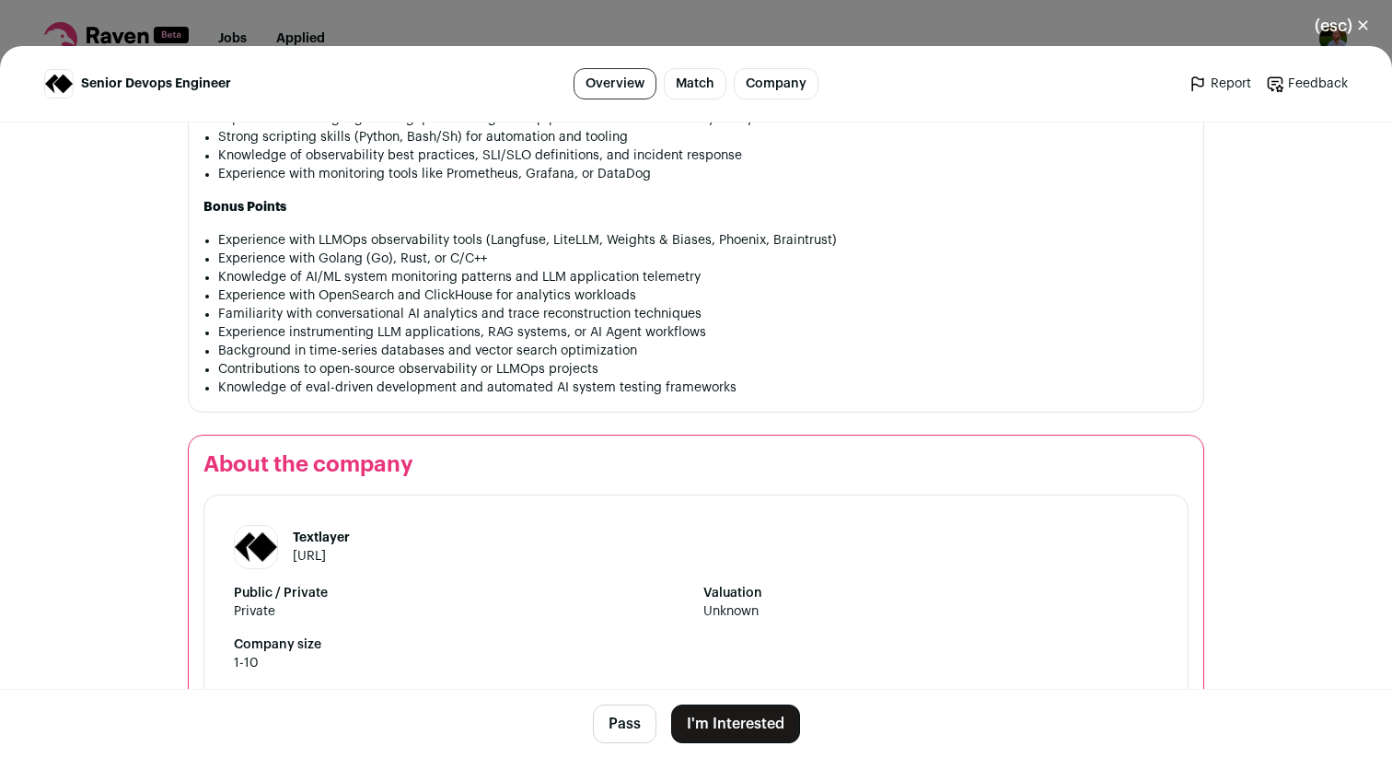
click at [717, 722] on button "I'm Interested" at bounding box center [735, 724] width 129 height 39
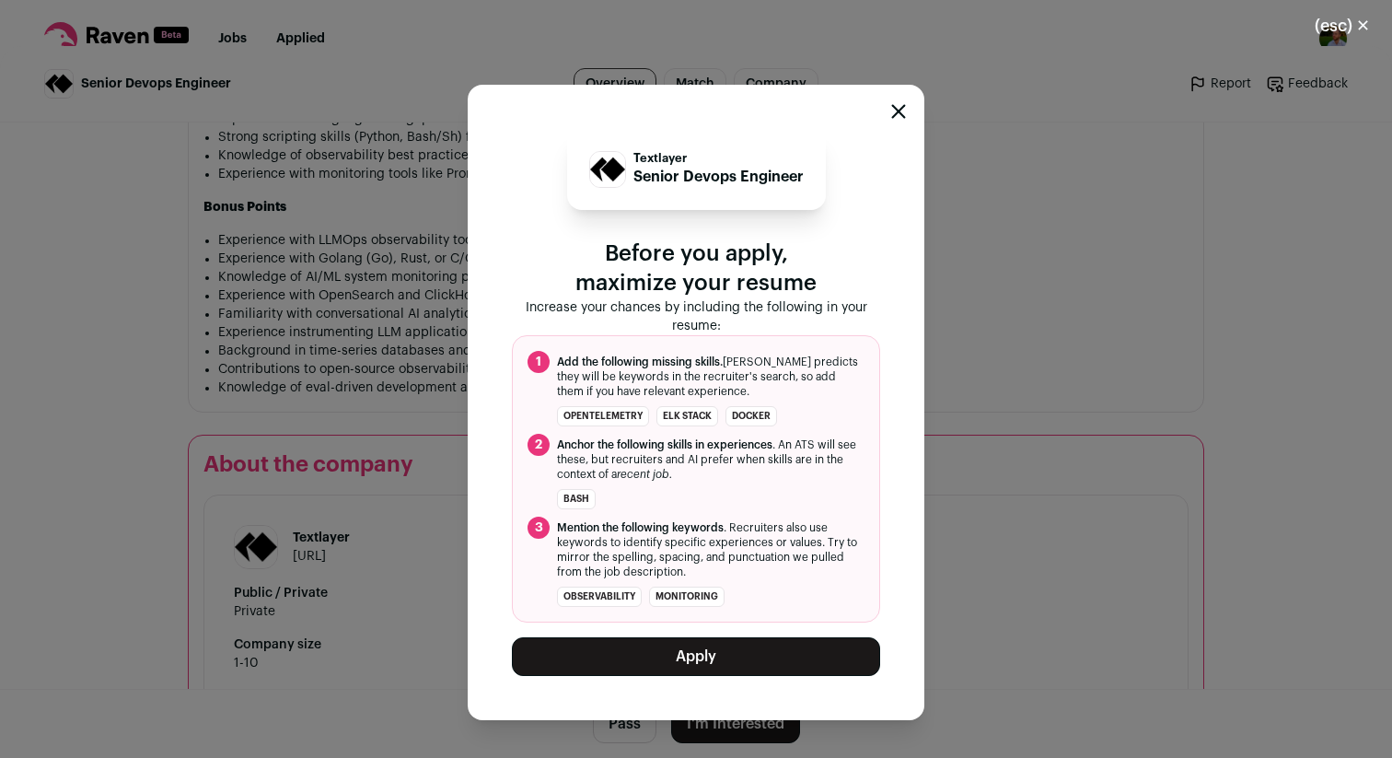
click at [692, 661] on button "Apply" at bounding box center [696, 656] width 368 height 39
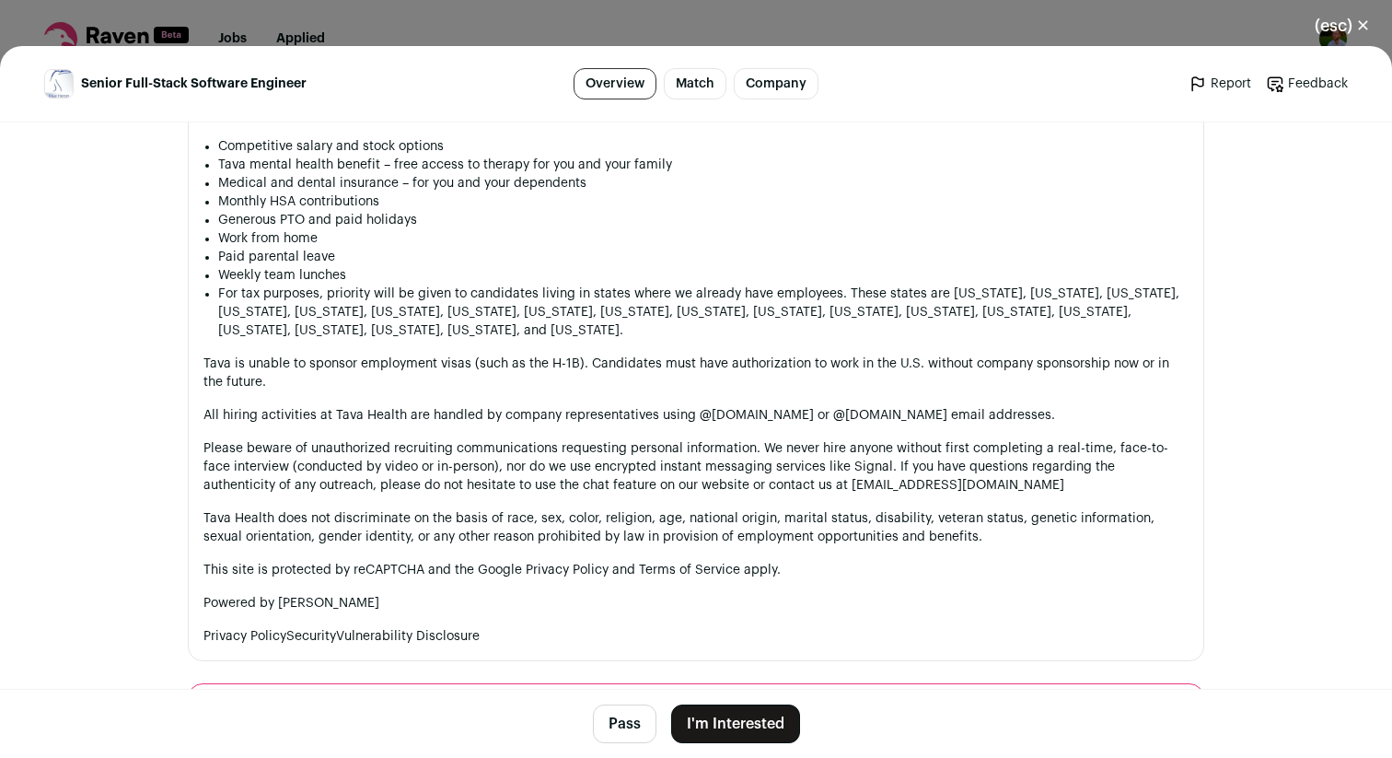
scroll to position [1882, 0]
click at [487, 17] on div "(esc) ✕ Senior Full-Stack Software Engineer Overview Match Company Report Feedb…" at bounding box center [696, 379] width 1392 height 758
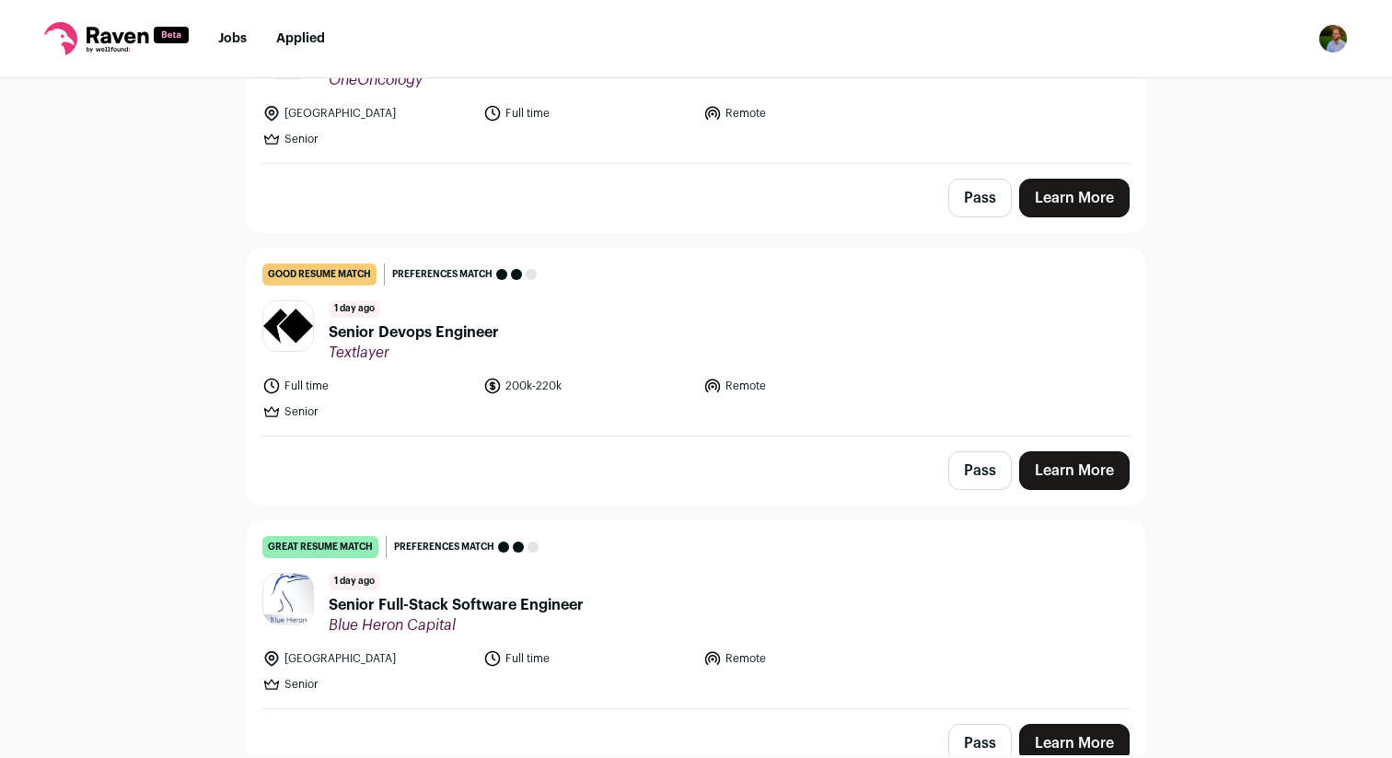
scroll to position [309, 0]
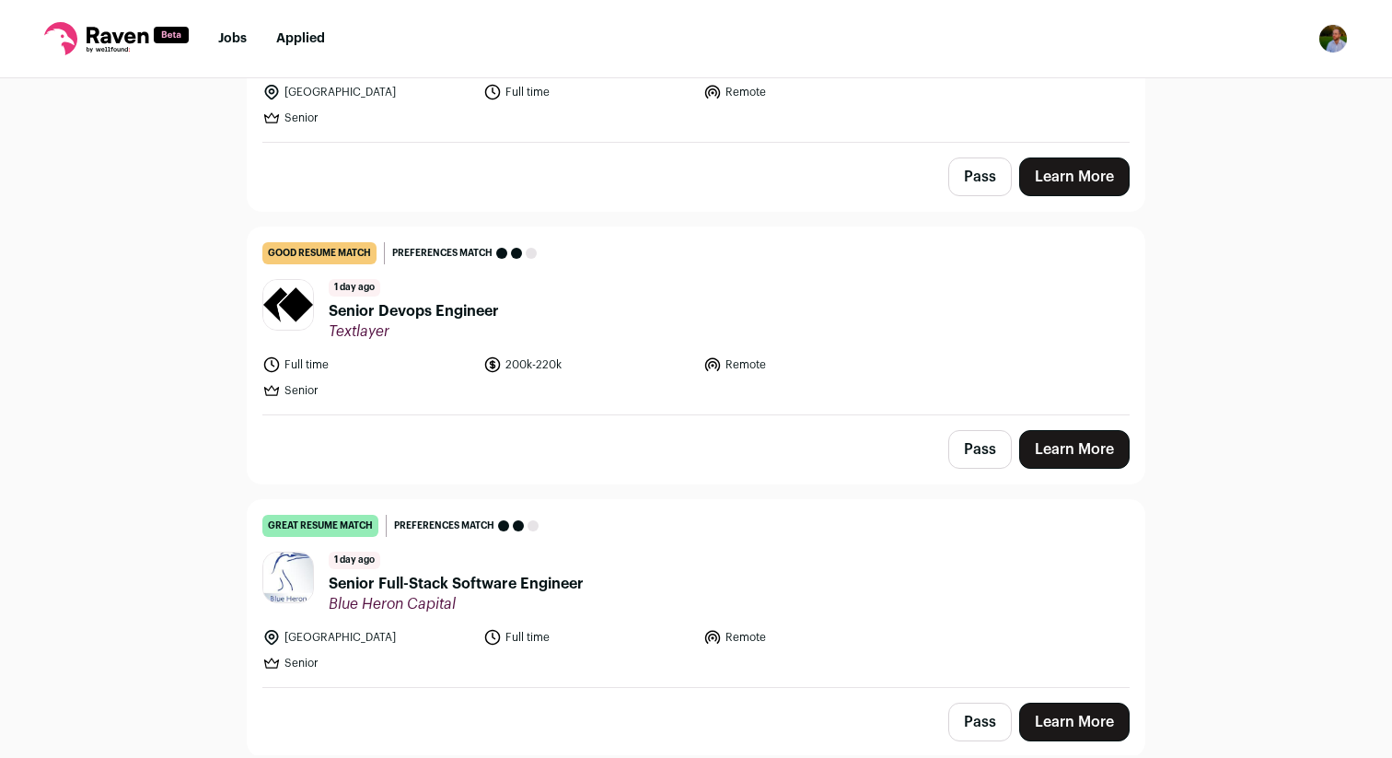
click at [984, 443] on button "Pass" at bounding box center [981, 449] width 64 height 39
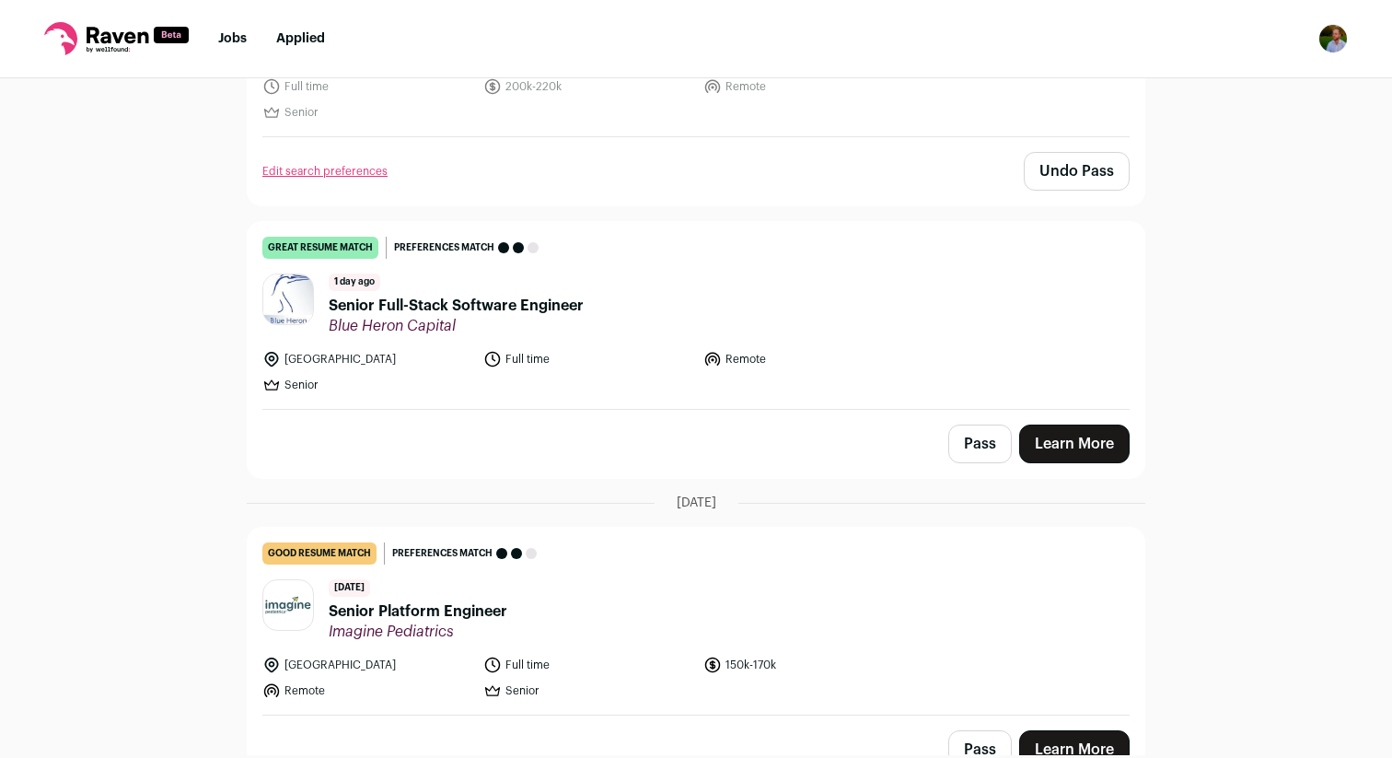
scroll to position [584, 0]
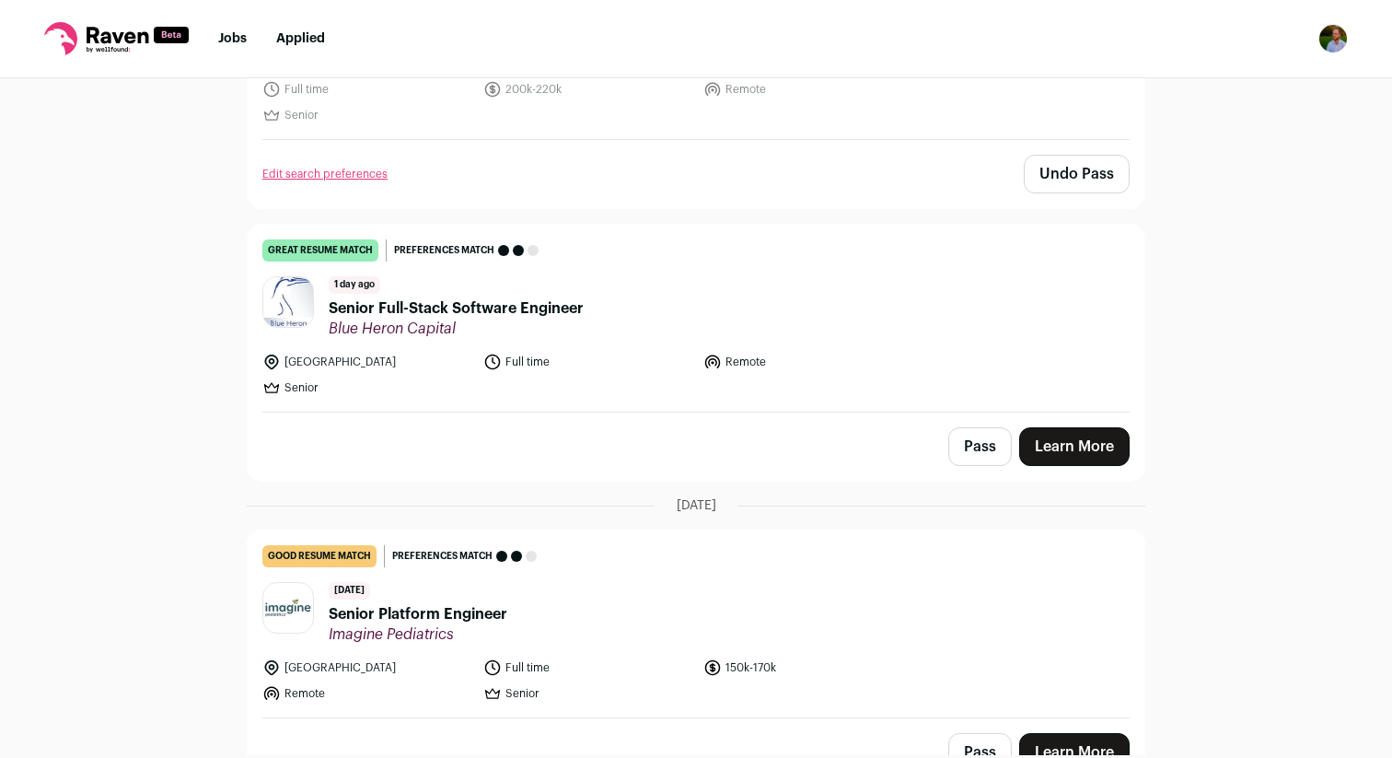
click at [307, 169] on link "Edit search preferences" at bounding box center [324, 174] width 125 height 15
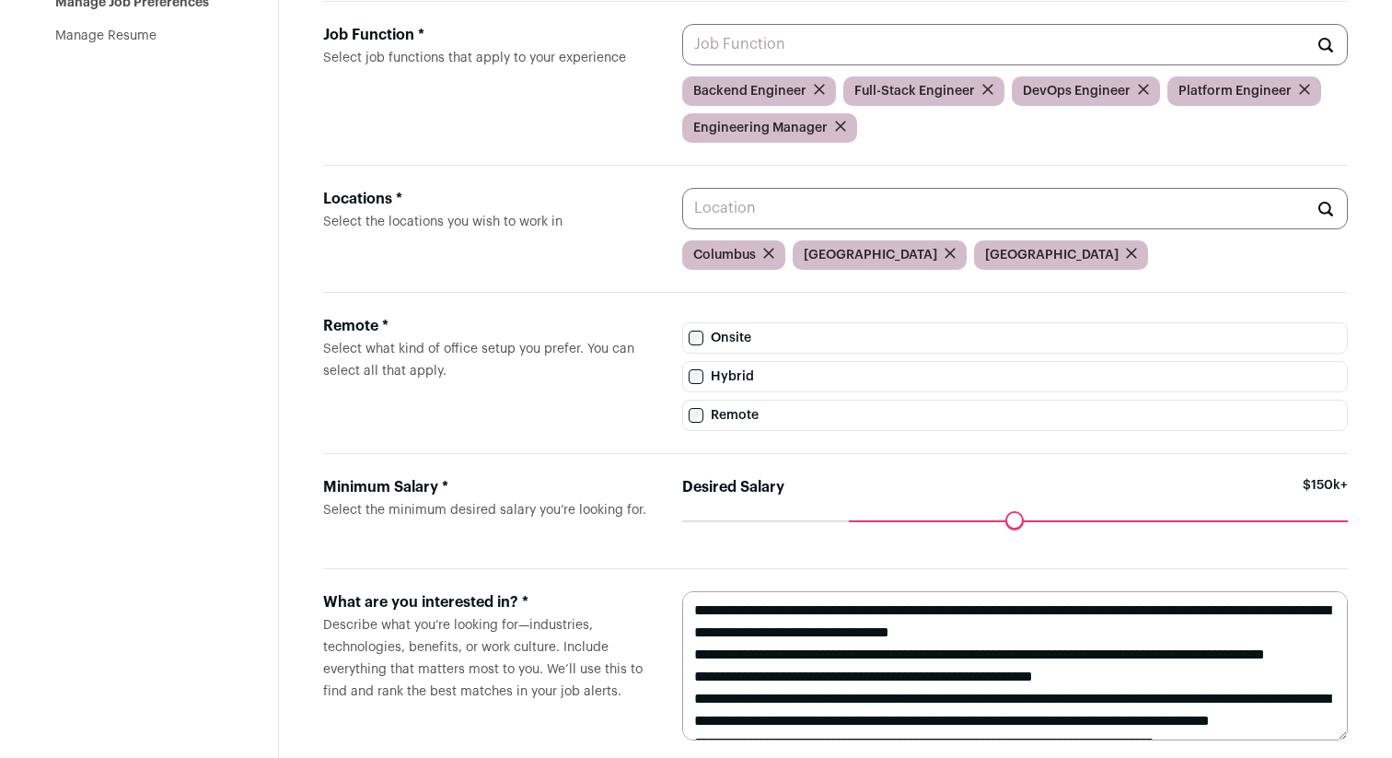
scroll to position [226, 0]
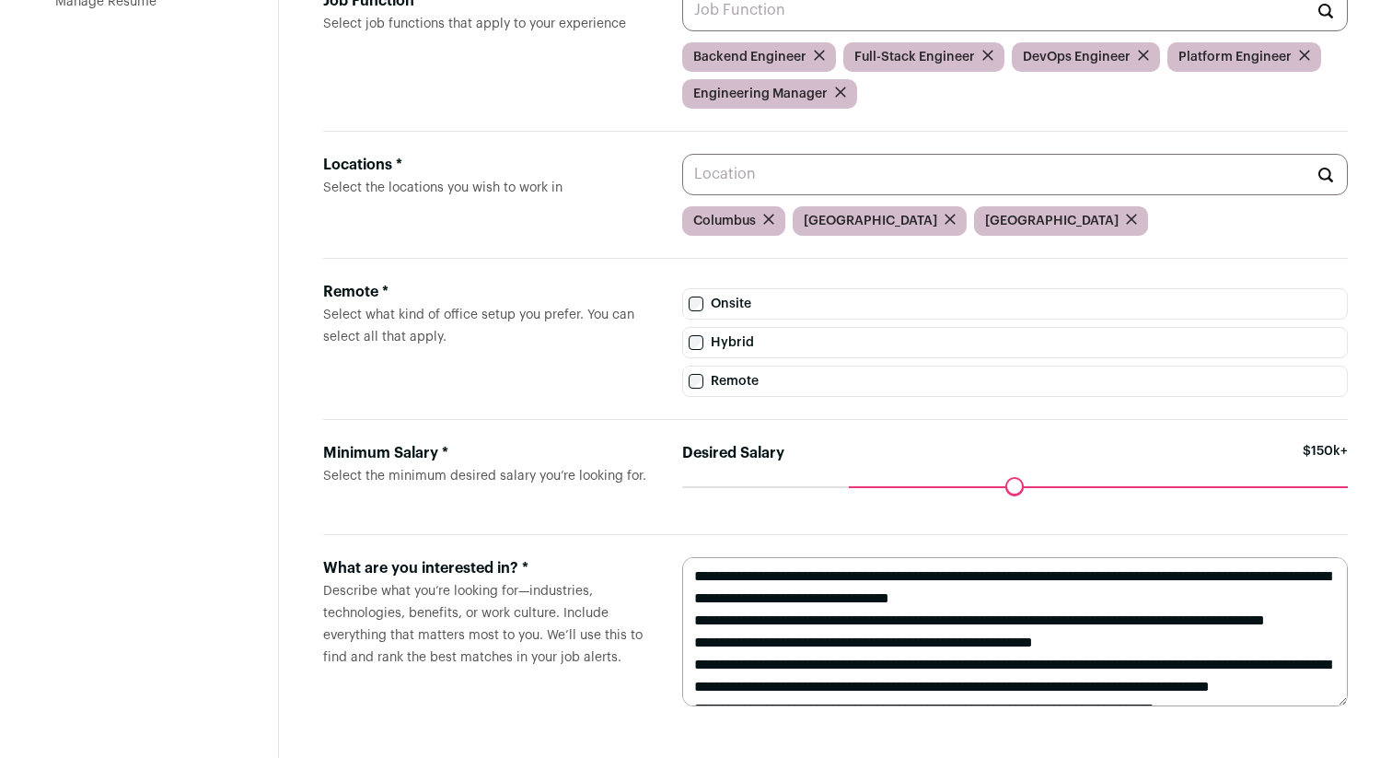
click at [1042, 178] on input "Locations * Select the locations you wish to work in" at bounding box center [1015, 174] width 666 height 41
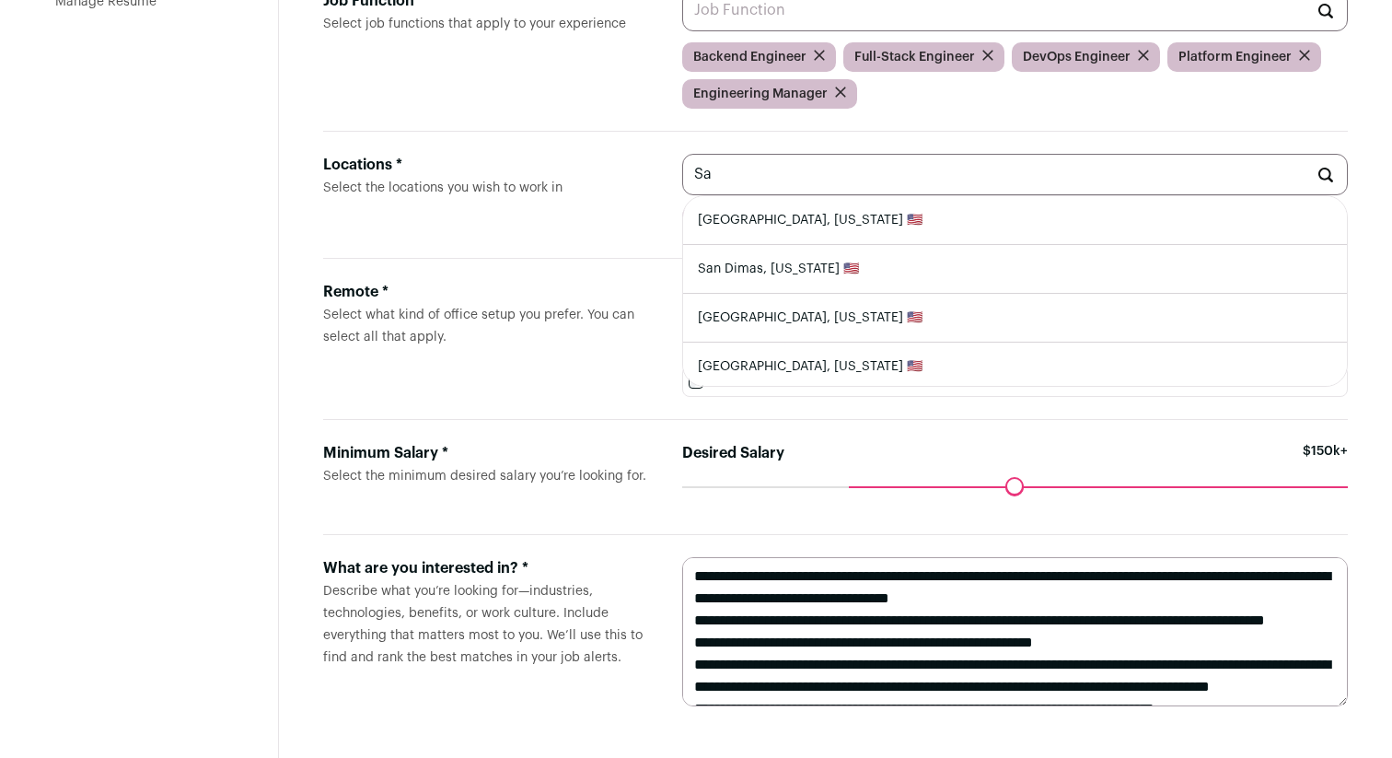
type input "S"
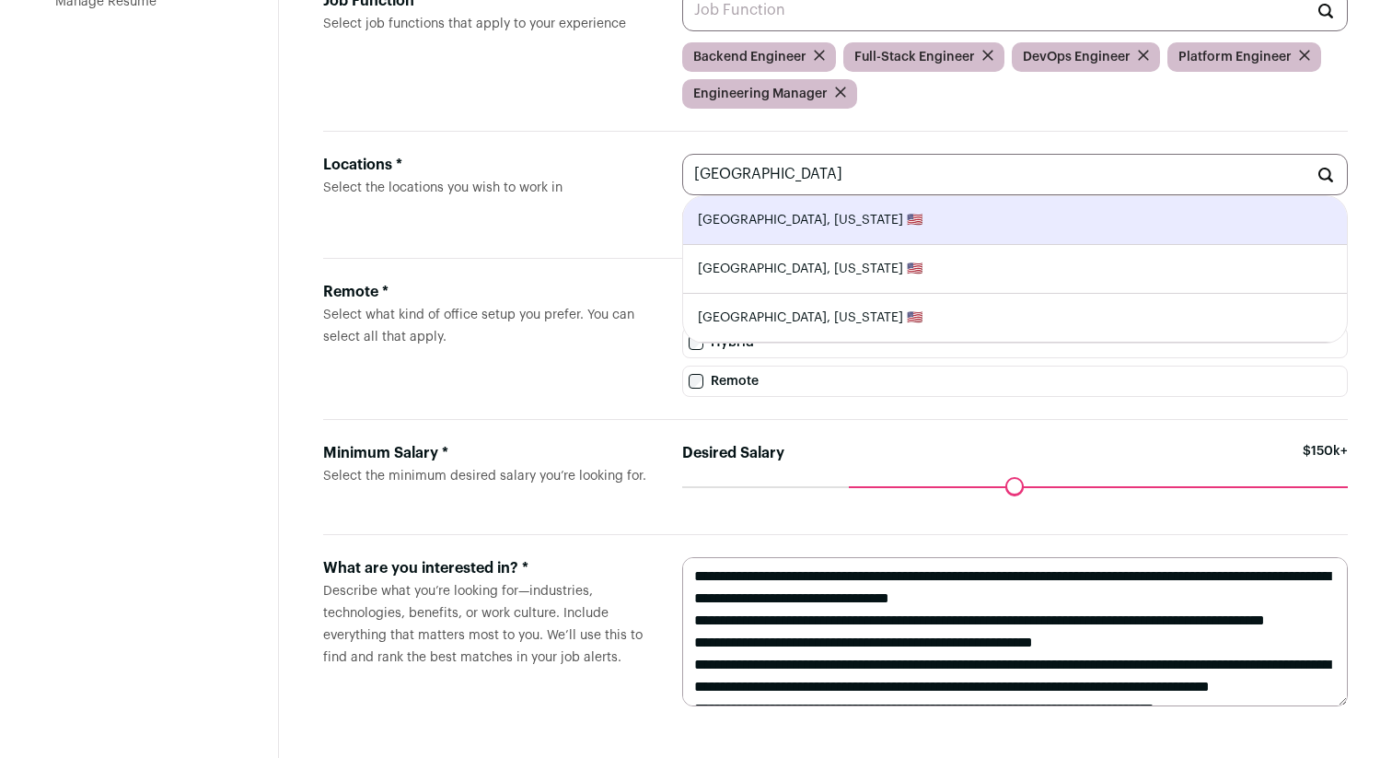
type input "Los Angeles, California 🇺🇸"
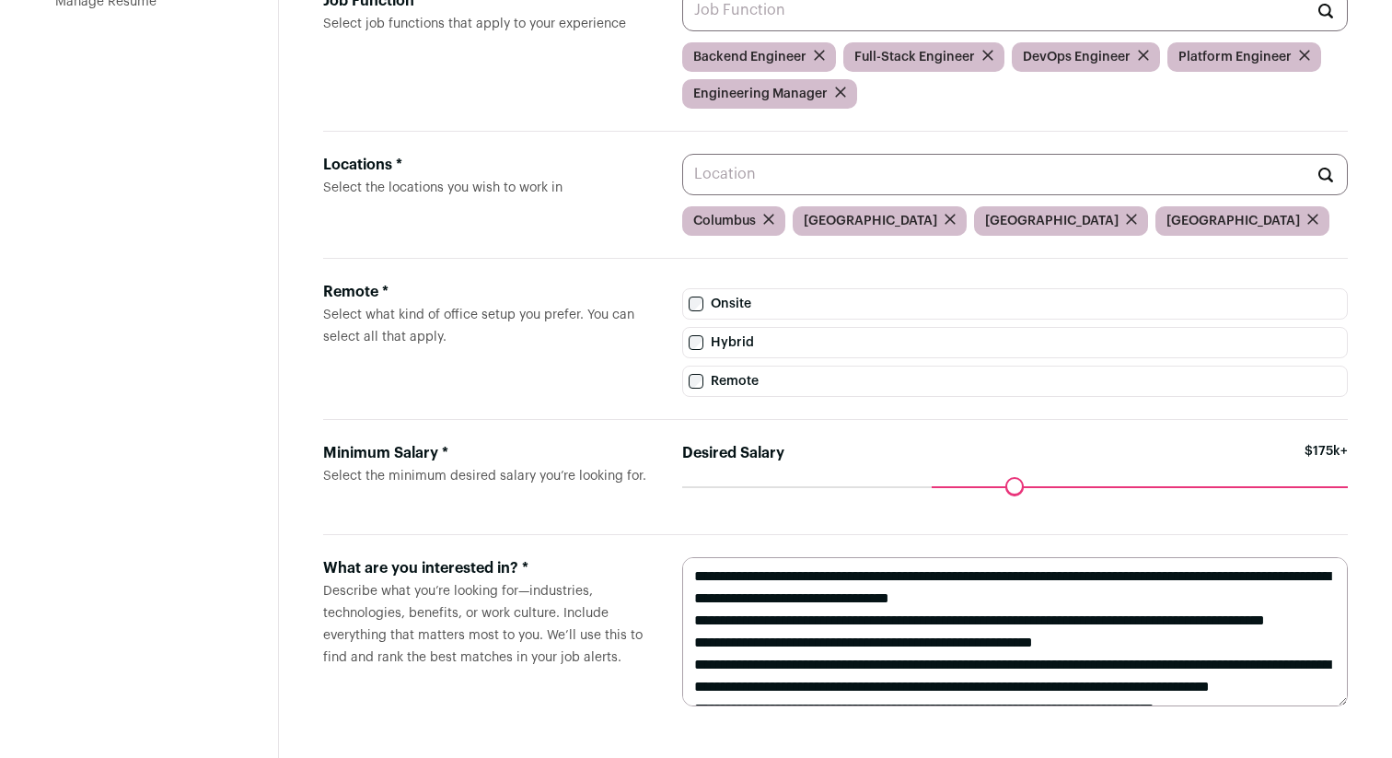
drag, startPoint x: 856, startPoint y: 487, endPoint x: 933, endPoint y: 485, distance: 77.4
click at [933, 486] on input "Desired Salary" at bounding box center [1015, 486] width 666 height 0
click at [837, 614] on textarea "**********" at bounding box center [1015, 631] width 666 height 149
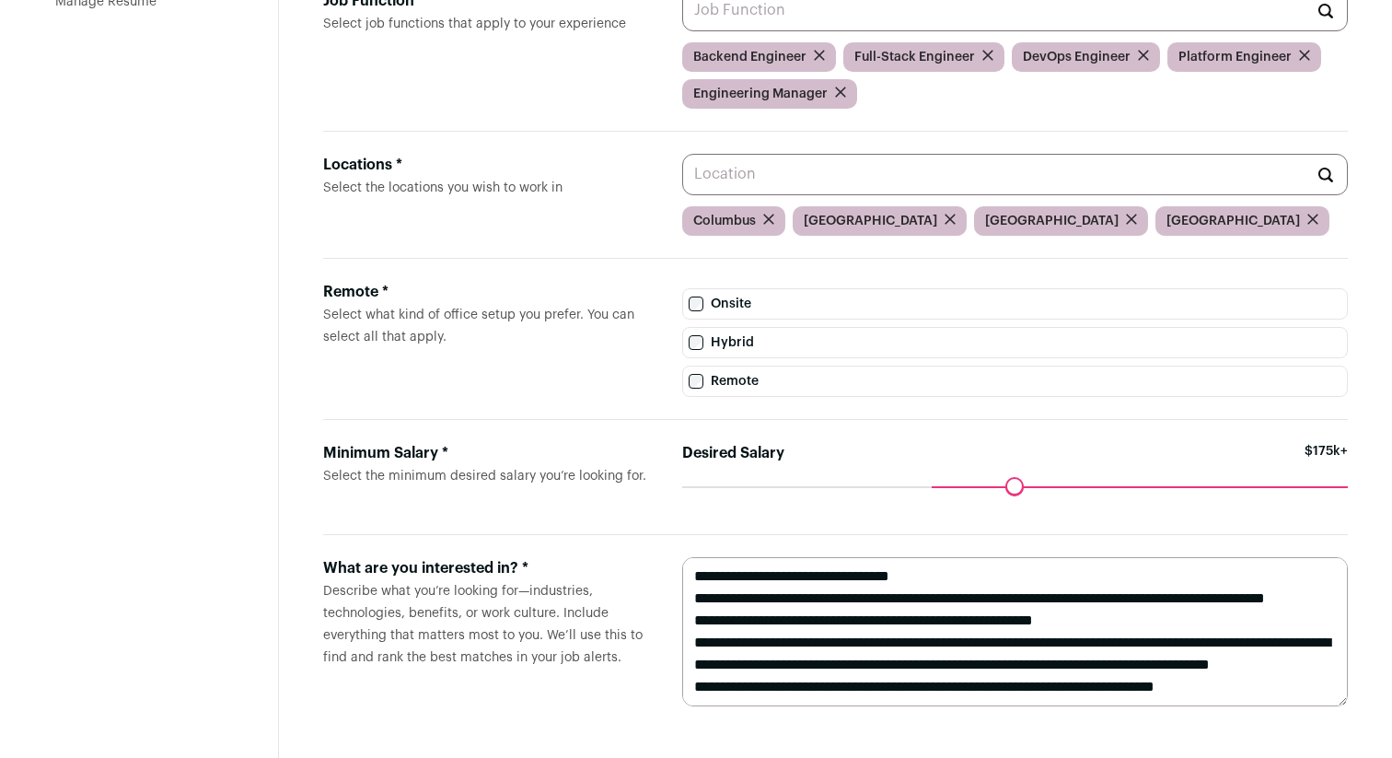
scroll to position [54, 0]
click at [886, 586] on textarea "**********" at bounding box center [1015, 631] width 666 height 149
click at [1101, 598] on textarea "**********" at bounding box center [1015, 631] width 666 height 149
click at [978, 666] on textarea "**********" at bounding box center [1015, 631] width 666 height 149
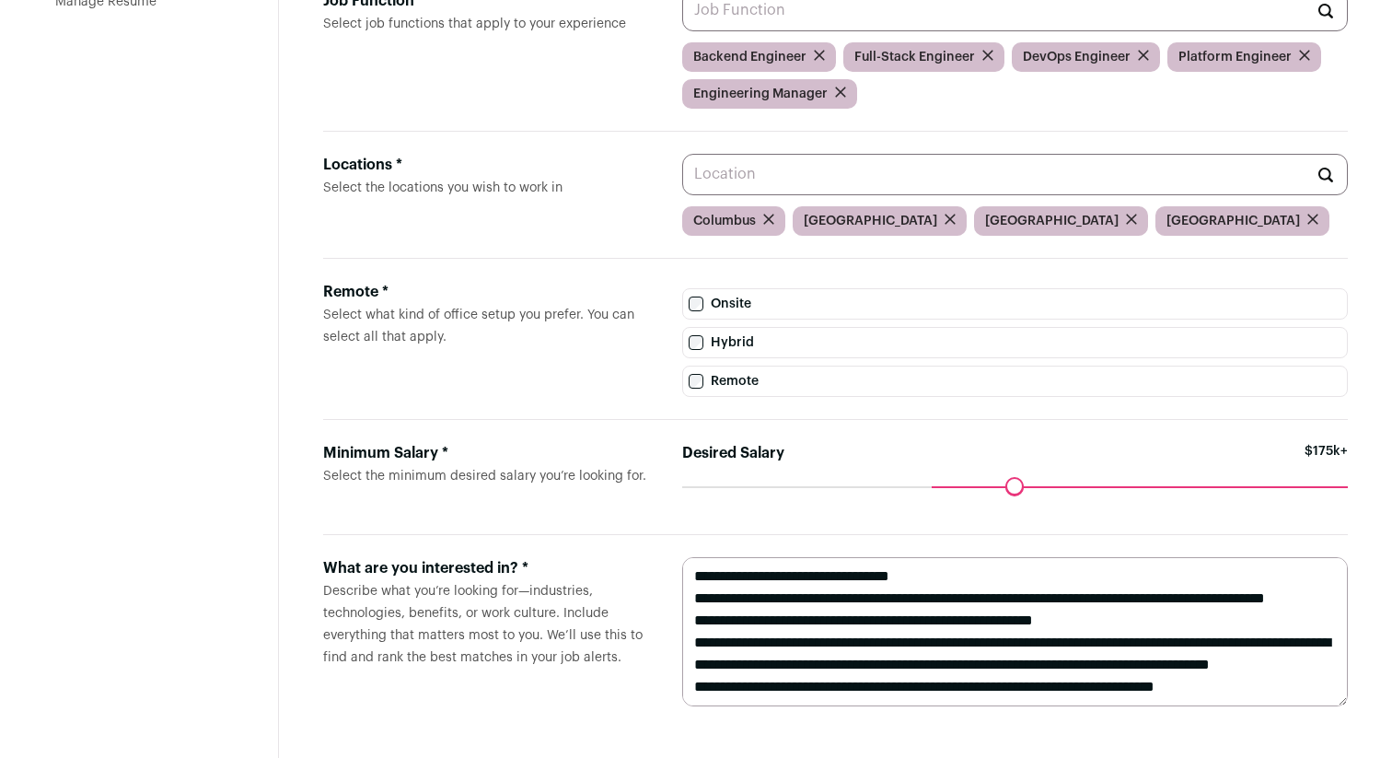
click at [1290, 688] on textarea "**********" at bounding box center [1015, 631] width 666 height 149
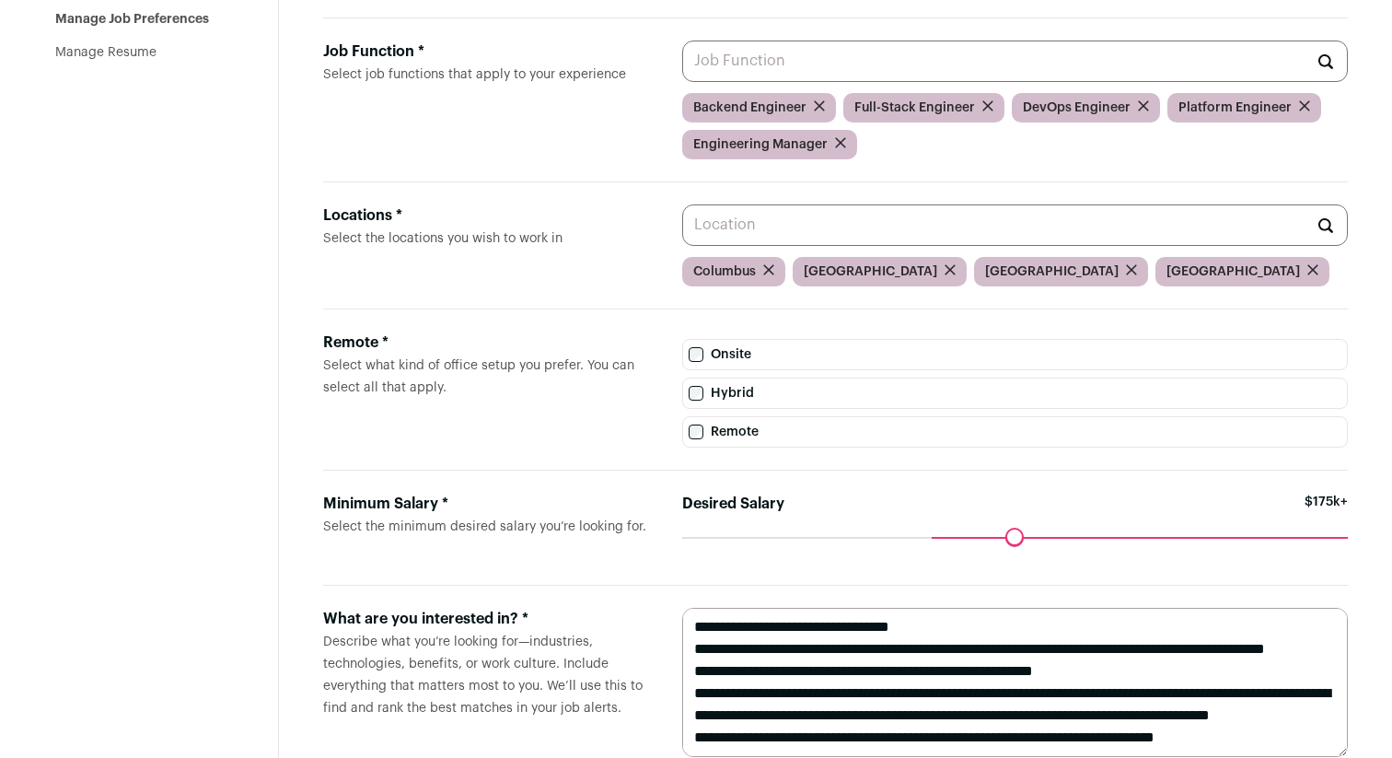
scroll to position [226, 0]
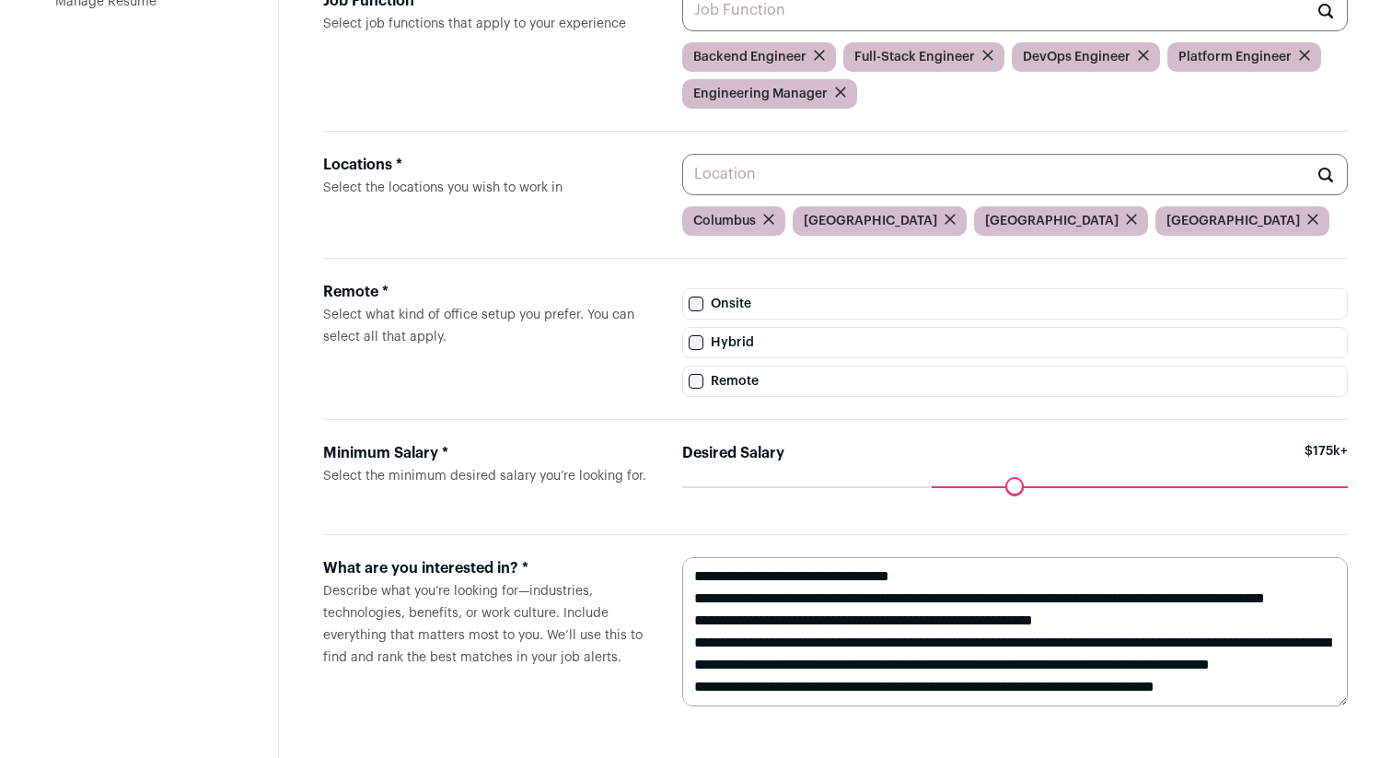
click at [1132, 690] on textarea "**********" at bounding box center [1015, 631] width 666 height 149
type textarea "**********"
click at [878, 178] on input "Locations * Select the locations you wish to work in" at bounding box center [1015, 174] width 666 height 41
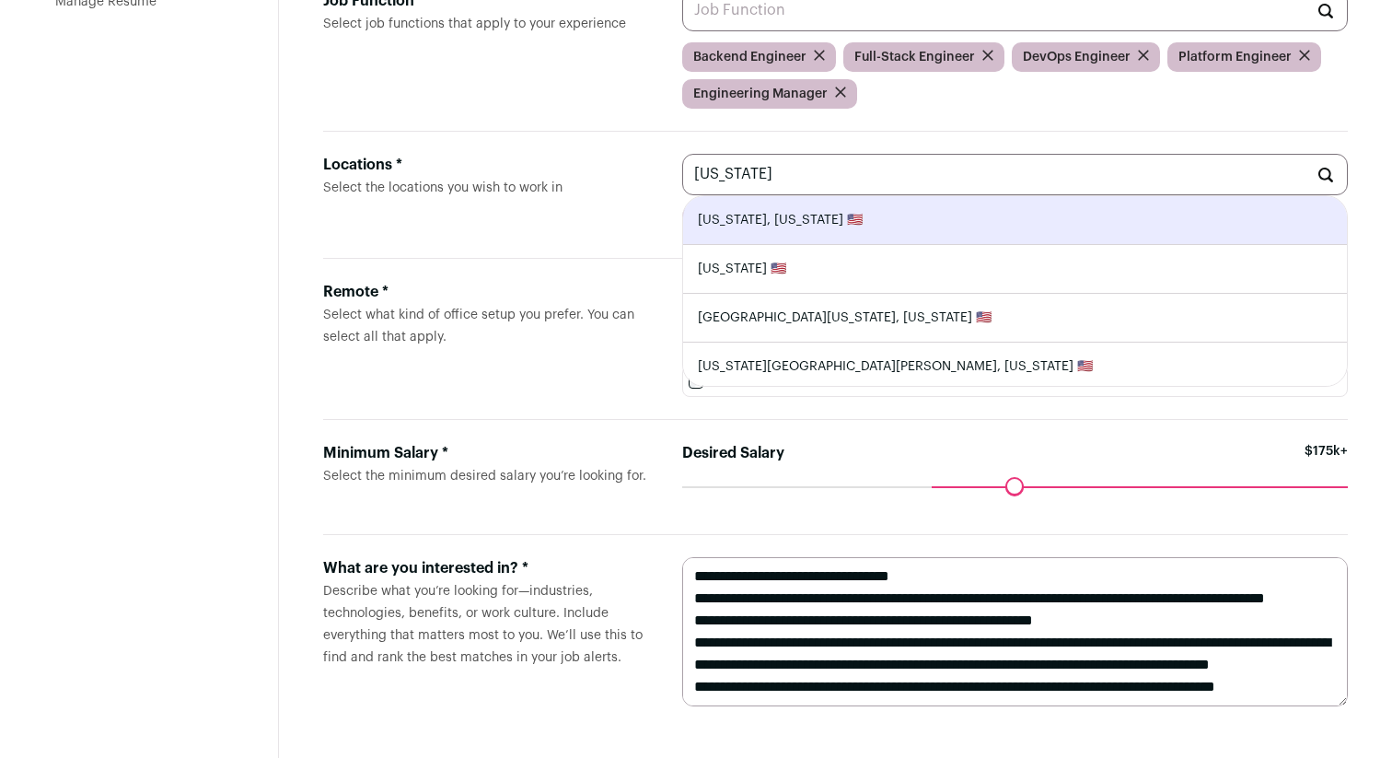
type input "New York, New York 🇺🇸"
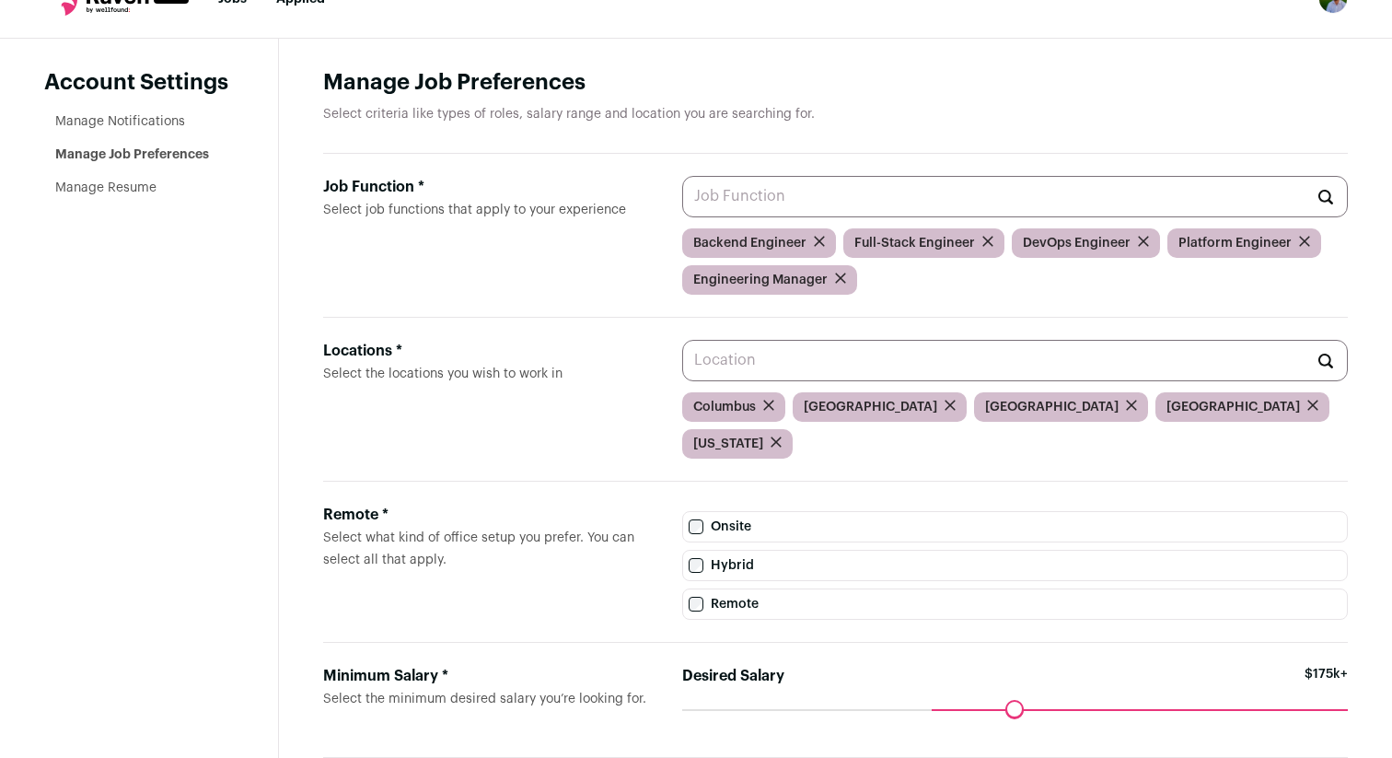
scroll to position [0, 0]
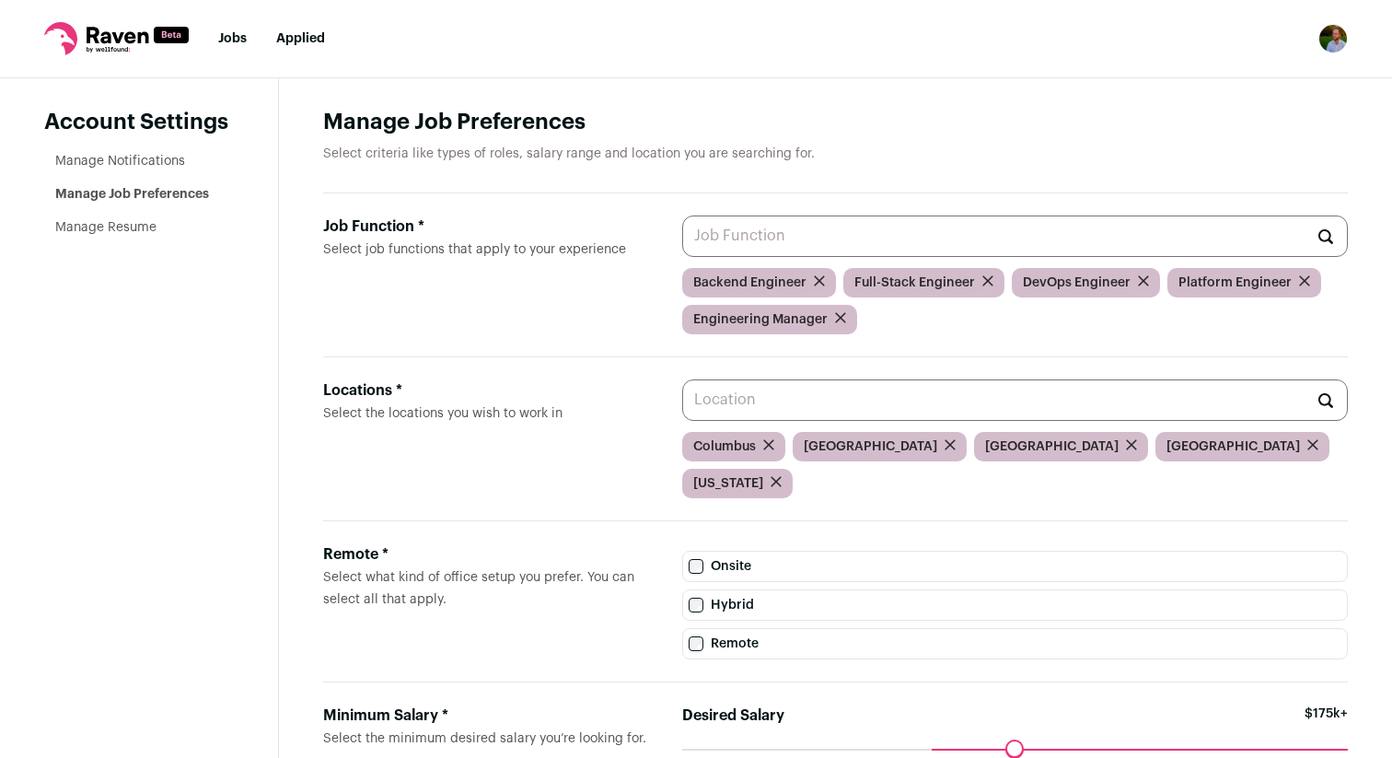
click at [235, 39] on link "Jobs" at bounding box center [232, 38] width 29 height 13
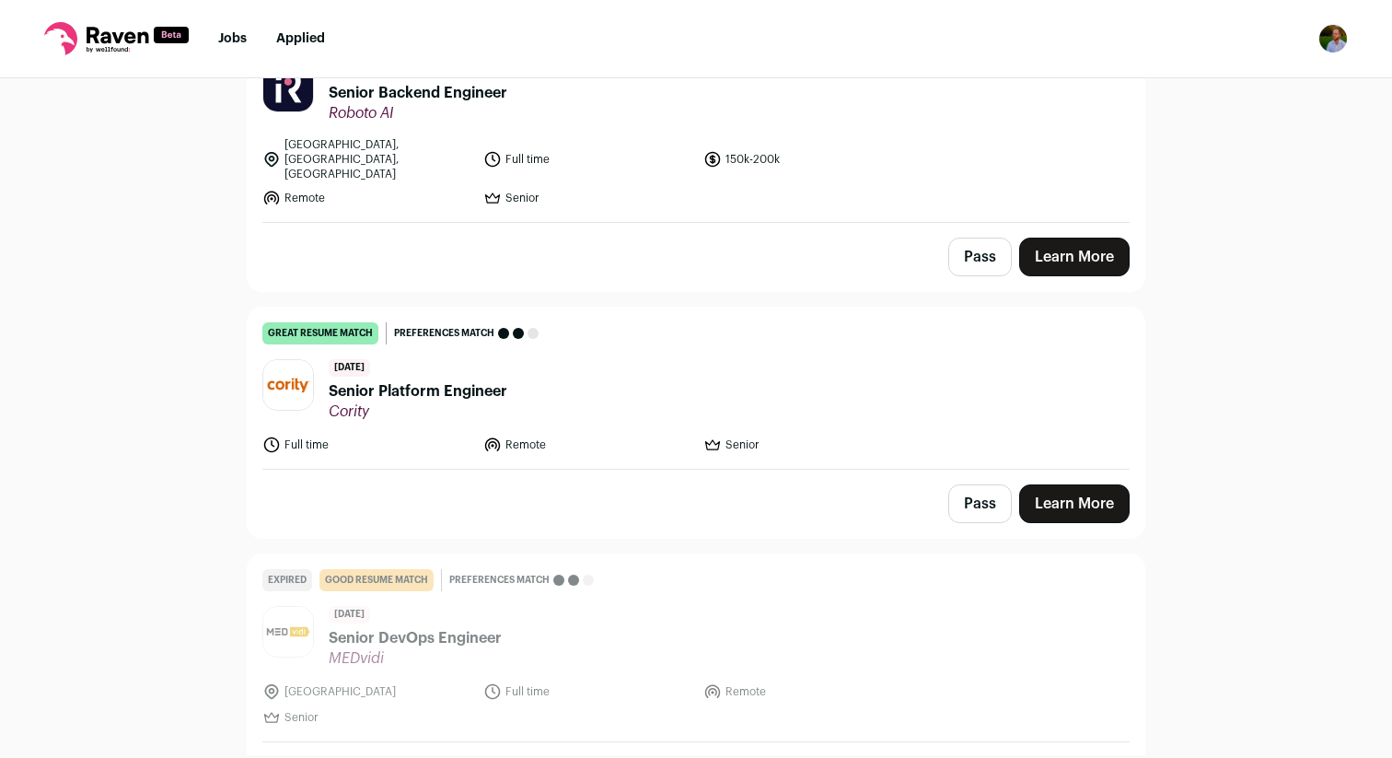
scroll to position [579, 0]
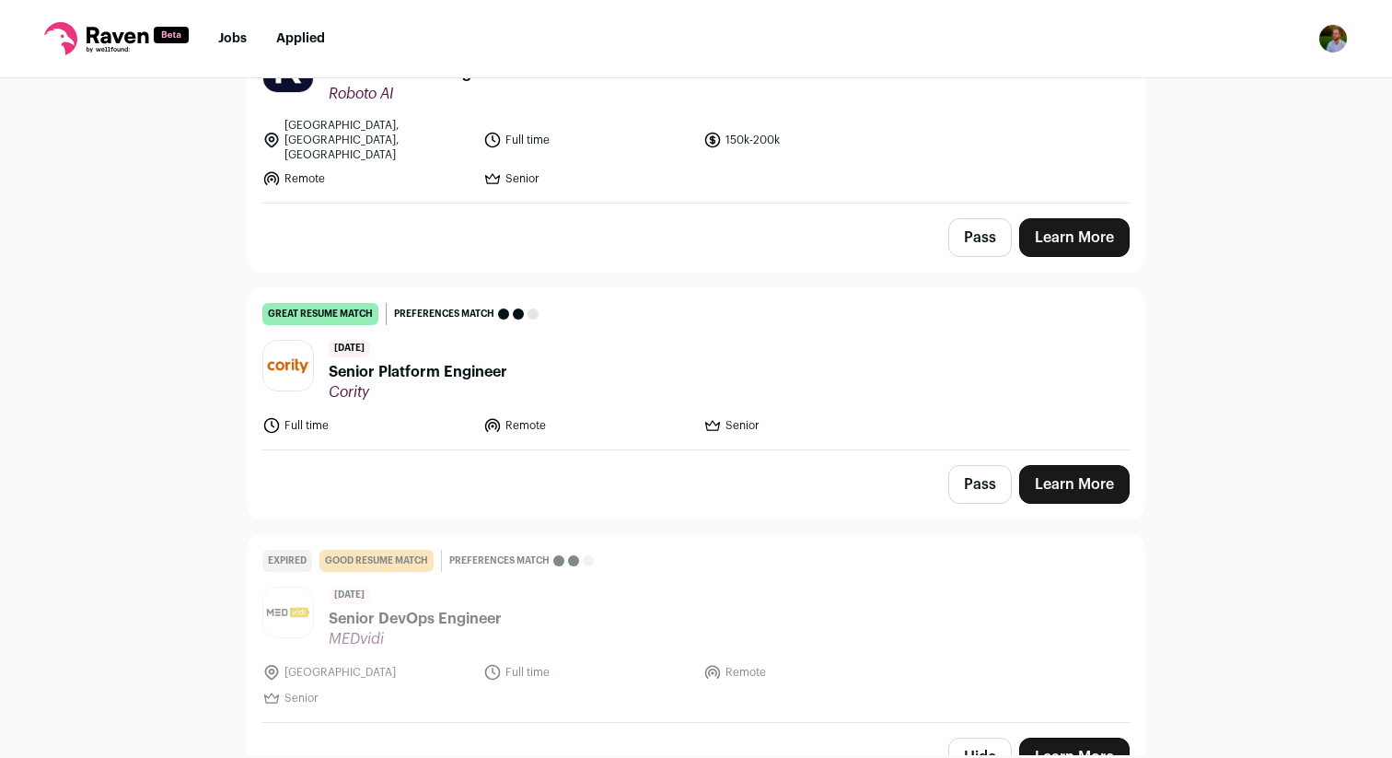
click at [456, 383] on span "Cority" at bounding box center [418, 392] width 179 height 18
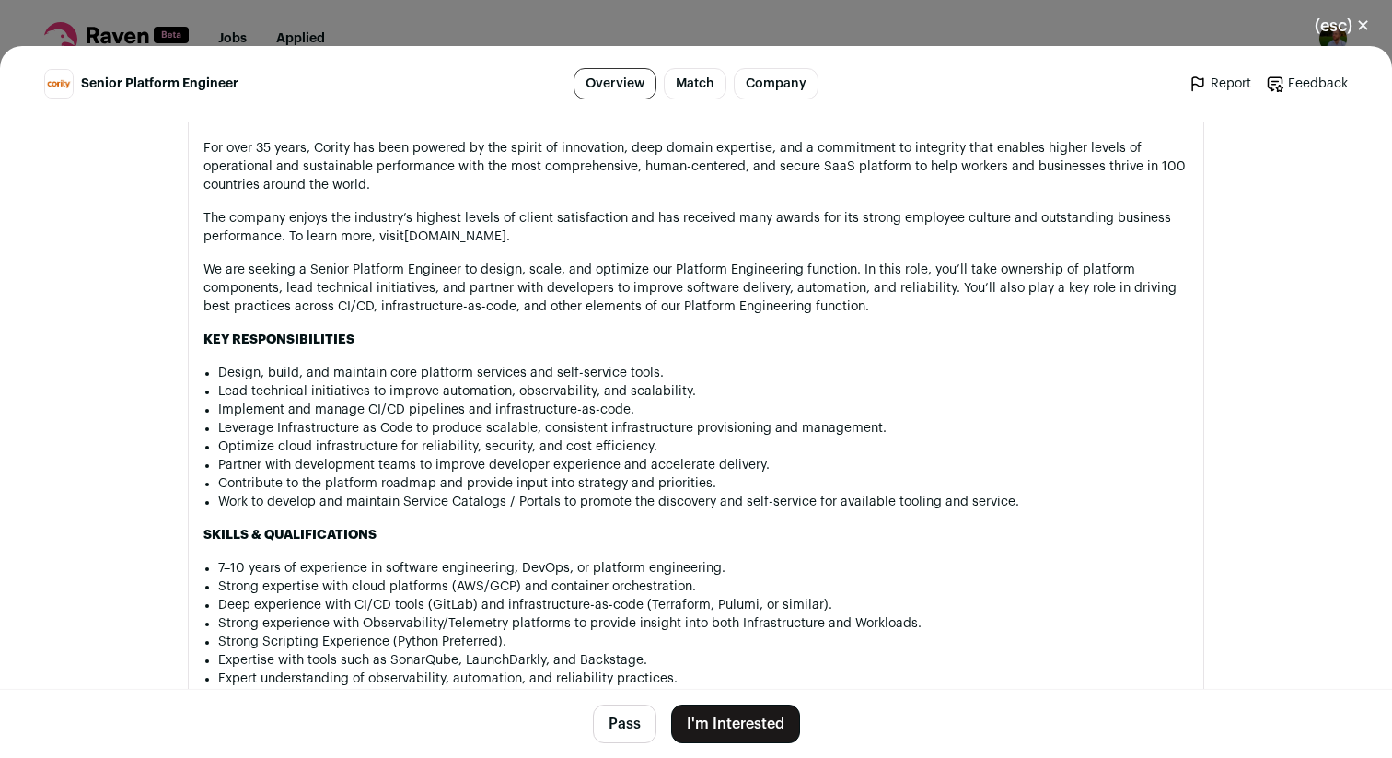
scroll to position [929, 0]
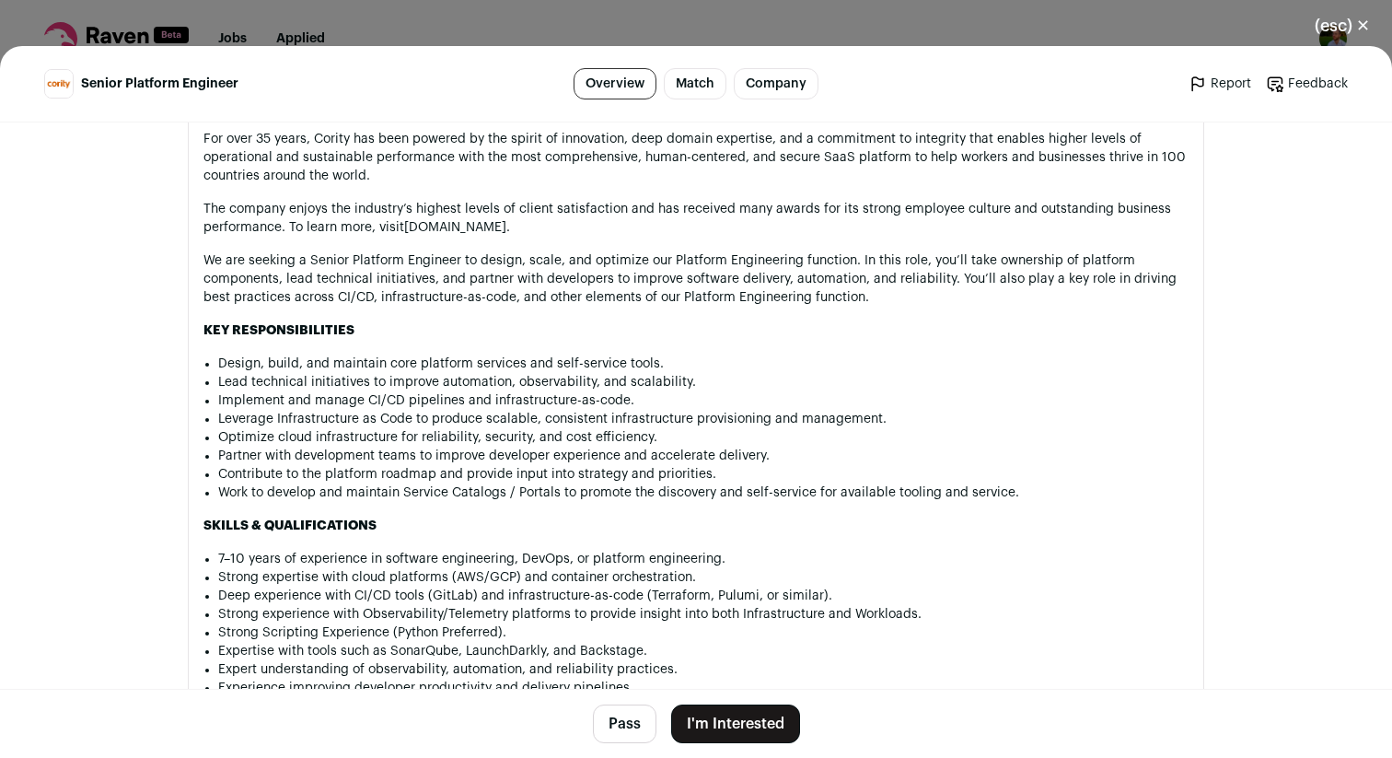
click at [1357, 22] on button "(esc) ✕" at bounding box center [1342, 26] width 99 height 41
